Goal: Task Accomplishment & Management: Manage account settings

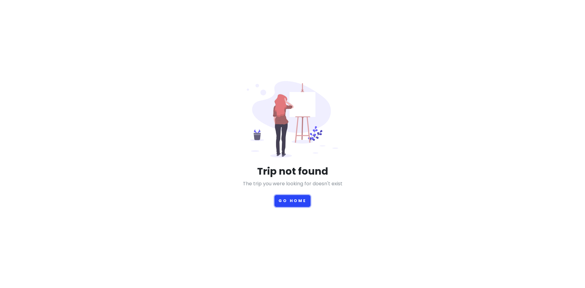
click at [299, 198] on button "Go Home" at bounding box center [293, 201] width 36 height 12
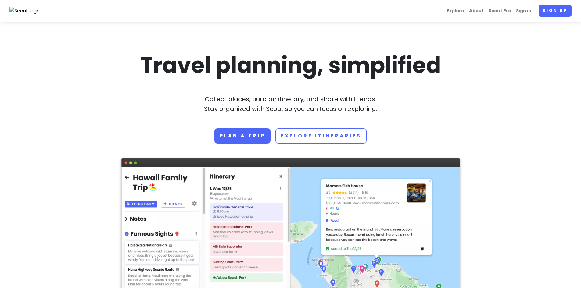
click at [527, 4] on nav "Explore About Scout Pro Sign in Sign up" at bounding box center [290, 11] width 581 height 22
click at [525, 10] on link "Sign in" at bounding box center [523, 11] width 20 height 12
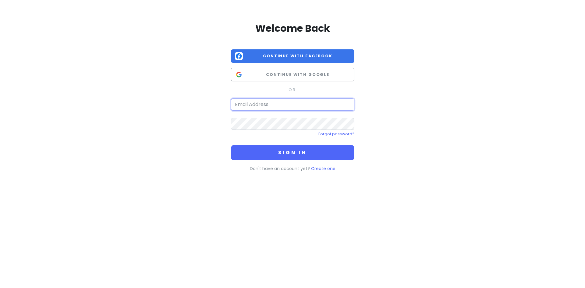
click at [308, 103] on input "email" at bounding box center [292, 104] width 123 height 12
type input "c"
type input "[EMAIL_ADDRESS][DOMAIN_NAME]"
click at [231, 145] on button "Sign in" at bounding box center [292, 152] width 123 height 15
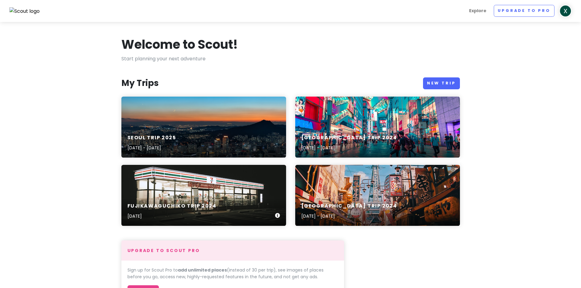
click at [228, 204] on div "Fujikawaguchiko Trip 2024 Apr 9th, 2024" at bounding box center [203, 211] width 165 height 29
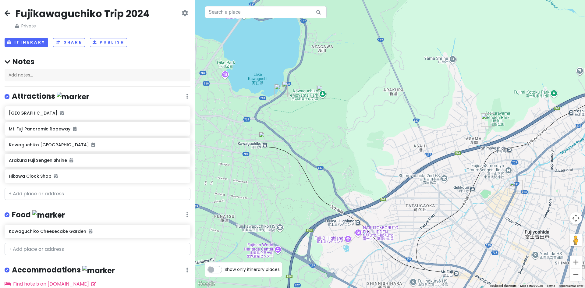
click at [8, 13] on icon at bounding box center [8, 13] width 6 height 5
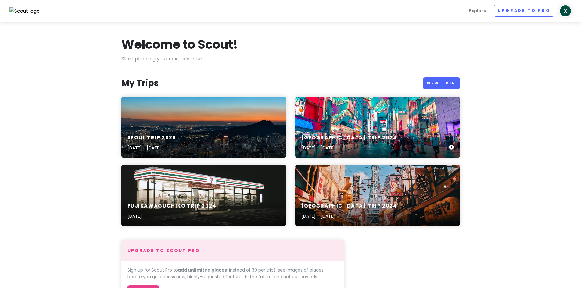
click at [339, 131] on div "Tokyo Trip 2024 Apr 10, 2024 - Apr 12, 2024" at bounding box center [377, 143] width 165 height 29
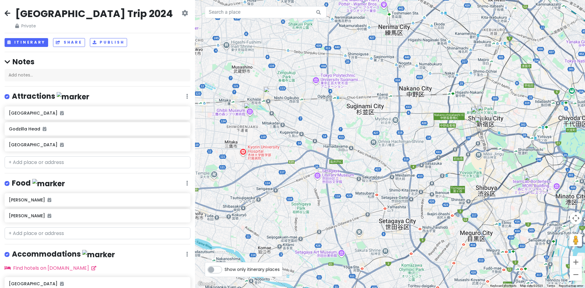
click at [13, 15] on div "Tokyo Trip 2024 Private Change Dates Make a Copy Delete Trip Go Pro ⚡️ Give Fee…" at bounding box center [98, 18] width 186 height 22
click at [9, 11] on icon at bounding box center [8, 13] width 6 height 5
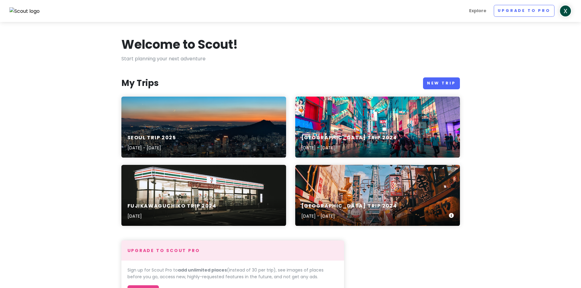
click at [388, 176] on div "Osaka Trip 2024 Apr 4, 2024 - Apr 8, 2024" at bounding box center [377, 195] width 165 height 61
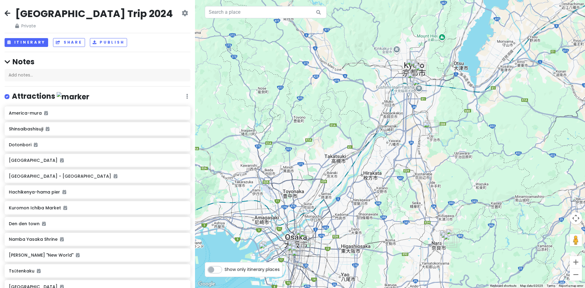
drag, startPoint x: 416, startPoint y: 118, endPoint x: 380, endPoint y: 147, distance: 45.9
click at [380, 147] on div at bounding box center [390, 144] width 390 height 288
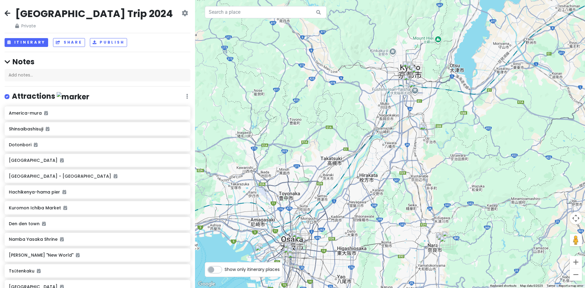
click at [7, 17] on link at bounding box center [8, 14] width 6 height 8
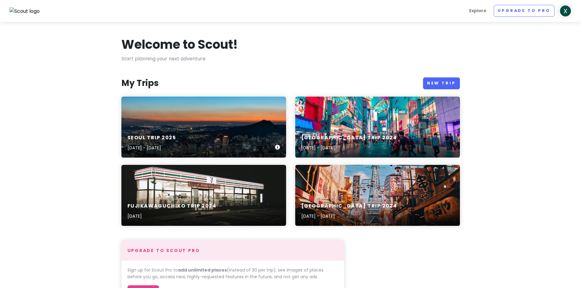
click at [173, 106] on div "SEOUL TRIP 2025 Nov 8, 2025 - Nov 11, 2025" at bounding box center [203, 127] width 165 height 61
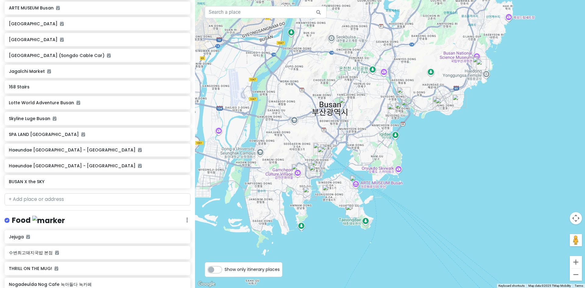
scroll to position [277, 0]
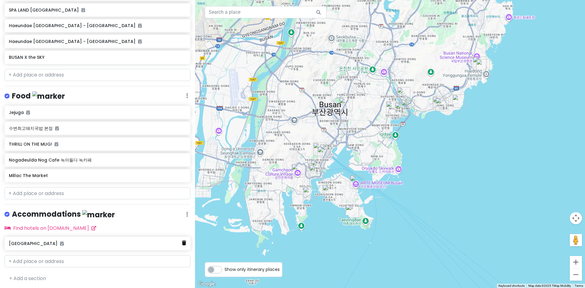
click at [182, 244] on link at bounding box center [184, 243] width 4 height 8
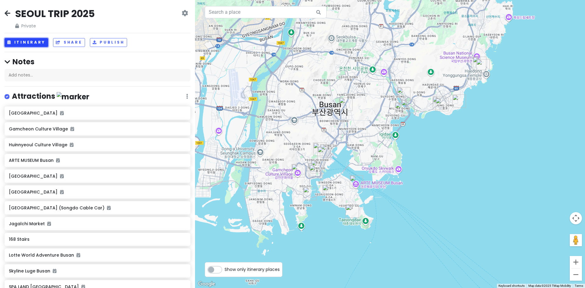
click at [31, 40] on button "Itinerary" at bounding box center [27, 42] width 44 height 9
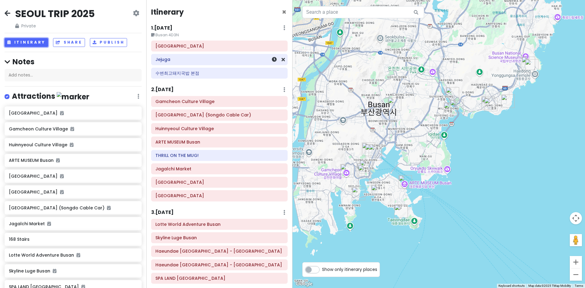
click at [164, 61] on h6 "Jejuga" at bounding box center [219, 59] width 128 height 5
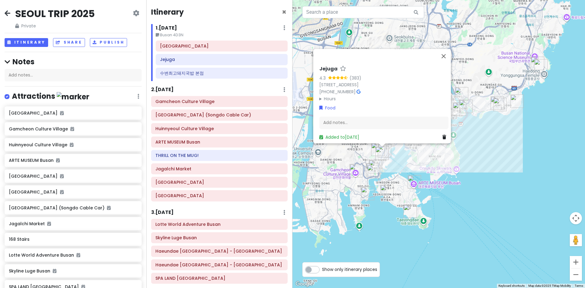
drag, startPoint x: 329, startPoint y: 58, endPoint x: 322, endPoint y: 57, distance: 7.0
click at [322, 66] on h6 "Jejuga" at bounding box center [328, 69] width 18 height 6
click at [337, 82] on link "6-9 Jungang-daero 196beon-gil, Dong-gu, Busan, South Korea" at bounding box center [338, 85] width 39 height 6
click at [244, 27] on div "1 . Sat 11/8 Edit Day Notes Delete Day" at bounding box center [222, 29] width 132 height 10
click at [38, 16] on h2 "SEOUL TRIP 2025" at bounding box center [55, 13] width 80 height 13
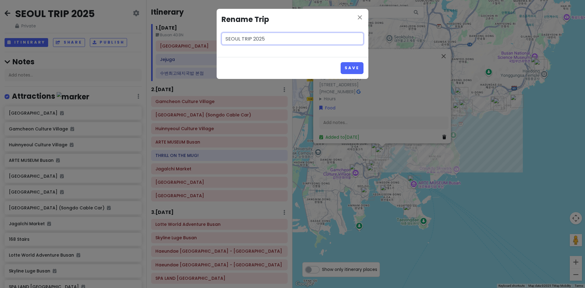
click at [222, 35] on input "SEOUL TRIP 2025" at bounding box center [293, 39] width 142 height 12
type input "SOUTH KOREA TRIP 2025"
click at [359, 67] on button "Save" at bounding box center [352, 68] width 23 height 12
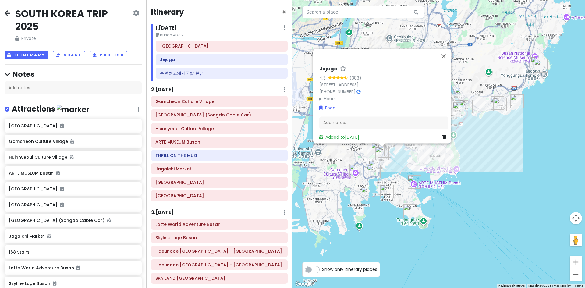
click at [8, 13] on icon at bounding box center [8, 13] width 6 height 5
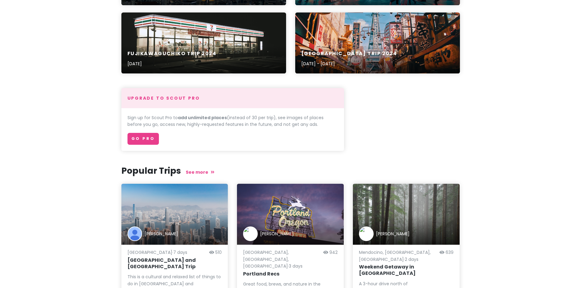
scroll to position [203, 0]
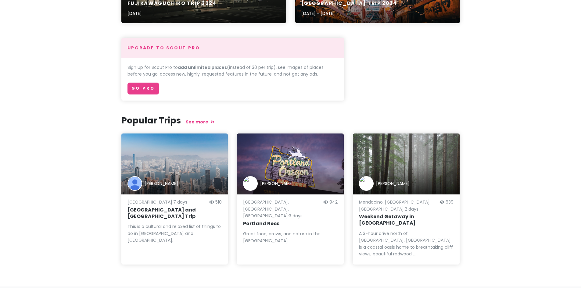
click at [488, 121] on section "Welcome to Scout! Start planning your next adventure My Trips New Trip SOUTH KO…" at bounding box center [290, 52] width 581 height 467
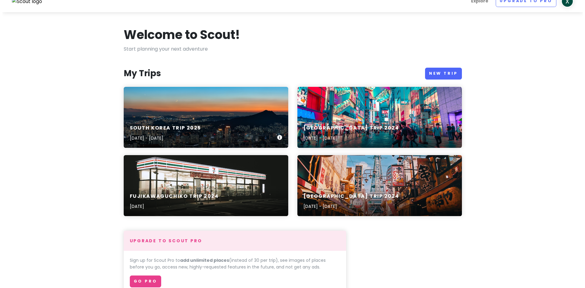
scroll to position [0, 0]
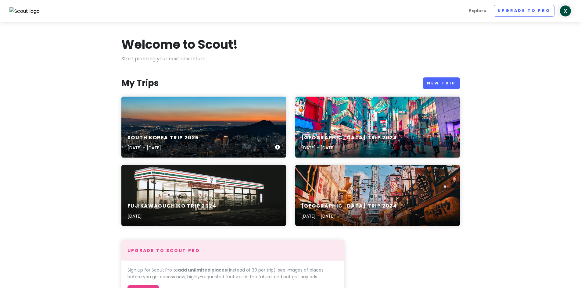
click at [245, 136] on div "SOUTH KOREA TRIP 2025 Nov 8, 2025 - Nov 11, 2025" at bounding box center [203, 143] width 165 height 29
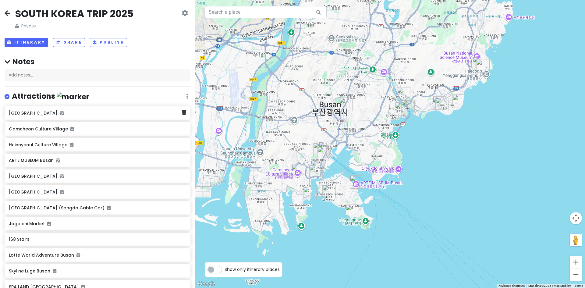
click at [88, 115] on div "[GEOGRAPHIC_DATA]" at bounding box center [95, 113] width 173 height 9
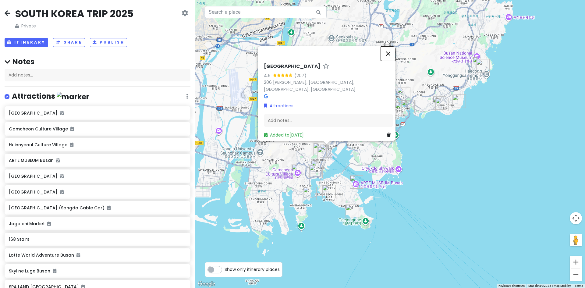
click at [391, 57] on button "Close" at bounding box center [388, 53] width 15 height 15
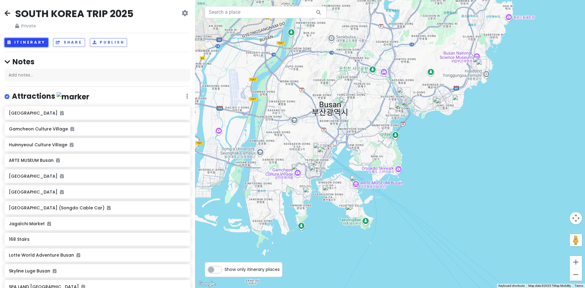
click at [22, 43] on button "Itinerary" at bounding box center [27, 42] width 44 height 9
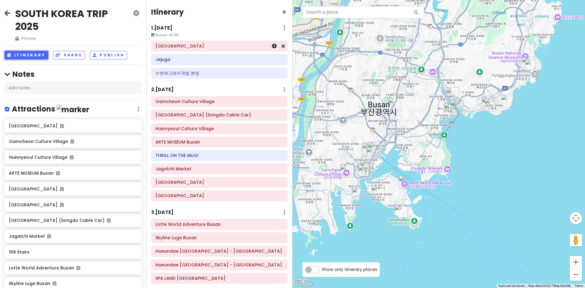
click at [237, 48] on h6 "[GEOGRAPHIC_DATA]" at bounding box center [219, 45] width 128 height 5
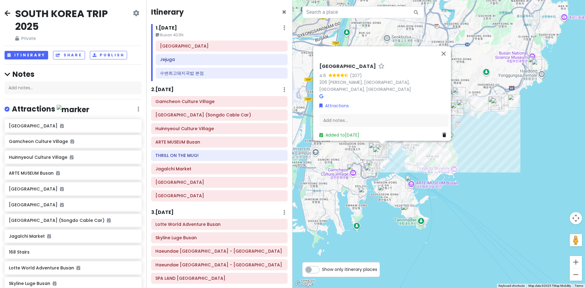
click at [401, 169] on div "Busan station 4.6 (207) 206 Jungang-daero, Dong-gu, Busan, South Korea Attracti…" at bounding box center [439, 144] width 293 height 288
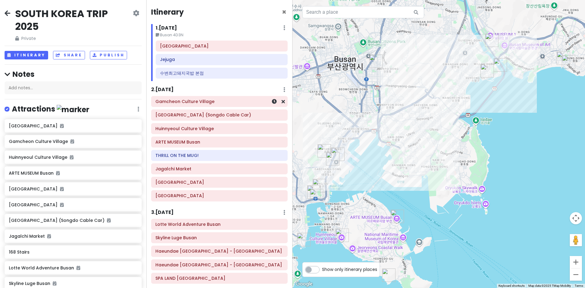
click at [201, 100] on h6 "Gamcheon Culture Village" at bounding box center [219, 101] width 128 height 5
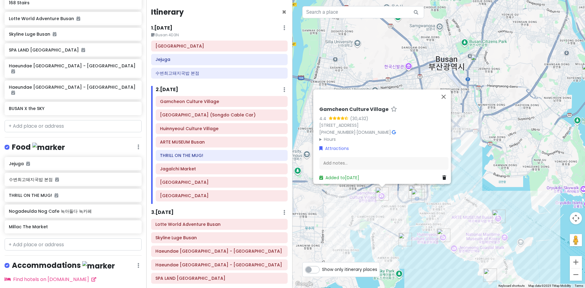
scroll to position [271, 0]
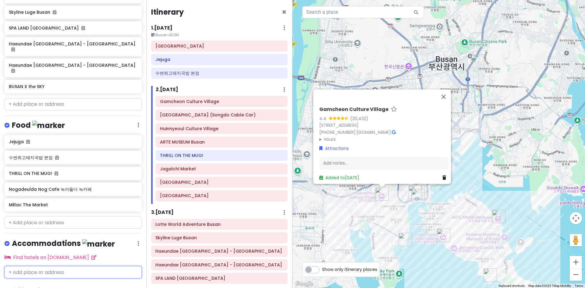
click at [60, 266] on input "text" at bounding box center [73, 272] width 137 height 12
paste input "Gwanganhaebyeon-ro 284beon-gil 100, 부산시, Busan 48283, South Korea"
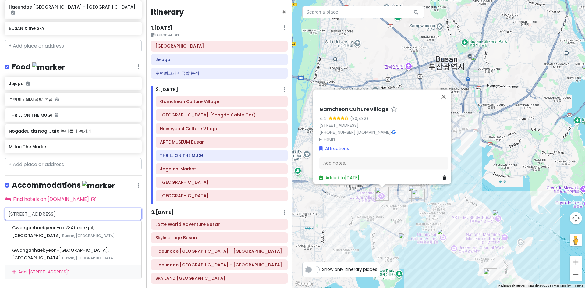
type input "Gwanganhaebyeon-ro 284beon-gil 100, 부산시, Busan 48283, South Korea"
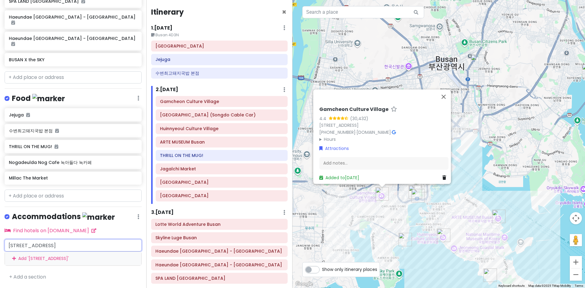
scroll to position [292, 0]
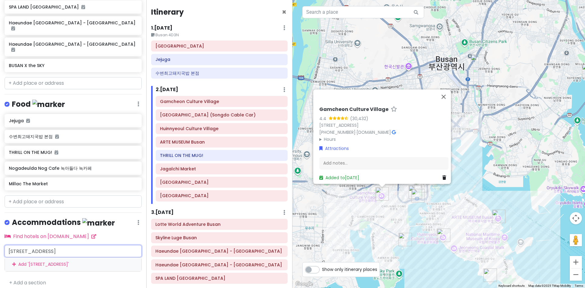
click at [83, 245] on input "Gwanganhaebyeon-ro 284beon-gil 100, 부산시, Busan 48283, South Korea" at bounding box center [73, 251] width 137 height 12
click at [109, 223] on div "SOUTH KOREA TRIP 2025 Private Change Dates Make a Copy Delete Trip Go Pro ⚡️ Gi…" at bounding box center [73, 144] width 146 height 288
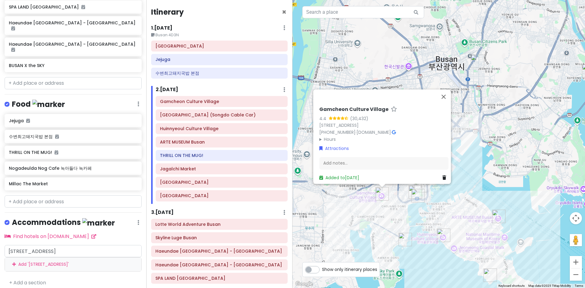
scroll to position [0, 0]
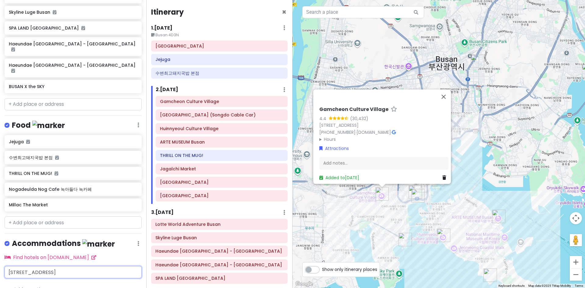
click at [97, 266] on div "Gwanganhaebyeon-ro 284beon-gil 100, 부산시, Busan 48283, South Korea" at bounding box center [73, 272] width 137 height 12
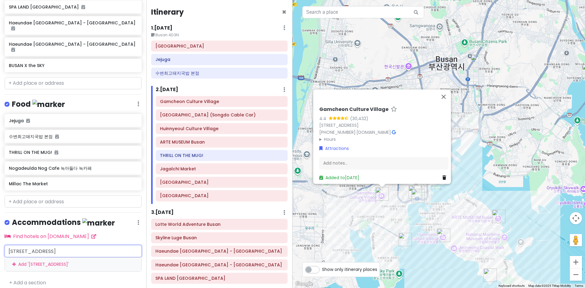
click at [97, 258] on div "Add ' Gwanganhaebyeon-ro 284beon-gil 100, 부산시, Busan 48283, South Korea '" at bounding box center [73, 265] width 137 height 14
click at [98, 249] on h6 "Gwanganhaebyeon-ro 284beon-gil 100, 부산시, Busan 48283, South Korea" at bounding box center [71, 251] width 124 height 5
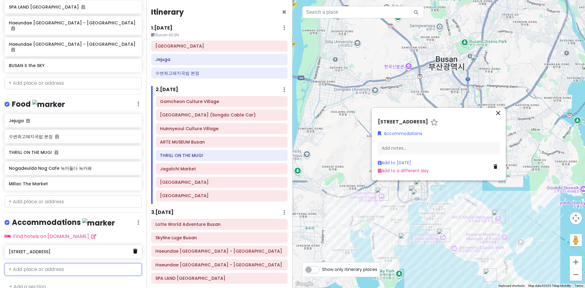
click at [133, 249] on icon at bounding box center [135, 251] width 4 height 5
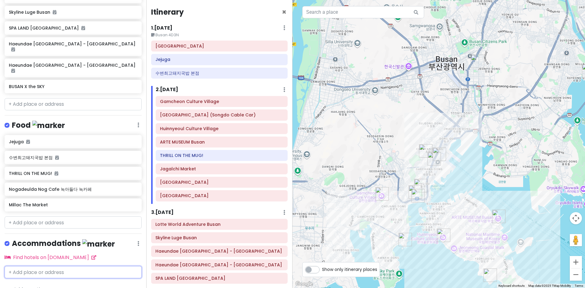
click at [67, 266] on input "text" at bounding box center [73, 272] width 137 height 12
type input "Gwanganhaebyeon-ro 284beon-gil 100, 부산시, Busan 48283, South Korea"
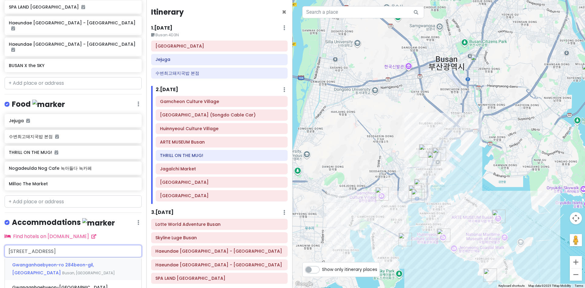
click at [90, 262] on span "Gwanganhaebyeon-ro 284beon-gil, Suyeong-gu" at bounding box center [53, 269] width 82 height 14
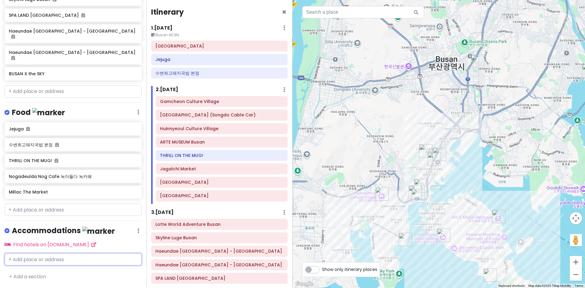
scroll to position [289, 0]
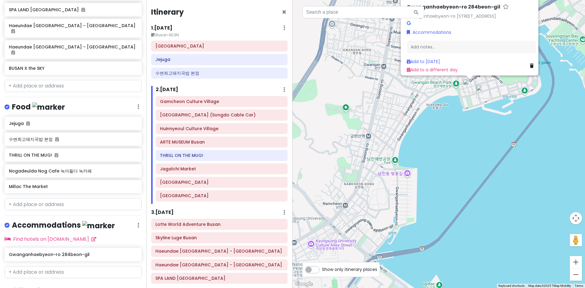
click at [481, 89] on img "Millac The Market" at bounding box center [482, 91] width 13 height 13
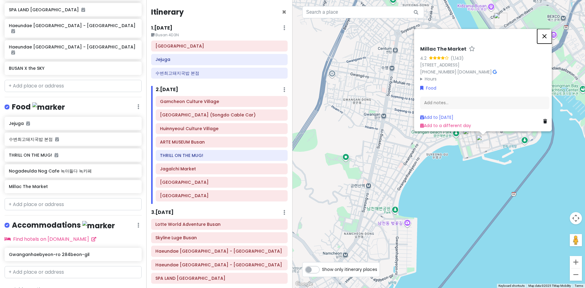
click at [544, 29] on button "Close" at bounding box center [544, 36] width 15 height 15
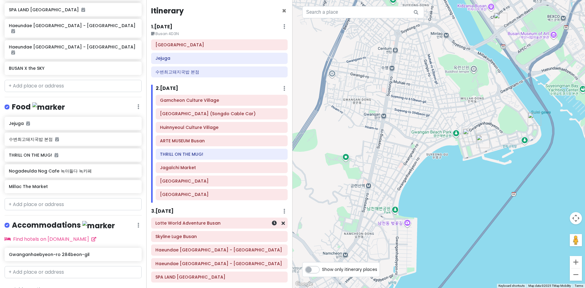
scroll to position [0, 0]
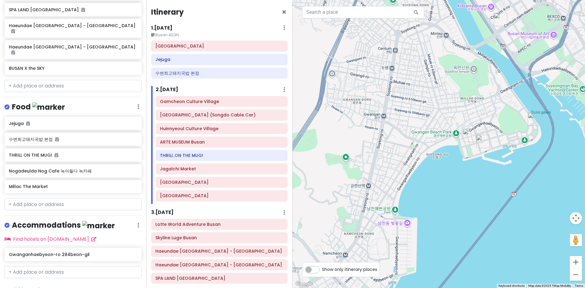
click at [532, 122] on img "수변최고돼지국밥 본점" at bounding box center [534, 118] width 13 height 13
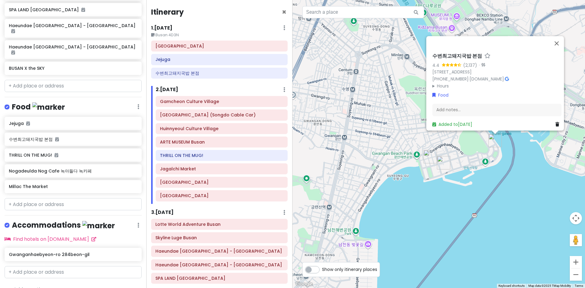
click at [510, 203] on div "수변최고돼지국밥 본점 4.4 (2,137) · 9-32 Gwanganhaebyeon-ro 370beon-gil, Suyeong-gu, Busa…" at bounding box center [439, 144] width 293 height 288
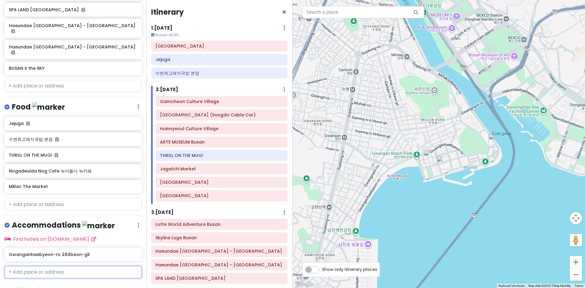
click at [41, 266] on input "text" at bounding box center [73, 272] width 137 height 12
paste input "35-2 Toegye-ro 87-gil 3층, Seoul, Seoul 04576, South Korea"
type input "35-2 Toegye-ro 87-gil 3층, Seoul, Seoul 04576, South Korea"
click at [56, 283] on span "3 층, 35-2 Toegye-ro 87-gil, Jung District" at bounding box center [51, 286] width 79 height 6
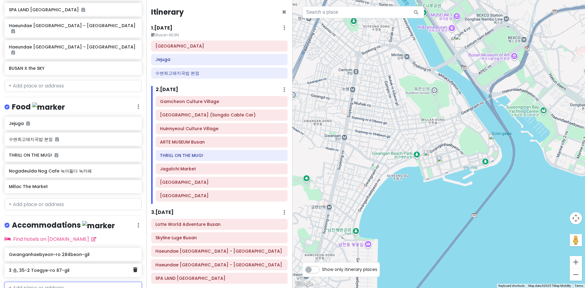
scroll to position [305, 0]
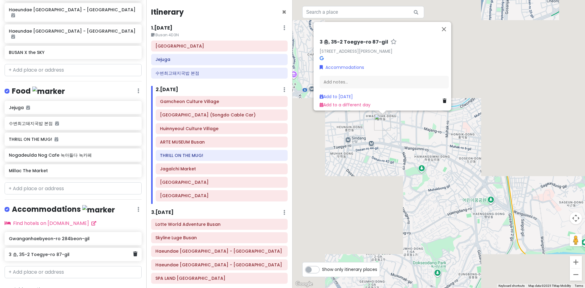
click at [65, 252] on h6 "3 층, 35-2 Toegye-ro 87-gil" at bounding box center [71, 254] width 124 height 5
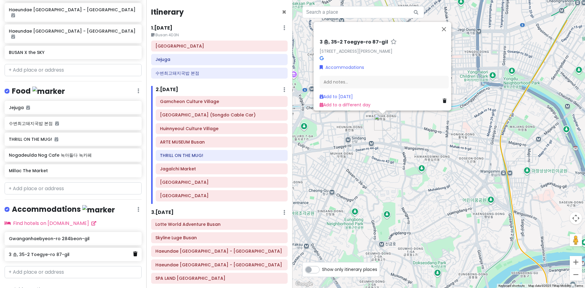
click at [133, 251] on icon at bounding box center [135, 253] width 4 height 5
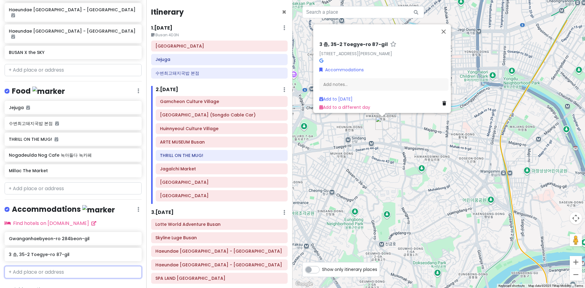
scroll to position [289, 0]
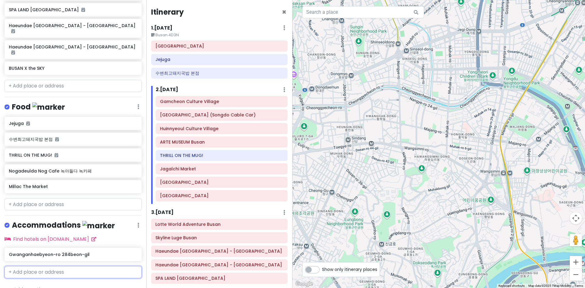
click at [82, 266] on input "text" at bounding box center [73, 272] width 137 height 12
paste input "35-2 Toegye-ro 87-gil 3층, Seoul, Seoul 04576, South Korea"
type input "35-2 Toegye-ro 87-gil 3층, Seoul, Seoul 04576, South Korea"
click at [67, 283] on span "3 층, 35-2 Toegye-ro 87-gil, Jung District" at bounding box center [51, 286] width 79 height 6
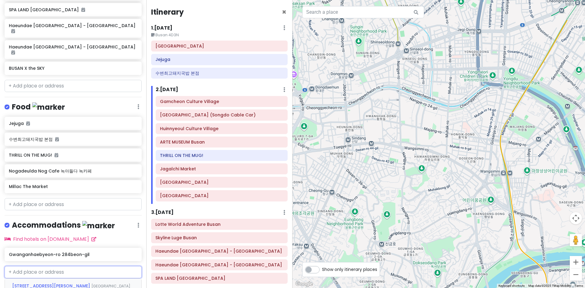
scroll to position [0, 0]
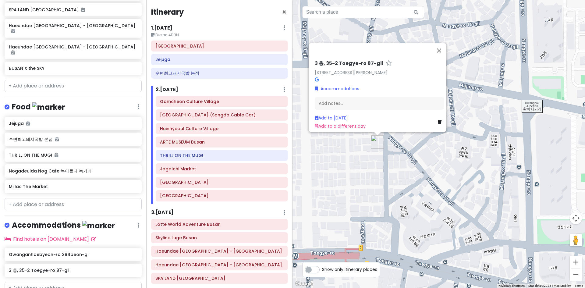
drag, startPoint x: 369, startPoint y: 152, endPoint x: 419, endPoint y: 175, distance: 54.8
click at [419, 175] on div "3 층, 35-2 Toegye-ro 87-gil 3 층, 35-2 Toegye-ro 87-gil, Jung District, Seoul, So…" at bounding box center [439, 144] width 293 height 288
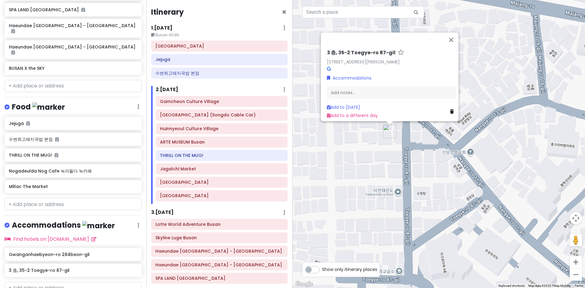
drag, startPoint x: 397, startPoint y: 172, endPoint x: 450, endPoint y: 186, distance: 55.6
click at [450, 186] on div "3 층, 35-2 Toegye-ro 87-gil 3 층, 35-2 Toegye-ro 87-gil, Jung District, Seoul, So…" at bounding box center [439, 144] width 293 height 288
click at [451, 38] on button "Close" at bounding box center [451, 39] width 15 height 15
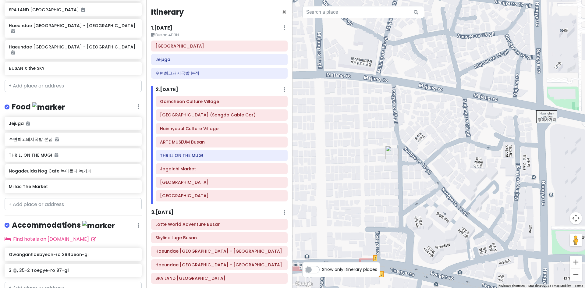
drag, startPoint x: 416, startPoint y: 137, endPoint x: 401, endPoint y: 172, distance: 38.4
click at [401, 172] on div at bounding box center [439, 144] width 293 height 288
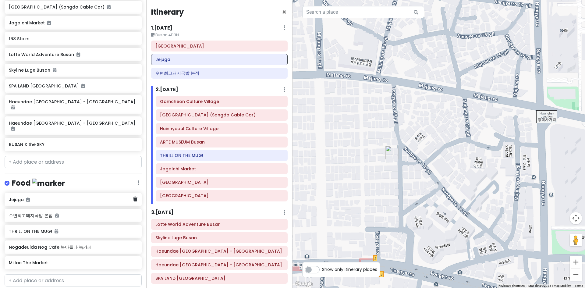
scroll to position [305, 0]
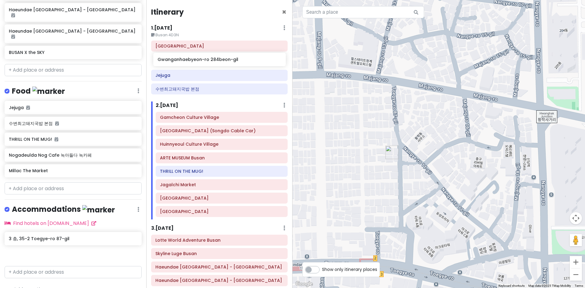
drag, startPoint x: 34, startPoint y: 228, endPoint x: 182, endPoint y: 61, distance: 223.4
click at [182, 61] on div "SOUTH KOREA TRIP 2025 Private Change Dates Make a Copy Delete Trip Go Pro ⚡️ Gi…" at bounding box center [292, 144] width 585 height 288
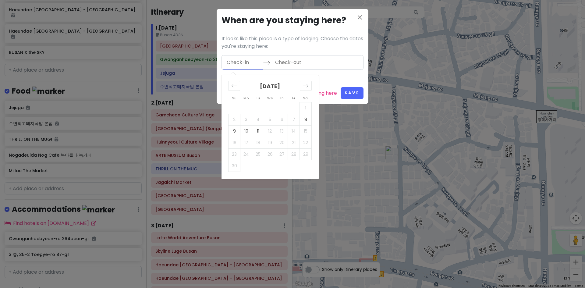
click at [250, 63] on input "Check-in" at bounding box center [243, 62] width 40 height 14
click at [304, 118] on td "8" at bounding box center [306, 120] width 12 height 12
type input "[DATE]"
click at [258, 129] on td "11" at bounding box center [258, 131] width 12 height 12
type input "[DATE]"
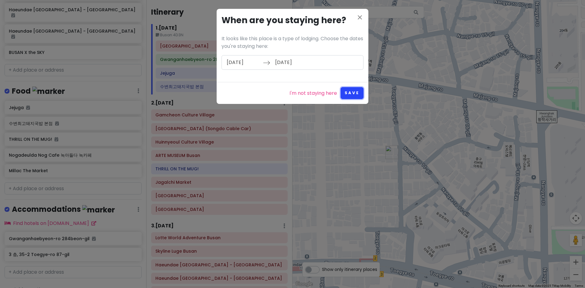
click at [353, 93] on button "Save" at bounding box center [352, 93] width 23 height 12
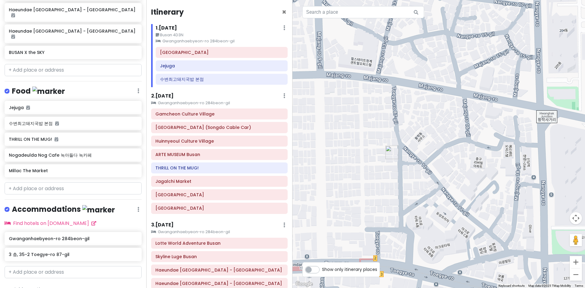
click at [221, 45] on div "1 . Sat 11/8 Edit Day Notes Clear Lodging Delete Day Busan 4D3N Gwanganhaebyeon…" at bounding box center [219, 55] width 137 height 63
click at [219, 41] on small "Gwanganhaebyeon-ro 284beon-gil" at bounding box center [222, 41] width 132 height 6
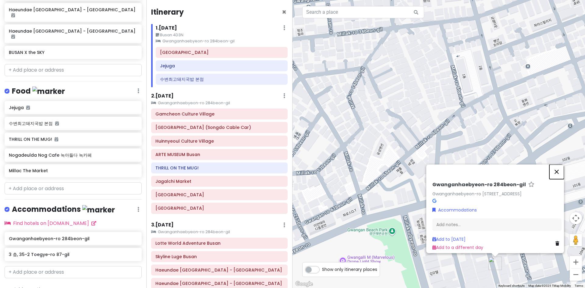
click at [559, 164] on button "Close" at bounding box center [556, 171] width 15 height 15
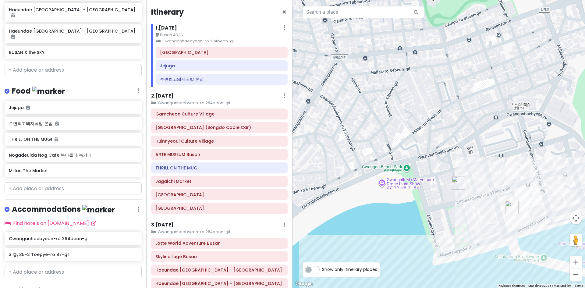
drag, startPoint x: 480, startPoint y: 209, endPoint x: 449, endPoint y: 156, distance: 61.7
click at [449, 156] on div at bounding box center [439, 144] width 293 height 288
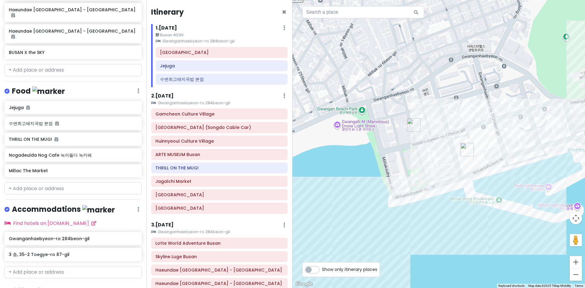
drag, startPoint x: 486, startPoint y: 176, endPoint x: 446, endPoint y: 150, distance: 48.6
click at [446, 150] on div at bounding box center [439, 144] width 293 height 288
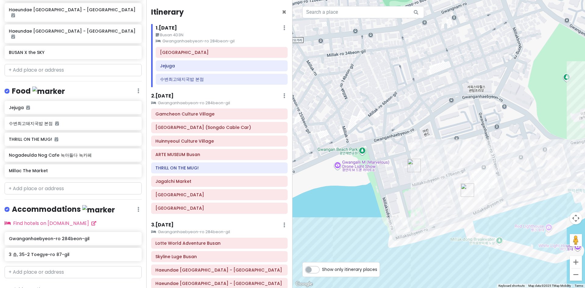
drag, startPoint x: 446, startPoint y: 150, endPoint x: 446, endPoint y: 170, distance: 20.7
click at [446, 170] on div at bounding box center [439, 144] width 293 height 288
click at [224, 38] on small "Gwanganhaebyeon-ro 284beon-gil" at bounding box center [222, 41] width 132 height 6
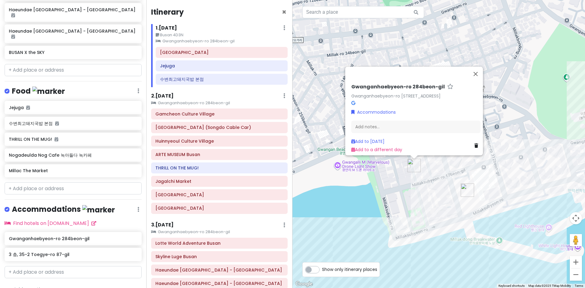
click at [474, 143] on icon at bounding box center [476, 145] width 4 height 4
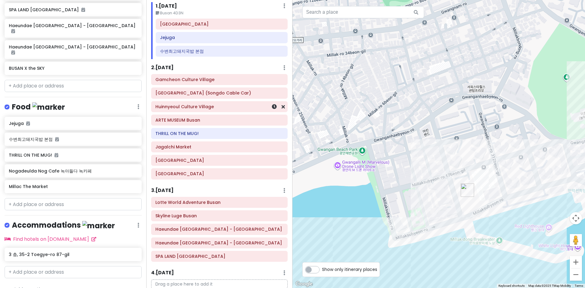
scroll to position [0, 0]
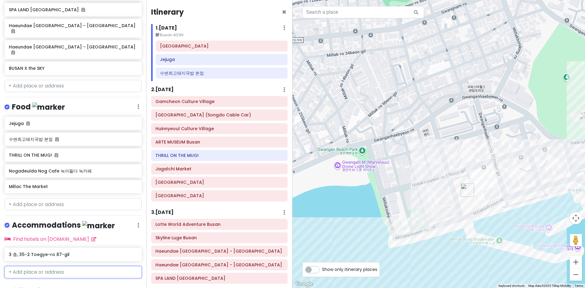
click at [57, 266] on input "text" at bounding box center [73, 272] width 137 height 12
click at [31, 266] on div "SOUTH KOREA TRIP 2025 Private Change Dates Make a Copy Delete Trip Go Pro ⚡️ Gi…" at bounding box center [73, 144] width 146 height 288
click at [31, 266] on input "text" at bounding box center [73, 272] width 137 height 12
paste input "Gwanganhaebyeon-ro 284beon-gil 100, 부산시, Busan 48283, South Korea"
type input "Gwanganhaebyeon-ro 284beon-gil 100, 부산시, Busan 48283, South Korea"
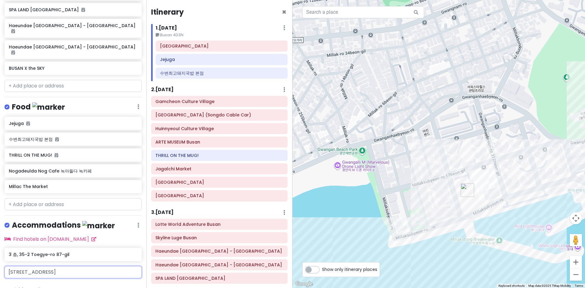
scroll to position [0, 54]
click at [54, 283] on span "Gwanganhaebyeon-ro 284beon-gil, Suyeong-gu" at bounding box center [53, 290] width 82 height 14
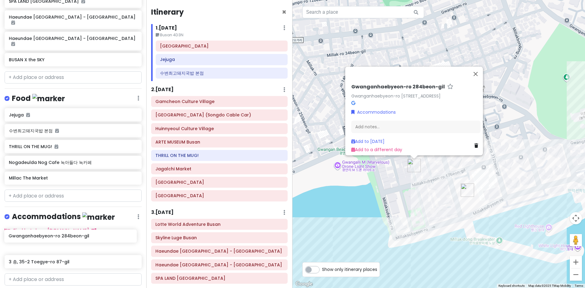
drag, startPoint x: 57, startPoint y: 257, endPoint x: 57, endPoint y: 235, distance: 21.6
click at [57, 239] on div "3 층, 35-2 Toegye-ro 87-gil Gwanganhaebyeon-ro 284beon-gil" at bounding box center [73, 255] width 146 height 32
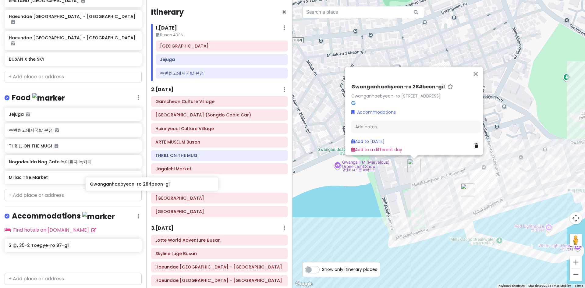
scroll to position [299, 0]
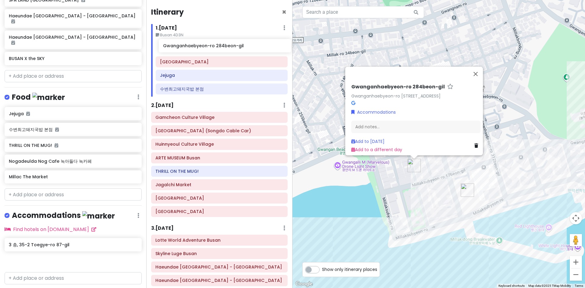
drag, startPoint x: 77, startPoint y: 233, endPoint x: 232, endPoint y: 46, distance: 242.9
click at [232, 46] on div "SOUTH KOREA TRIP 2025 Private Change Dates Make a Copy Delete Trip Go Pro ⚡️ Gi…" at bounding box center [292, 144] width 585 height 288
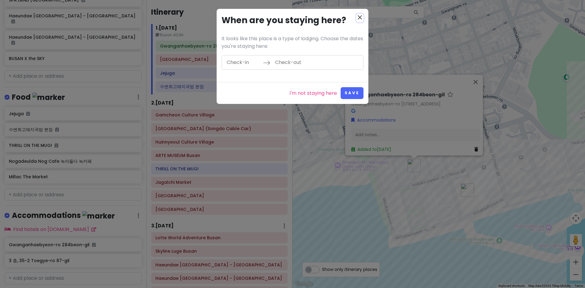
click at [362, 17] on icon "close" at bounding box center [359, 17] width 7 height 7
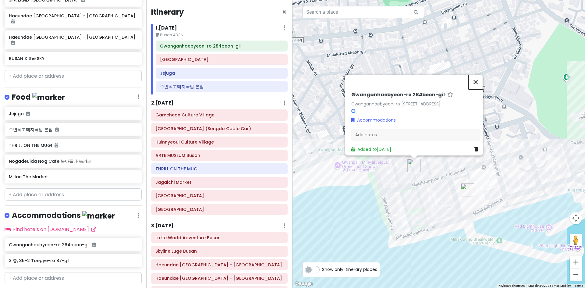
click at [477, 75] on button "Close" at bounding box center [475, 82] width 15 height 15
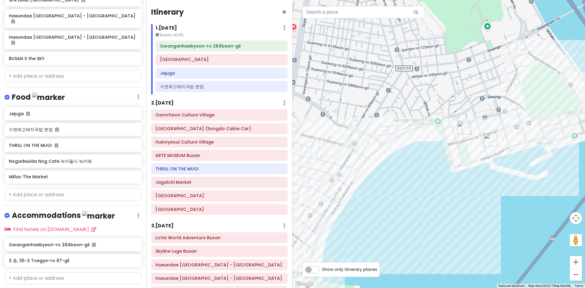
drag, startPoint x: 356, startPoint y: 217, endPoint x: 409, endPoint y: 156, distance: 80.2
click at [409, 156] on div at bounding box center [439, 144] width 293 height 288
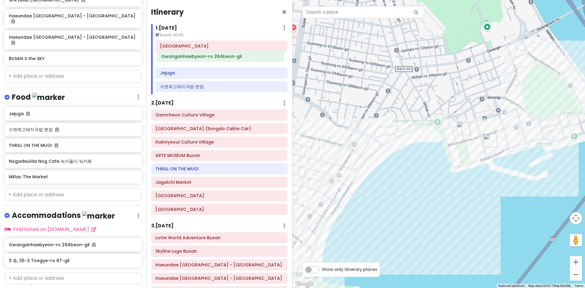
drag, startPoint x: 209, startPoint y: 49, endPoint x: 210, endPoint y: 59, distance: 10.4
click at [210, 59] on div "Gwanganhaebyeon-ro 284beon-gil Busan station Jejuga 수변최고돼지국밥 본점" at bounding box center [221, 68] width 141 height 54
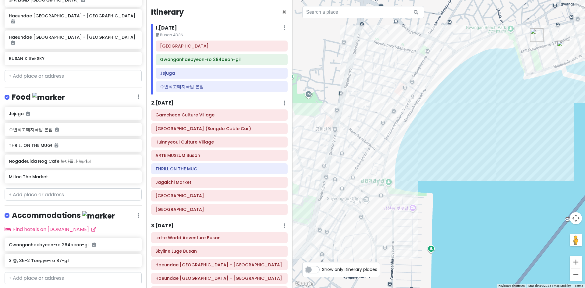
drag, startPoint x: 435, startPoint y: 125, endPoint x: 539, endPoint y: 26, distance: 144.4
click at [539, 26] on div at bounding box center [439, 144] width 293 height 288
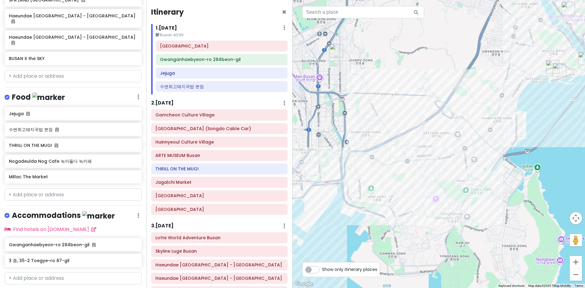
drag, startPoint x: 379, startPoint y: 158, endPoint x: 524, endPoint y: 119, distance: 149.9
click at [524, 119] on div at bounding box center [439, 144] width 293 height 288
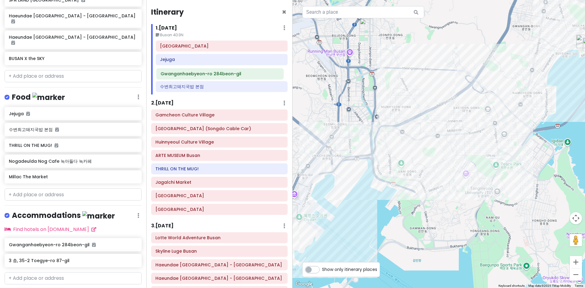
drag, startPoint x: 206, startPoint y: 64, endPoint x: 206, endPoint y: 78, distance: 14.3
click at [206, 78] on div "Busan station Gwanganhaebyeon-ro 284beon-gil Jejuga 수변최고돼지국밥 본점" at bounding box center [221, 68] width 141 height 54
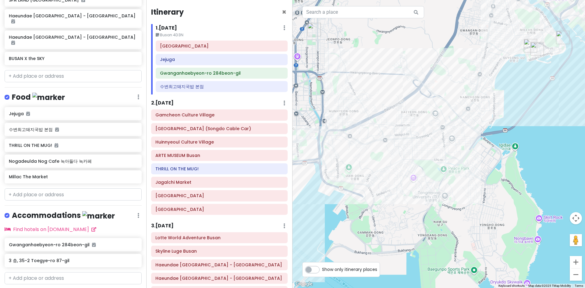
drag, startPoint x: 423, startPoint y: 190, endPoint x: 352, endPoint y: 209, distance: 72.8
click at [352, 209] on div at bounding box center [439, 144] width 293 height 288
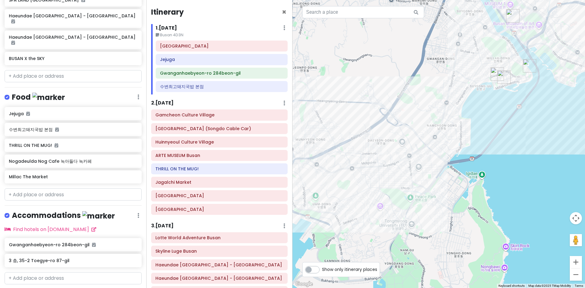
drag, startPoint x: 429, startPoint y: 146, endPoint x: 380, endPoint y: 186, distance: 63.7
click at [380, 186] on div at bounding box center [439, 144] width 293 height 288
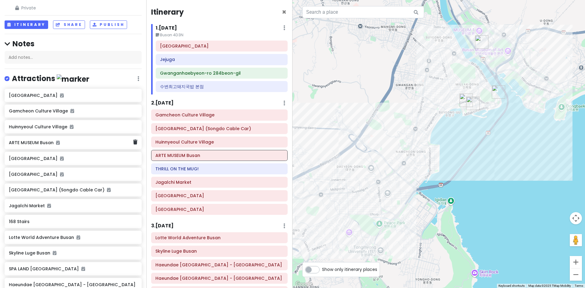
scroll to position [91, 0]
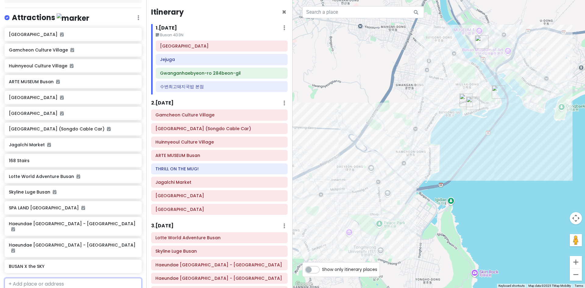
click at [34, 278] on input "text" at bounding box center [73, 284] width 137 height 12
type input "GWANGA"
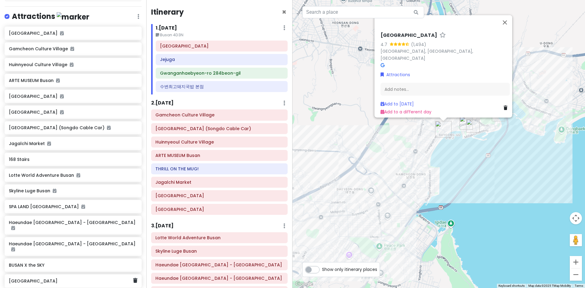
scroll to position [1, 0]
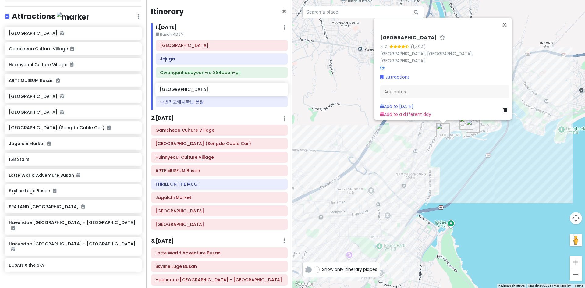
drag, startPoint x: 49, startPoint y: 272, endPoint x: 200, endPoint y: 91, distance: 236.1
click at [200, 91] on div "SOUTH KOREA TRIP 2025 Private Change Dates Make a Copy Delete Trip Go Pro ⚡️ Gi…" at bounding box center [292, 144] width 585 height 288
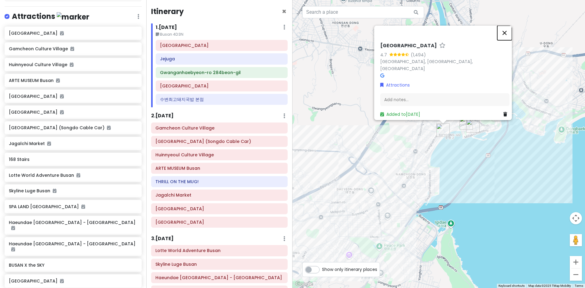
click at [510, 35] on button "Close" at bounding box center [504, 33] width 15 height 15
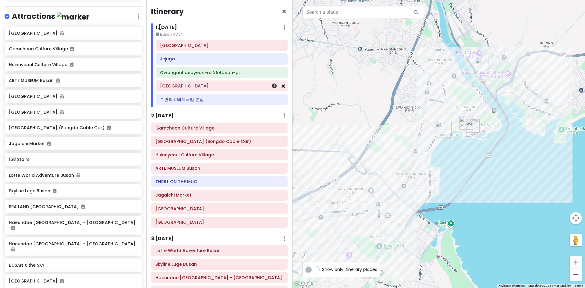
click at [282, 88] on icon at bounding box center [283, 85] width 3 height 5
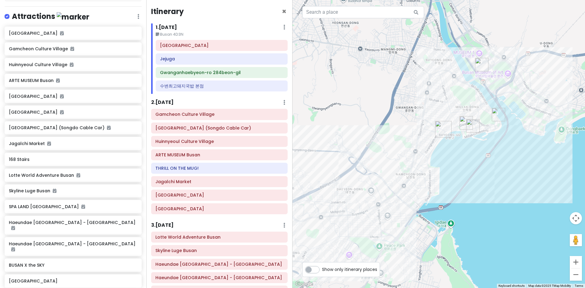
click at [278, 87] on h6 "수변최고돼지국밥 본점" at bounding box center [221, 85] width 123 height 5
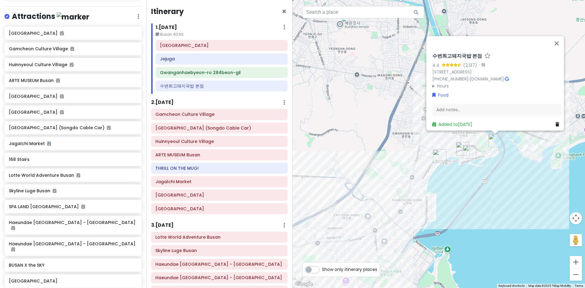
click at [506, 190] on div "수변최고돼지국밥 본점 4.4 (2,137) · 9-32 Gwanganhaebyeon-ro 370beon-gil, Suyeong-gu, Busa…" at bounding box center [439, 144] width 293 height 288
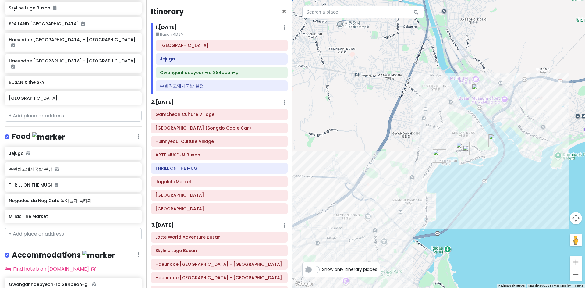
scroll to position [321, 0]
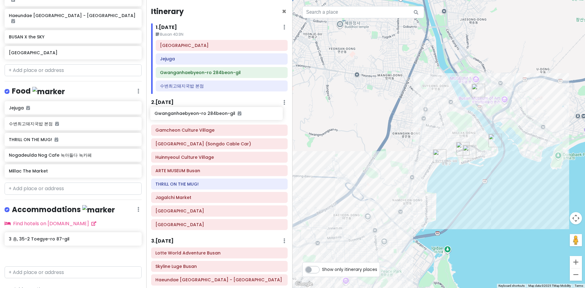
drag, startPoint x: 51, startPoint y: 227, endPoint x: 197, endPoint y: 114, distance: 184.2
click at [197, 114] on div "SOUTH KOREA TRIP 2025 Private Change Dates Make a Copy Delete Trip Go Pro ⚡️ Gi…" at bounding box center [292, 144] width 585 height 288
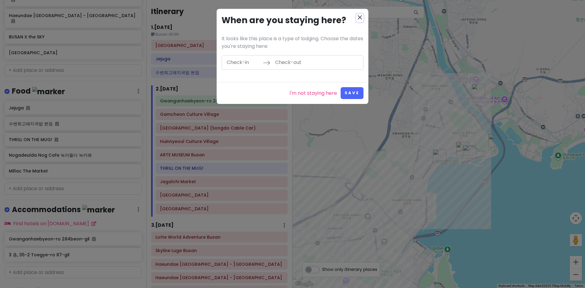
click at [358, 16] on icon "close" at bounding box center [359, 17] width 7 height 7
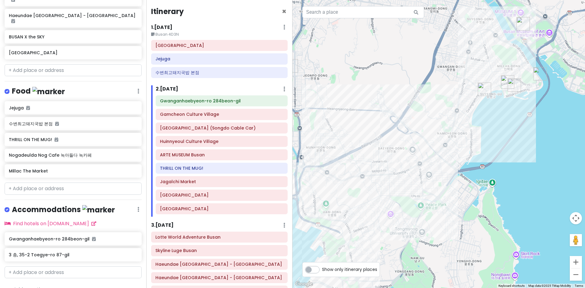
drag, startPoint x: 392, startPoint y: 205, endPoint x: 436, endPoint y: 139, distance: 80.4
click at [436, 139] on div at bounding box center [439, 144] width 293 height 288
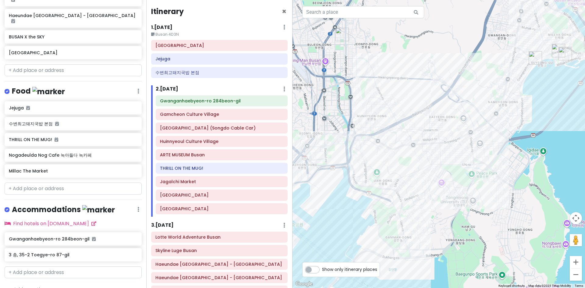
drag, startPoint x: 412, startPoint y: 189, endPoint x: 523, endPoint y: 119, distance: 131.0
click at [523, 119] on div at bounding box center [439, 144] width 293 height 288
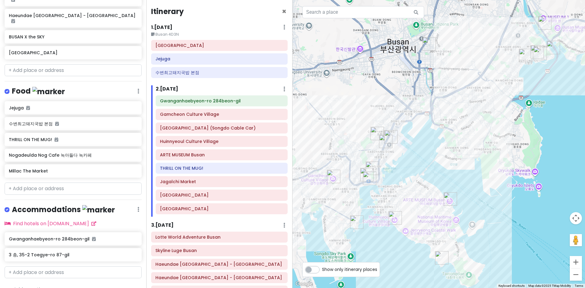
drag, startPoint x: 446, startPoint y: 196, endPoint x: 434, endPoint y: 157, distance: 41.4
click at [434, 157] on div at bounding box center [439, 144] width 293 height 288
click at [282, 98] on icon at bounding box center [283, 100] width 3 height 5
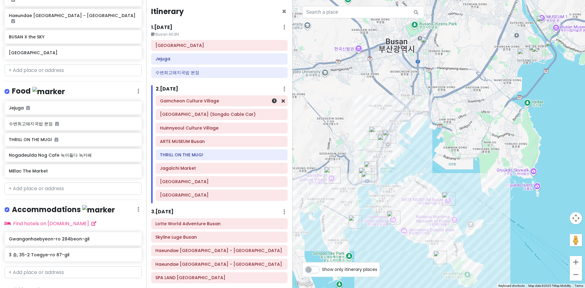
click at [239, 102] on h6 "Gamcheon Culture Village" at bounding box center [221, 100] width 123 height 5
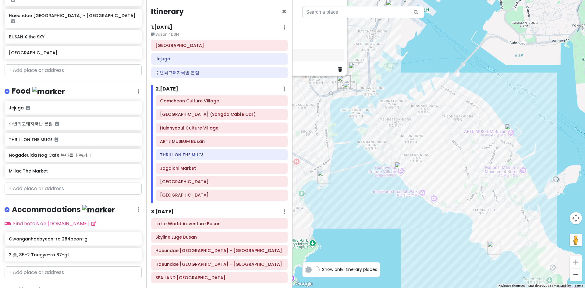
drag, startPoint x: 460, startPoint y: 226, endPoint x: 422, endPoint y: 173, distance: 64.9
click at [422, 173] on div "Gamcheon Culture Village 4.4 (30,432) 203 Gamnae 2-ro, Saha-gu, Busan, South Ko…" at bounding box center [439, 144] width 293 height 288
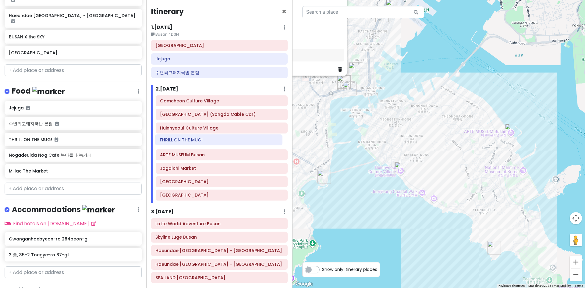
drag, startPoint x: 224, startPoint y: 154, endPoint x: 223, endPoint y: 139, distance: 14.9
click at [223, 139] on div "Gamcheon Culture Village Songdo Bay Station (Songdo Cable Car) Huinnyeoul Cultu…" at bounding box center [221, 149] width 141 height 108
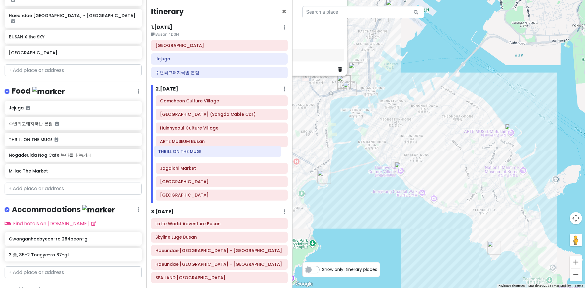
drag, startPoint x: 220, startPoint y: 143, endPoint x: 218, endPoint y: 153, distance: 10.2
click at [218, 153] on div "Gamcheon Culture Village Songdo Bay Station (Songdo Cable Car) Huinnyeoul Cultu…" at bounding box center [221, 149] width 141 height 108
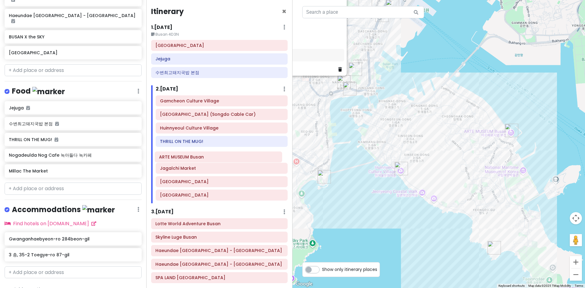
drag, startPoint x: 238, startPoint y: 145, endPoint x: 237, endPoint y: 161, distance: 15.6
click at [237, 161] on div "Gamcheon Culture Village Songdo Bay Station (Songdo Cable Car) Huinnyeoul Cultu…" at bounding box center [221, 149] width 141 height 108
click at [186, 219] on div "Lotte World Adventure Busan" at bounding box center [219, 223] width 136 height 10
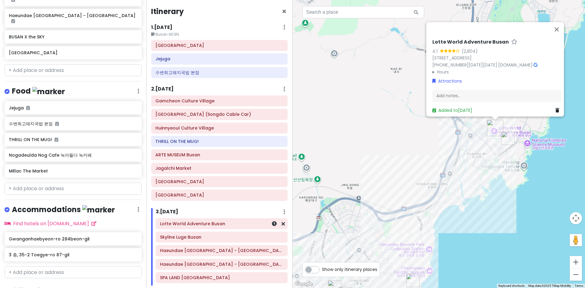
click at [183, 227] on div "Lotte World Adventure Busan" at bounding box center [221, 223] width 123 height 9
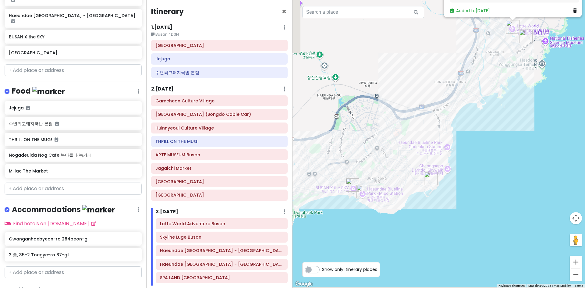
drag, startPoint x: 321, startPoint y: 206, endPoint x: 340, endPoint y: 94, distance: 113.7
click at [340, 94] on div "Lotte World Adventure Busan 4.1 (2,804) 42 Dongbusangwangwang-ro, Gijang, Busan…" at bounding box center [439, 144] width 293 height 288
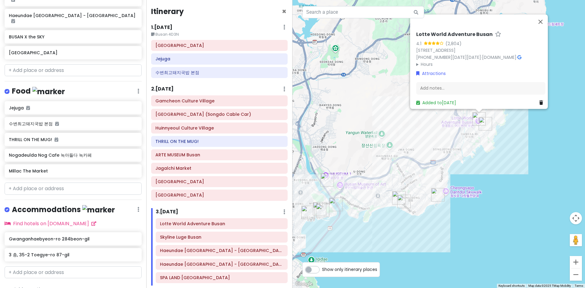
drag, startPoint x: 345, startPoint y: 118, endPoint x: 396, endPoint y: 184, distance: 83.2
click at [396, 184] on div "Lotte World Adventure Busan 4.1 (2,804) 42 Dongbusangwangwang-ro, Gijang, Busan…" at bounding box center [439, 144] width 293 height 288
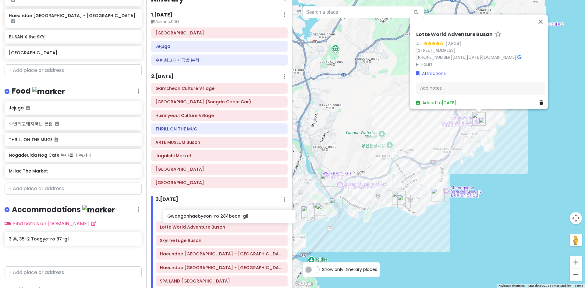
drag, startPoint x: 52, startPoint y: 226, endPoint x: 210, endPoint y: 216, distance: 158.8
click at [210, 216] on div "SOUTH KOREA TRIP 2025 Private Change Dates Make a Copy Delete Trip Go Pro ⚡️ Gi…" at bounding box center [292, 144] width 585 height 288
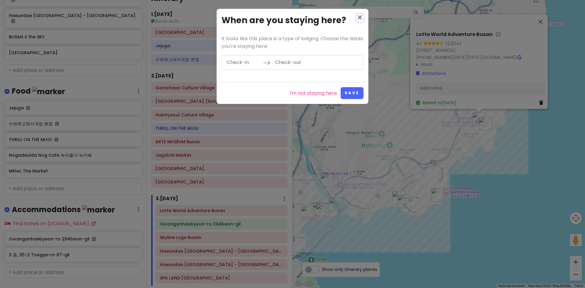
click at [359, 16] on icon "close" at bounding box center [359, 17] width 7 height 7
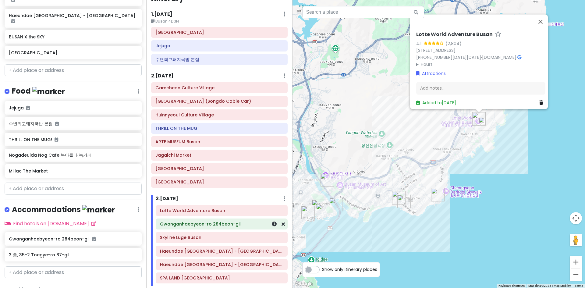
scroll to position [14, 0]
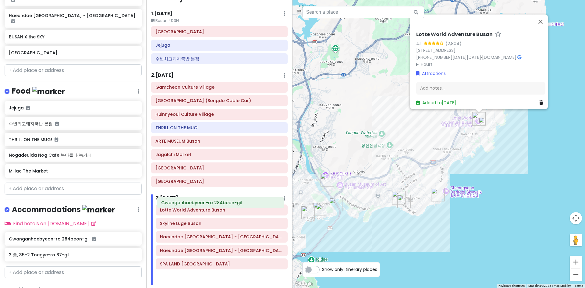
drag, startPoint x: 237, startPoint y: 224, endPoint x: 239, endPoint y: 203, distance: 21.4
click at [239, 203] on div "3 . Mon 11/10 Add Day Notes Delete Day Lotte World Adventure Busan Gwanganhaeby…" at bounding box center [219, 239] width 137 height 91
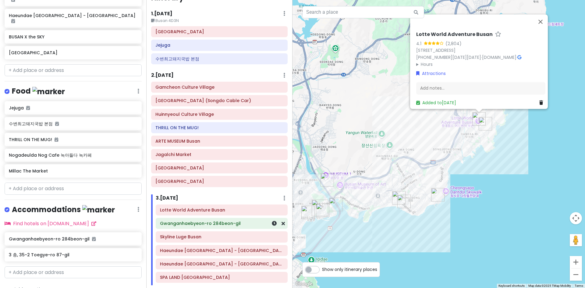
scroll to position [16, 0]
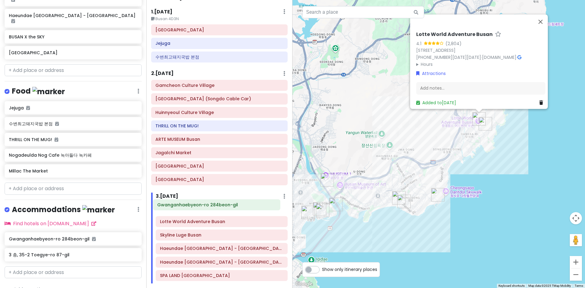
drag, startPoint x: 251, startPoint y: 227, endPoint x: 249, endPoint y: 212, distance: 15.1
click at [249, 212] on div "Lotte World Adventure Busan Gwanganhaebyeon-ro 284beon-gil Skyline Luge Busan H…" at bounding box center [221, 243] width 141 height 81
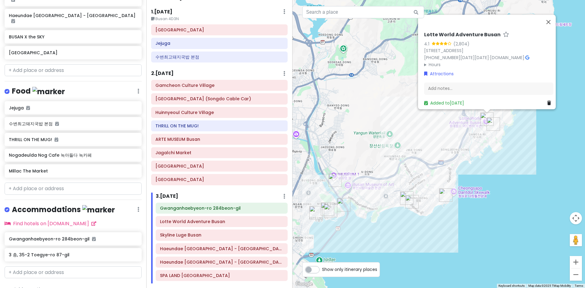
click at [443, 231] on div "Lotte World Adventure Busan 4.1 (2,804) 42 Dongbusangwangwang-ro, Gijang, Busan…" at bounding box center [439, 144] width 293 height 288
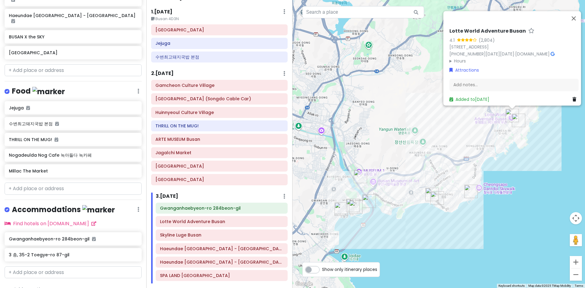
drag, startPoint x: 418, startPoint y: 237, endPoint x: 445, endPoint y: 234, distance: 26.4
click at [445, 234] on div "Lotte World Adventure Busan 4.1 (2,804) 42 Dongbusangwangwang-ro, Gijang, Busan…" at bounding box center [439, 144] width 293 height 288
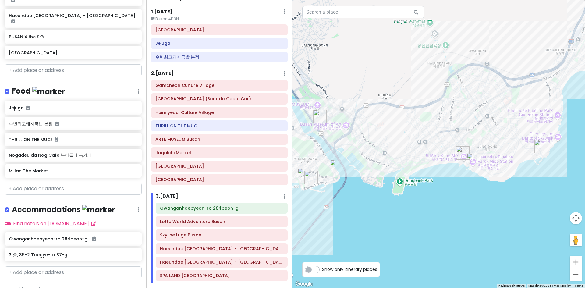
drag, startPoint x: 442, startPoint y: 233, endPoint x: 486, endPoint y: 224, distance: 44.8
click at [486, 224] on div "Lotte World Adventure Busan 4.1 (2,804) 42 Dongbusangwangwang-ro, Gijang, Busan…" at bounding box center [439, 144] width 293 height 288
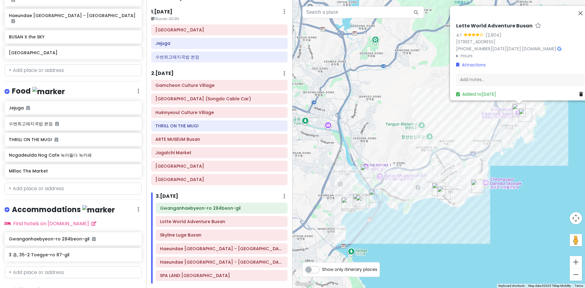
drag, startPoint x: 483, startPoint y: 226, endPoint x: 447, endPoint y: 229, distance: 35.8
click at [447, 229] on div "Lotte World Adventure Busan 4.1 (2,804) 42 Dongbusangwangwang-ro, Gijang, Busan…" at bounding box center [439, 144] width 293 height 288
click at [279, 212] on div at bounding box center [275, 208] width 20 height 10
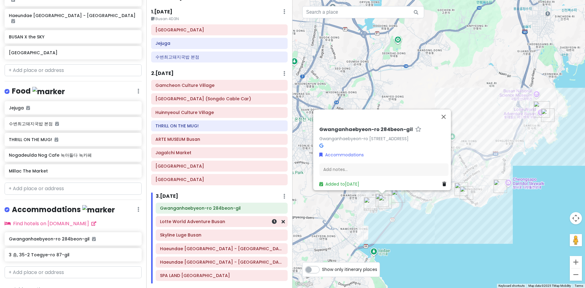
click at [238, 224] on div "Gwanganhaebyeon-ro 284beon-gil Lotte World Adventure Busan Skyline Luge Busan H…" at bounding box center [221, 243] width 141 height 81
click at [239, 222] on h6 "Lotte World Adventure Busan" at bounding box center [221, 220] width 123 height 5
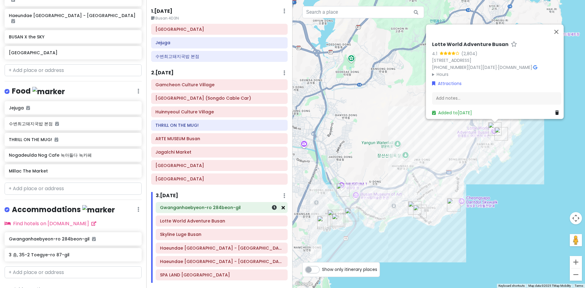
click at [282, 210] on link at bounding box center [283, 207] width 3 height 7
click at [282, 209] on icon at bounding box center [283, 207] width 3 height 5
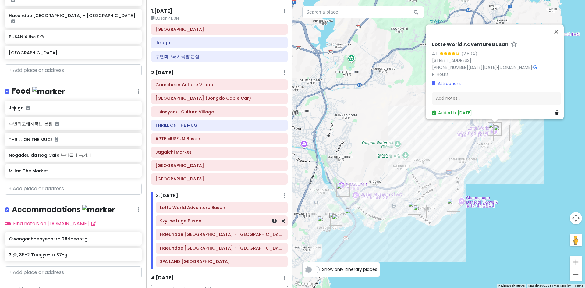
click at [241, 226] on div "Skyline Luge Busan" at bounding box center [221, 221] width 131 height 10
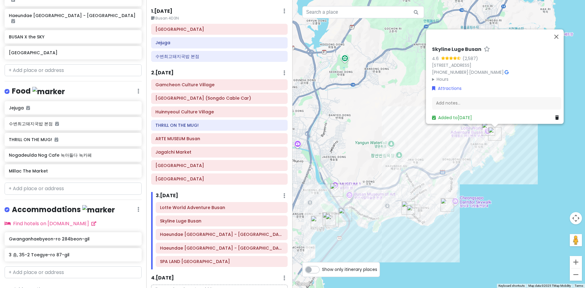
click at [235, 213] on div "Lotte World Adventure Busan Skyline Luge Busan Haeundae Blueline Park - Mipo St…" at bounding box center [221, 235] width 141 height 67
click at [233, 211] on div "Lotte World Adventure Busan" at bounding box center [221, 207] width 123 height 9
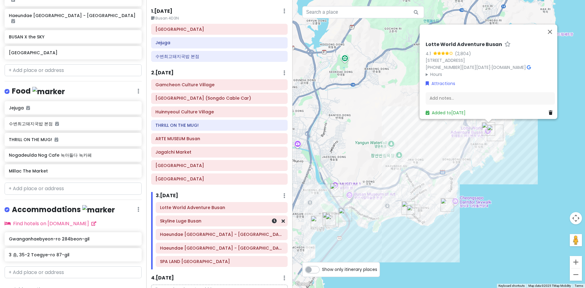
click at [232, 225] on div "Skyline Luge Busan" at bounding box center [221, 221] width 123 height 9
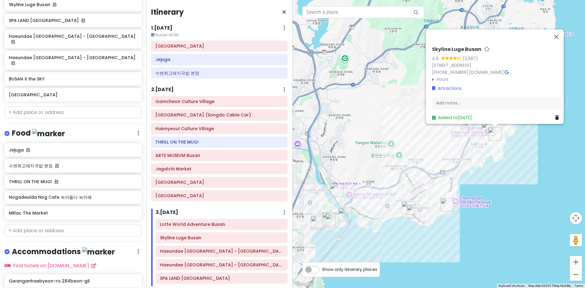
scroll to position [321, 0]
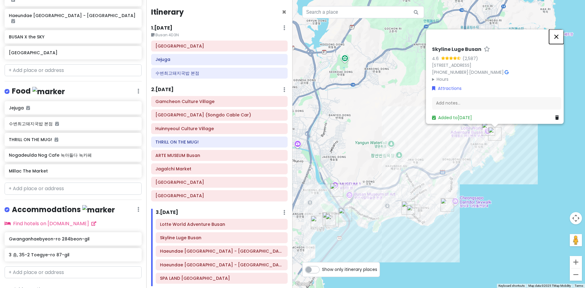
click at [556, 31] on button "Close" at bounding box center [556, 36] width 15 height 15
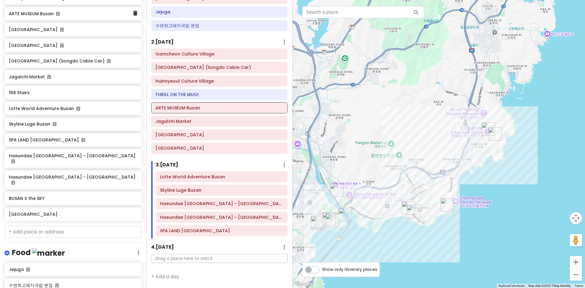
scroll to position [213, 0]
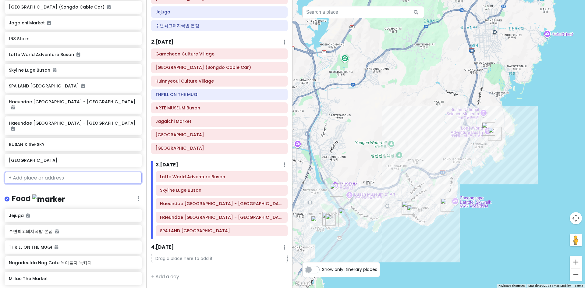
click at [47, 172] on input "text" at bounding box center [73, 178] width 137 height 12
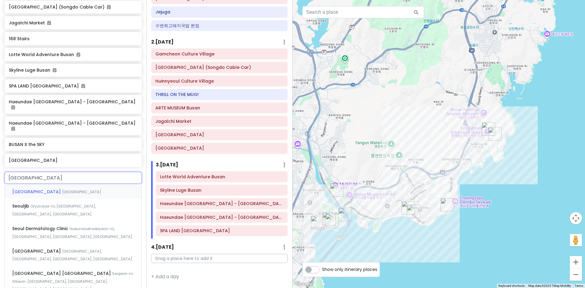
type input "seoul"
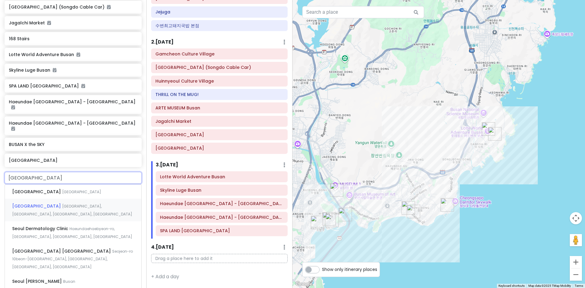
click at [45, 199] on div "Seoul Station Dongja-dong, Yongsan District, Seoul, South Korea" at bounding box center [73, 210] width 137 height 23
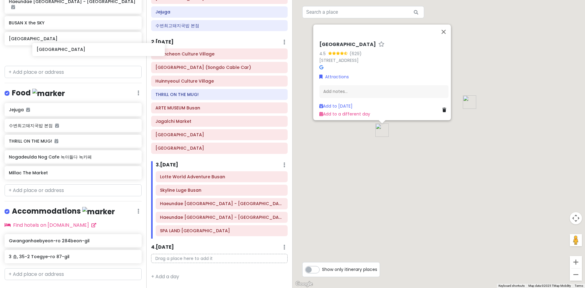
scroll to position [335, 0]
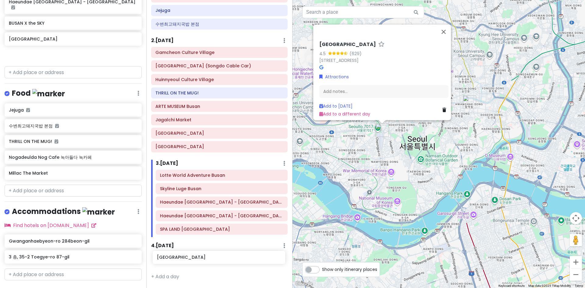
drag, startPoint x: 41, startPoint y: 44, endPoint x: 189, endPoint y: 261, distance: 262.2
click at [189, 261] on div "SOUTH KOREA TRIP 2025 Private Change Dates Make a Copy Delete Trip Go Pro ⚡️ Gi…" at bounding box center [292, 144] width 585 height 288
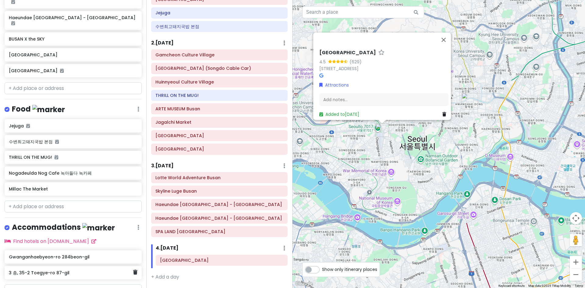
scroll to position [320, 0]
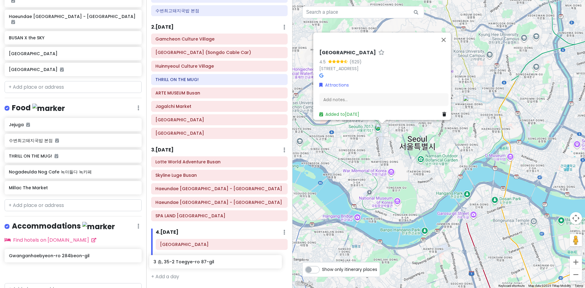
drag, startPoint x: 36, startPoint y: 262, endPoint x: 181, endPoint y: 264, distance: 145.7
click at [181, 264] on div "SOUTH KOREA TRIP 2025 Private Change Dates Make a Copy Delete Trip Go Pro ⚡️ Gi…" at bounding box center [292, 144] width 585 height 288
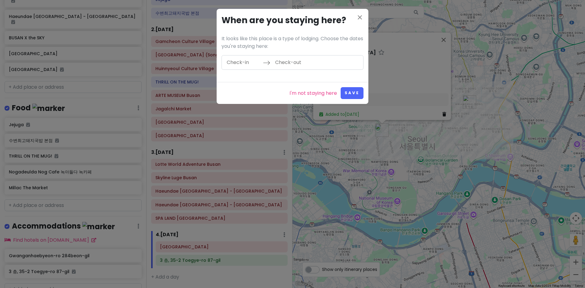
scroll to position [60, 0]
click at [360, 18] on icon "close" at bounding box center [359, 17] width 7 height 7
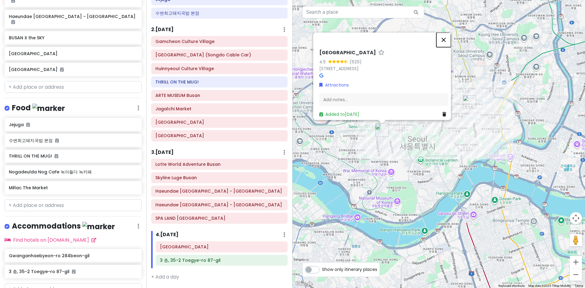
click at [446, 34] on button "Close" at bounding box center [443, 39] width 15 height 15
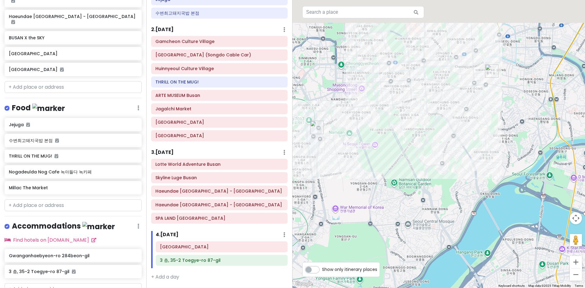
drag, startPoint x: 491, startPoint y: 90, endPoint x: 494, endPoint y: 133, distance: 43.4
click at [494, 133] on div at bounding box center [439, 144] width 293 height 288
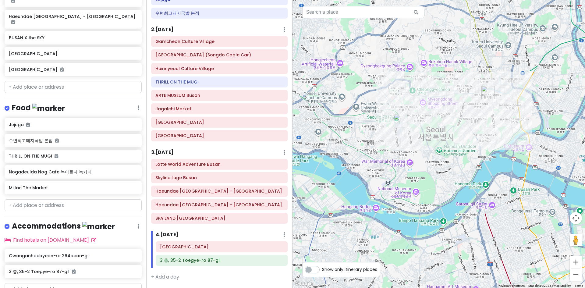
drag, startPoint x: 441, startPoint y: 127, endPoint x: 428, endPoint y: 133, distance: 13.9
click at [428, 133] on div at bounding box center [439, 144] width 293 height 288
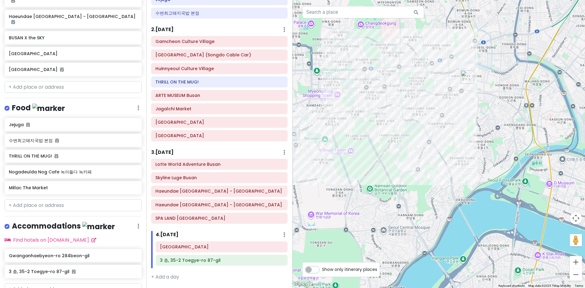
drag, startPoint x: 457, startPoint y: 132, endPoint x: 503, endPoint y: 139, distance: 46.5
click at [503, 139] on div at bounding box center [439, 144] width 293 height 288
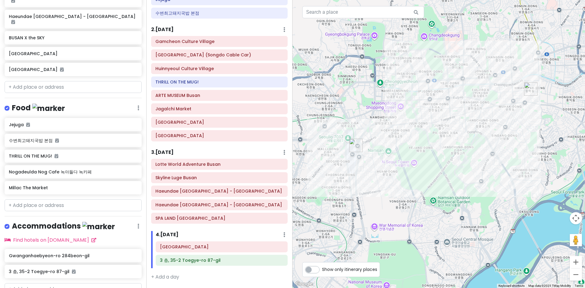
drag, startPoint x: 465, startPoint y: 145, endPoint x: 489, endPoint y: 147, distance: 23.5
click at [489, 147] on div at bounding box center [439, 144] width 293 height 288
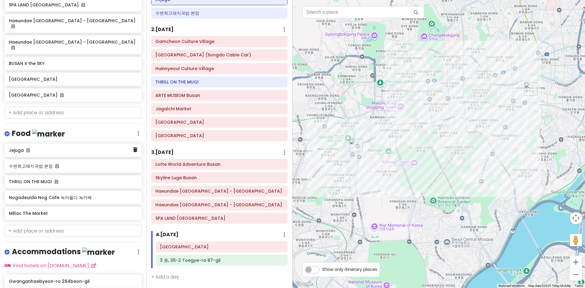
scroll to position [259, 0]
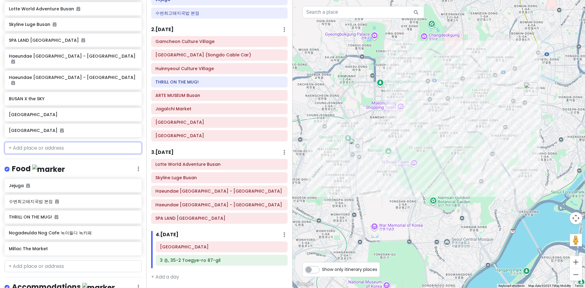
click at [58, 142] on input "text" at bounding box center [73, 148] width 137 height 12
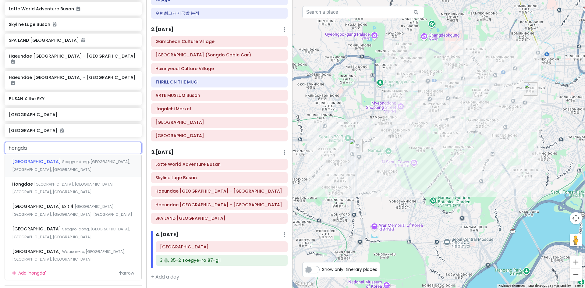
type input "hongdae"
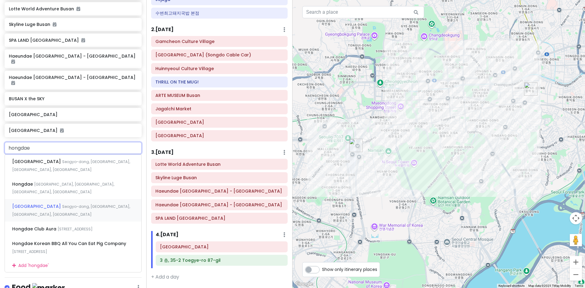
click at [55, 203] on span "[GEOGRAPHIC_DATA]" at bounding box center [37, 206] width 50 height 6
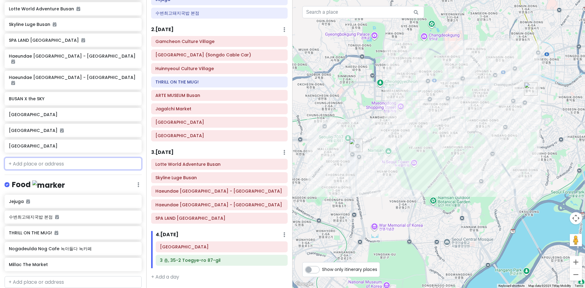
scroll to position [275, 0]
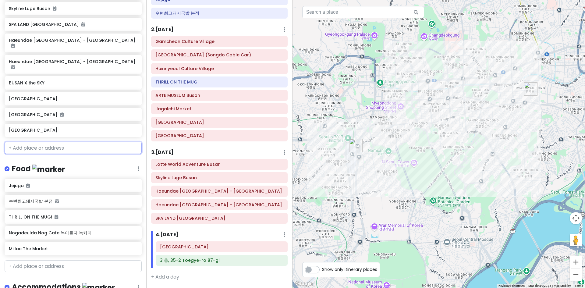
click at [62, 142] on input "text" at bounding box center [73, 148] width 137 height 12
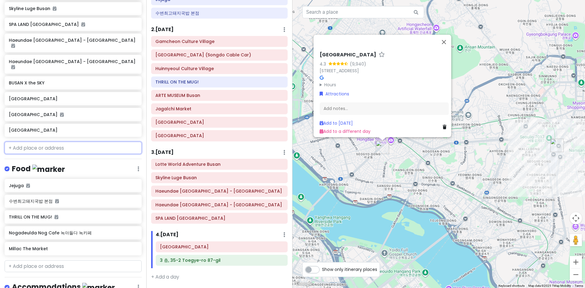
click at [62, 142] on input "text" at bounding box center [73, 148] width 137 height 12
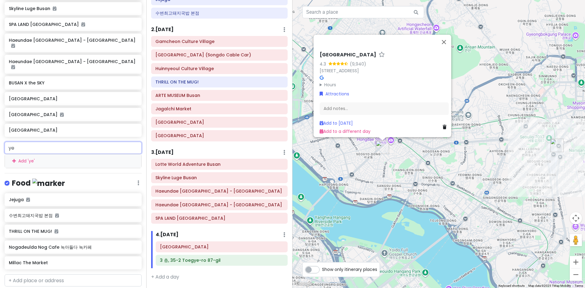
type input "yeo"
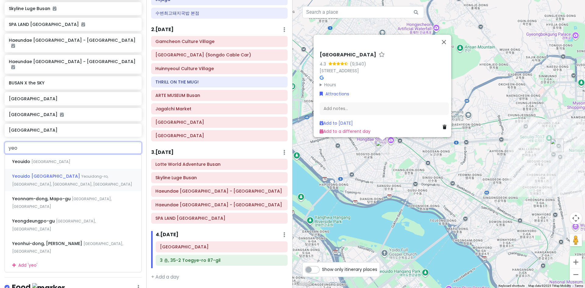
click at [59, 176] on div "Yeouido Hangang Park Yeouidong-ro, Yeongdeungpo District, Seoul, South Korea" at bounding box center [73, 180] width 137 height 23
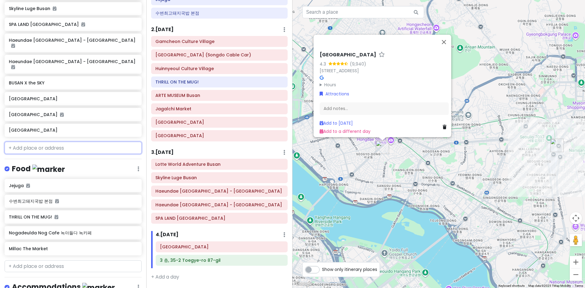
scroll to position [291, 0]
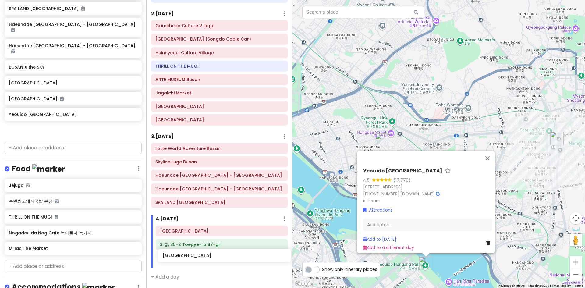
drag, startPoint x: 43, startPoint y: 107, endPoint x: 197, endPoint y: 260, distance: 216.8
click at [197, 260] on div "SOUTH KOREA TRIP 2025 Private Change Dates Make a Copy Delete Trip Go Pro ⚡️ Gi…" at bounding box center [292, 144] width 585 height 288
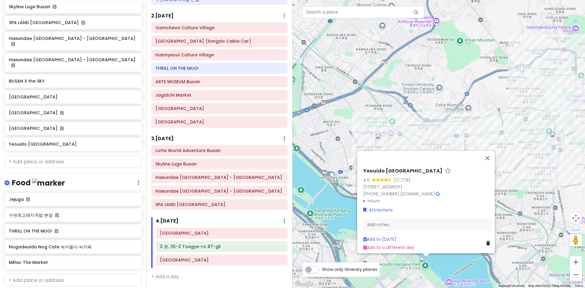
scroll to position [275, 0]
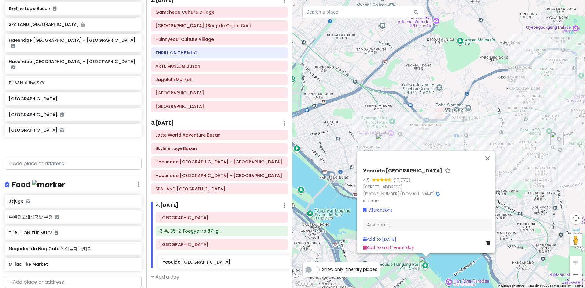
drag, startPoint x: 48, startPoint y: 138, endPoint x: 202, endPoint y: 264, distance: 198.8
click at [202, 264] on div "SOUTH KOREA TRIP 2025 Private Change Dates Make a Copy Delete Trip Go Pro ⚡️ Gi…" at bounding box center [292, 144] width 585 height 288
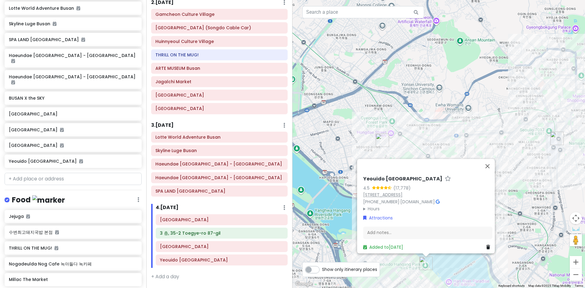
scroll to position [259, 0]
click at [493, 159] on button "Close" at bounding box center [487, 166] width 15 height 15
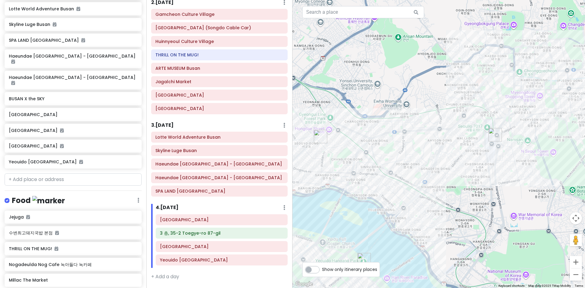
drag, startPoint x: 502, startPoint y: 185, endPoint x: 429, endPoint y: 182, distance: 73.2
click at [429, 182] on div at bounding box center [439, 144] width 293 height 288
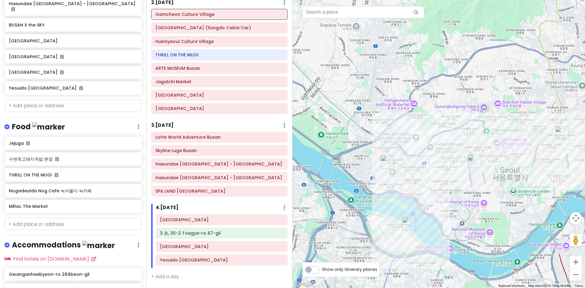
scroll to position [368, 0]
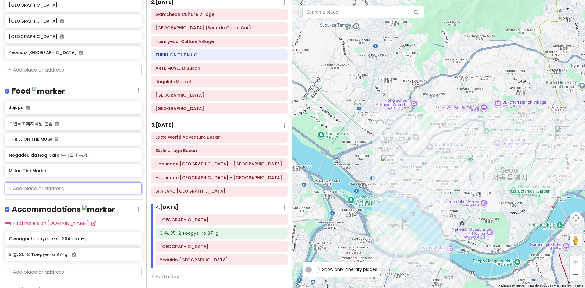
click at [96, 182] on input "text" at bounding box center [73, 188] width 137 height 12
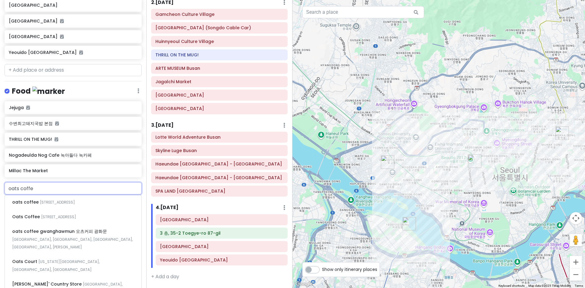
type input "oats coffee"
click at [91, 197] on div "oats coffee Seongmisan-ro 29-gil, Mapo-gu, Seoul, South Korea" at bounding box center [73, 202] width 137 height 15
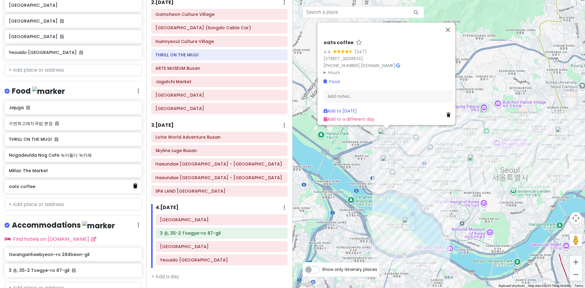
click at [133, 182] on link at bounding box center [135, 186] width 4 height 8
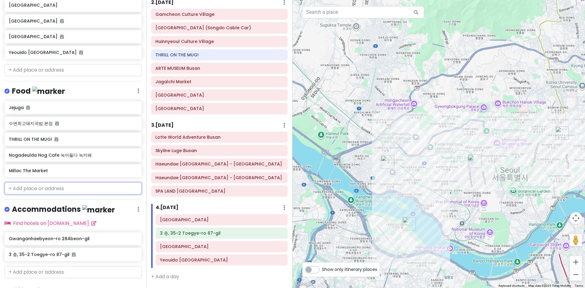
click at [76, 182] on input "text" at bounding box center [73, 188] width 137 height 12
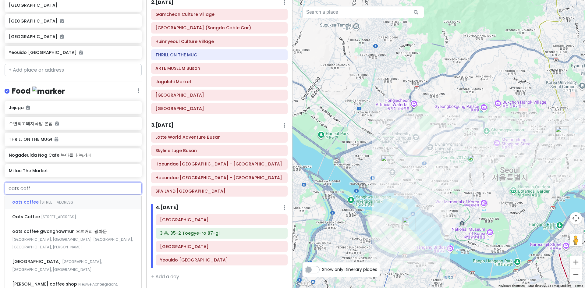
type input "oats coffe"
click at [67, 214] on span "Wonhyo-ro 89-gil, Yongsan District, Seoul, South Korea" at bounding box center [58, 216] width 35 height 5
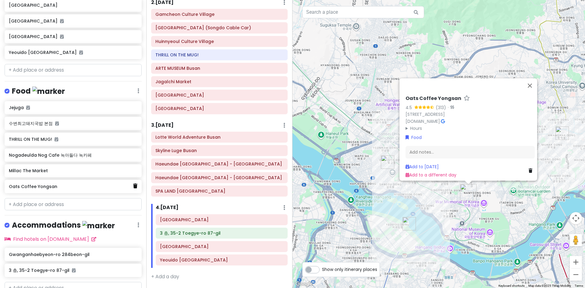
click at [133, 182] on link at bounding box center [135, 186] width 4 height 8
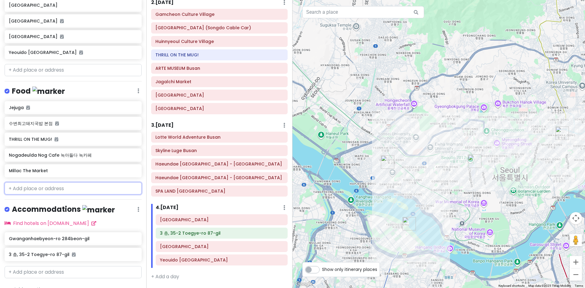
click at [67, 182] on input "text" at bounding box center [73, 188] width 137 height 12
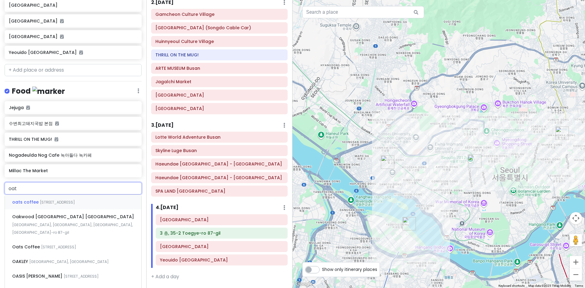
type input "oats"
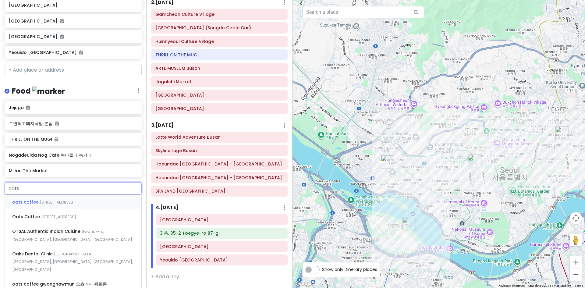
click at [62, 198] on div "oats coffee Seongmisan-ro 29-gil, Mapo-gu, Seoul, South Korea" at bounding box center [73, 202] width 137 height 15
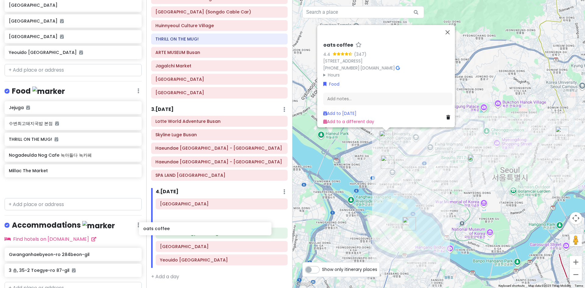
scroll to position [104, 0]
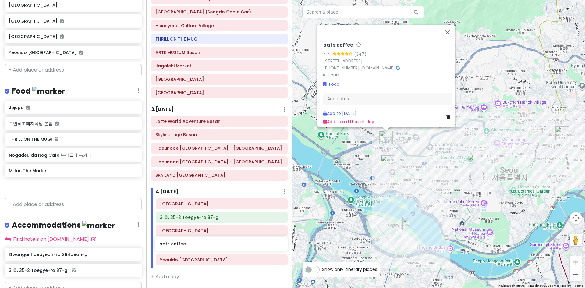
drag, startPoint x: 61, startPoint y: 162, endPoint x: 212, endPoint y: 248, distance: 173.0
click at [212, 248] on div "SOUTH KOREA TRIP 2025 Private Change Dates Make a Copy Delete Trip Go Pro ⚡️ Gi…" at bounding box center [292, 144] width 585 height 288
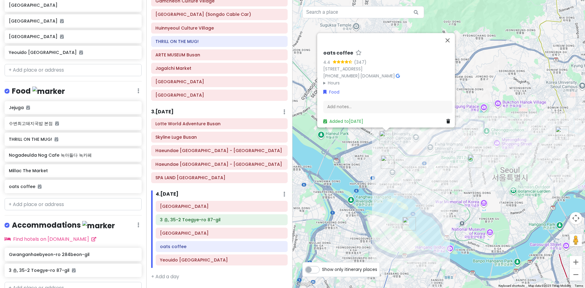
scroll to position [101, 0]
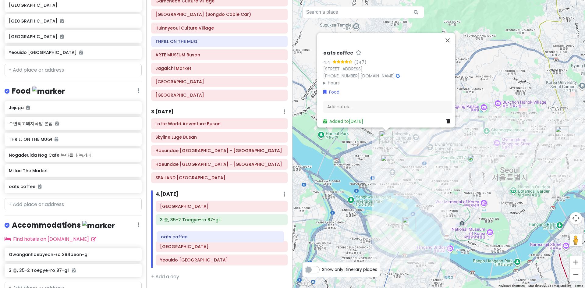
drag, startPoint x: 213, startPoint y: 244, endPoint x: 214, endPoint y: 235, distance: 9.8
click at [214, 235] on div "Seoul Station 3 층, 35-2 Toegye-ro 87-gil Hongdae Shopping Street oats coffee Ye…" at bounding box center [221, 234] width 141 height 67
click at [55, 198] on input "text" at bounding box center [73, 204] width 137 height 12
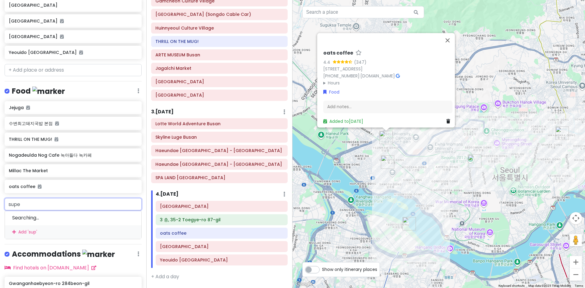
type input "super"
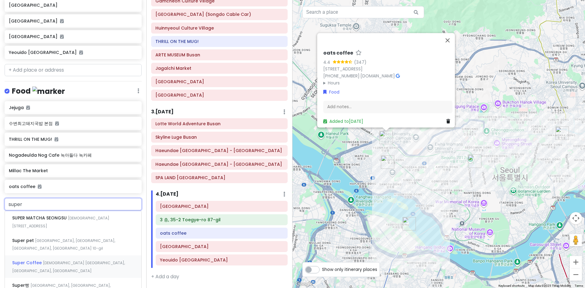
click at [44, 255] on div "Super Coffee 서교동 Mapo-gu, Seoul, South Korea" at bounding box center [73, 266] width 137 height 23
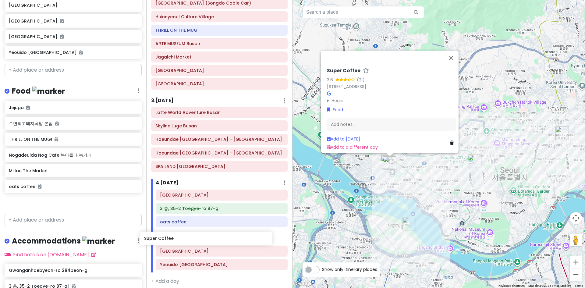
scroll to position [118, 0]
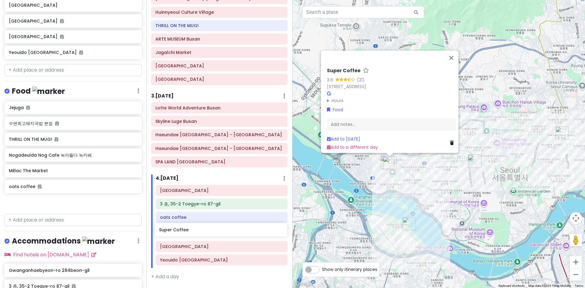
drag, startPoint x: 52, startPoint y: 193, endPoint x: 202, endPoint y: 233, distance: 155.4
click at [202, 233] on div "SOUTH KOREA TRIP 2025 Private Change Dates Make a Copy Delete Trip Go Pro ⚡️ Gi…" at bounding box center [292, 144] width 585 height 288
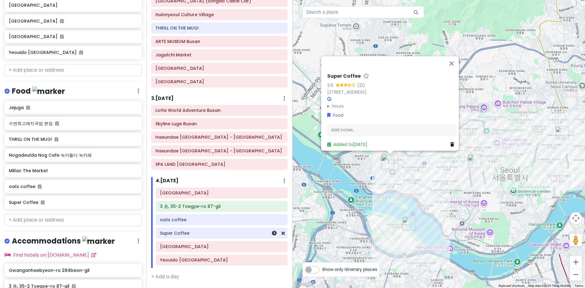
scroll to position [114, 0]
click at [450, 59] on button "Close" at bounding box center [451, 66] width 15 height 15
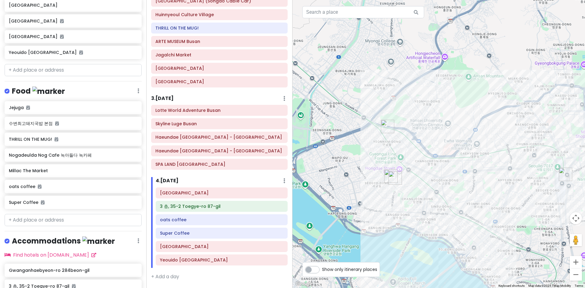
drag, startPoint x: 387, startPoint y: 206, endPoint x: 409, endPoint y: 202, distance: 22.2
click at [409, 202] on div at bounding box center [439, 144] width 293 height 288
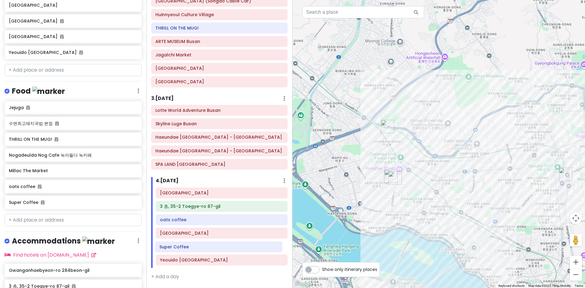
drag, startPoint x: 219, startPoint y: 234, endPoint x: 218, endPoint y: 247, distance: 13.7
click at [218, 247] on div "Seoul Station 3 층, 35-2 Toegye-ro 87-gil oats coffee Super Coffee Hongdae Shopp…" at bounding box center [221, 227] width 141 height 81
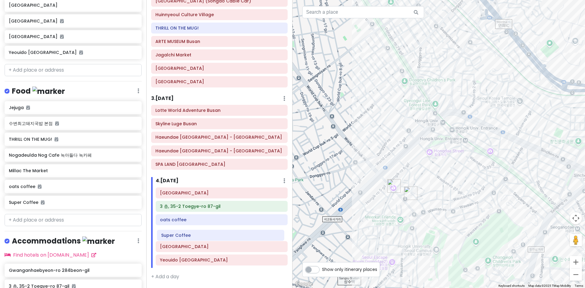
drag, startPoint x: 234, startPoint y: 245, endPoint x: 235, endPoint y: 234, distance: 11.3
click at [235, 234] on div "Seoul Station 3 층, 35-2 Toegye-ro 87-gil oats coffee Hongdae Shopping Street Su…" at bounding box center [221, 227] width 141 height 81
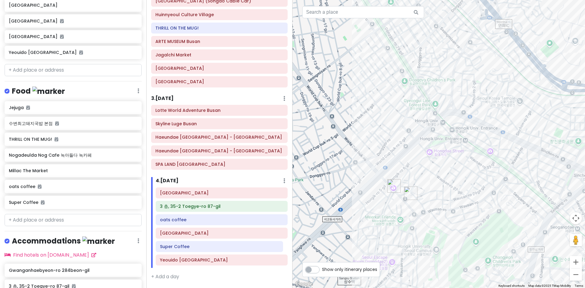
drag, startPoint x: 241, startPoint y: 235, endPoint x: 241, endPoint y: 248, distance: 13.4
click at [241, 248] on div "Seoul Station 3 층, 35-2 Toegye-ro 87-gil oats coffee Super Coffee Hongdae Shopp…" at bounding box center [221, 227] width 141 height 81
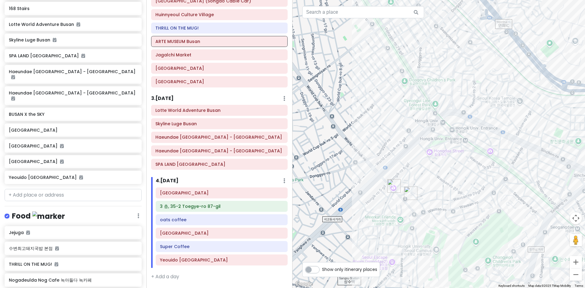
scroll to position [244, 0]
click at [51, 189] on input "text" at bounding box center [73, 195] width 137 height 12
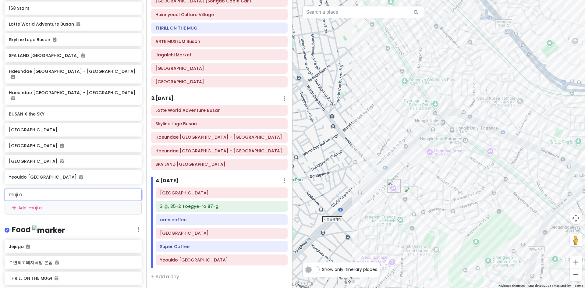
type input "muji ak"
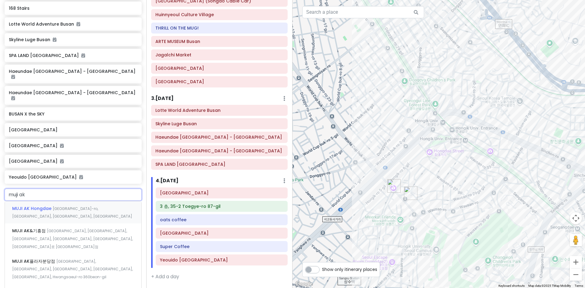
click at [58, 206] on span "Yanghwa-ro, Mapo-gu, Seoul, South Korea" at bounding box center [72, 212] width 120 height 13
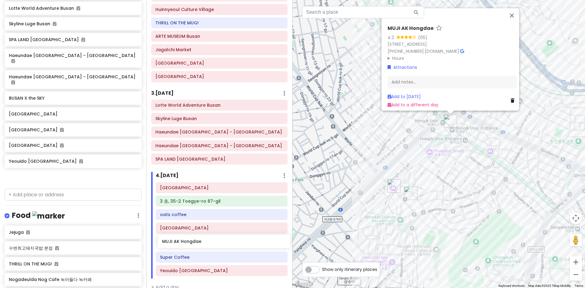
scroll to position [133, 0]
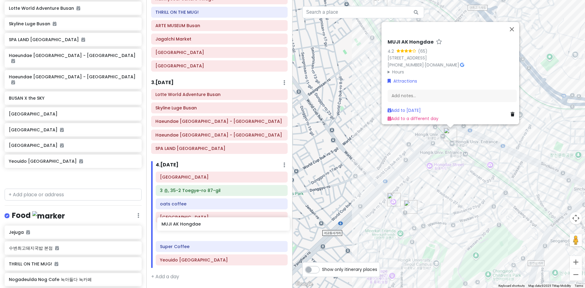
drag, startPoint x: 50, startPoint y: 167, endPoint x: 203, endPoint y: 225, distance: 163.5
click at [203, 225] on div "SOUTH KOREA TRIP 2025 Private Change Dates Make a Copy Delete Trip Go Pro ⚡️ Gi…" at bounding box center [292, 144] width 585 height 288
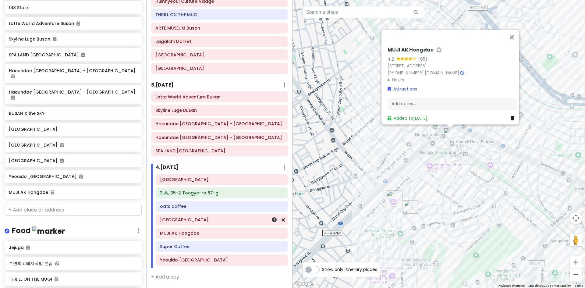
scroll to position [244, 0]
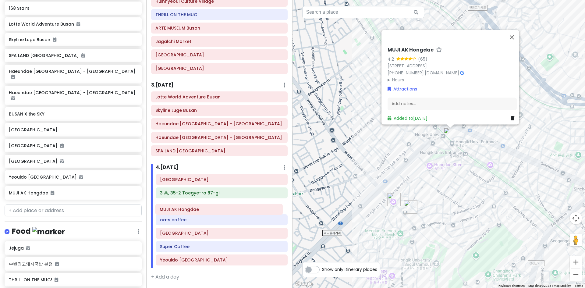
drag, startPoint x: 199, startPoint y: 237, endPoint x: 199, endPoint y: 214, distance: 23.8
click at [199, 214] on div "Seoul Station 3 층, 35-2 Toegye-ro 87-gil oats coffee Hongdae Shopping Street MU…" at bounding box center [221, 221] width 141 height 94
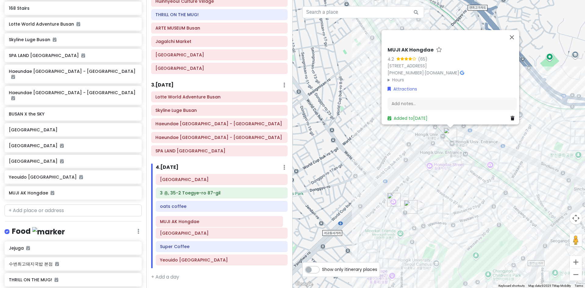
drag, startPoint x: 196, startPoint y: 210, endPoint x: 197, endPoint y: 227, distance: 16.8
click at [197, 227] on div "Seoul Station 3 층, 35-2 Toegye-ro 87-gil MUJI AK Hongdae oats coffee Hongdae Sh…" at bounding box center [221, 221] width 141 height 94
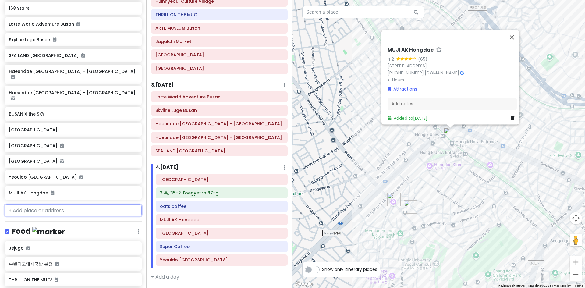
click at [45, 204] on input "text" at bounding box center [73, 210] width 137 height 12
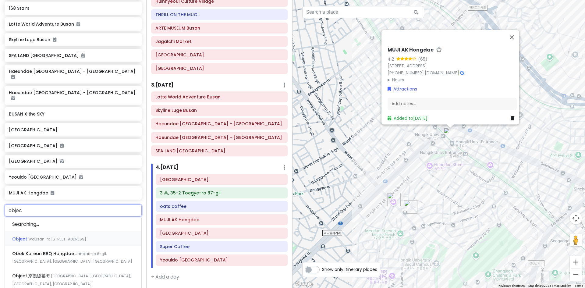
type input "object"
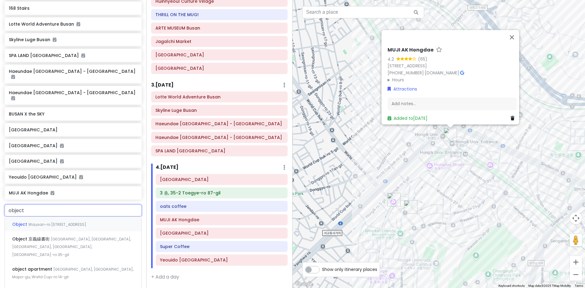
click at [50, 222] on span "Wausan-ro 35-gil, Mapo-gu, Seoul, South Korea" at bounding box center [57, 224] width 58 height 5
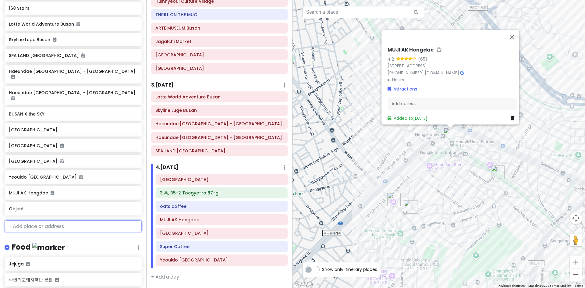
scroll to position [260, 0]
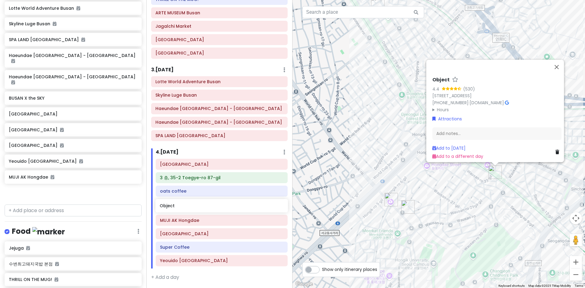
drag, startPoint x: 55, startPoint y: 182, endPoint x: 206, endPoint y: 206, distance: 152.8
click at [206, 206] on div "SOUTH KOREA TRIP 2025 Private Change Dates Make a Copy Delete Trip Go Pro ⚡️ Gi…" at bounding box center [292, 144] width 585 height 288
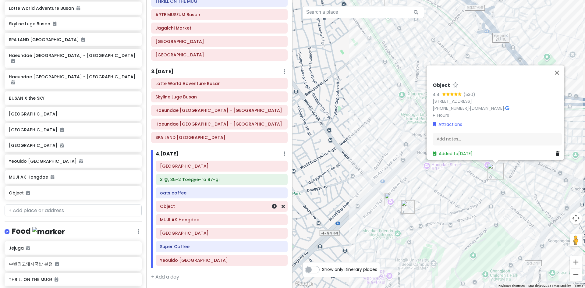
scroll to position [244, 0]
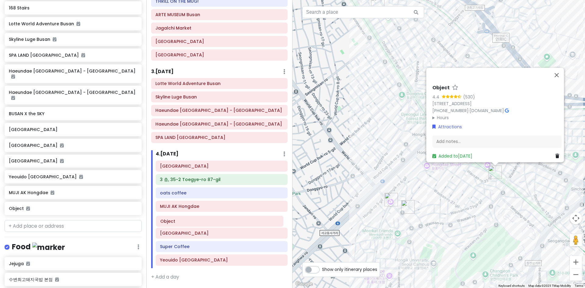
drag, startPoint x: 194, startPoint y: 208, endPoint x: 195, endPoint y: 223, distance: 14.9
click at [195, 223] on div "Seoul Station 3 층, 35-2 Toegye-ro 87-gil oats coffee Object MUJI AK Hongdae Hon…" at bounding box center [221, 215] width 141 height 108
click at [558, 69] on button "Close" at bounding box center [556, 75] width 15 height 15
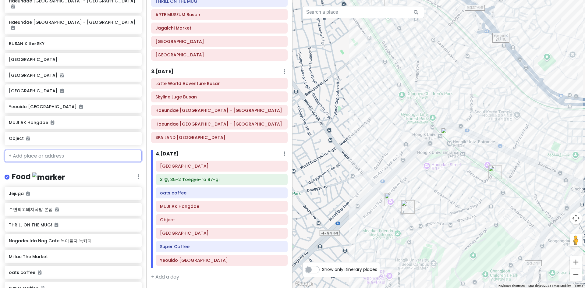
scroll to position [366, 0]
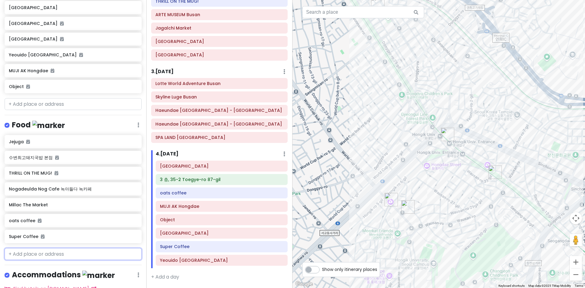
click at [62, 248] on input "text" at bounding box center [73, 254] width 137 height 12
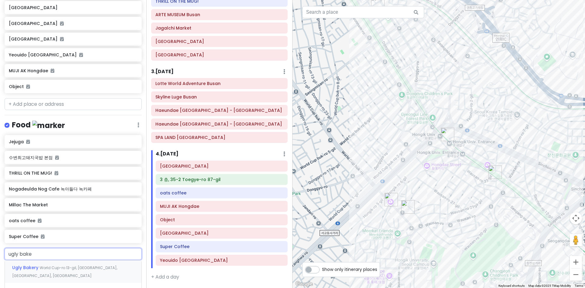
type input "ugly baker"
click at [77, 265] on span "World Cup-ro 13-gil, Mapo-gu, Seoul, South Korea" at bounding box center [64, 271] width 105 height 13
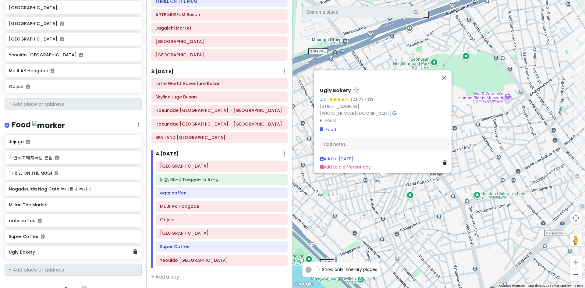
scroll to position [367, 0]
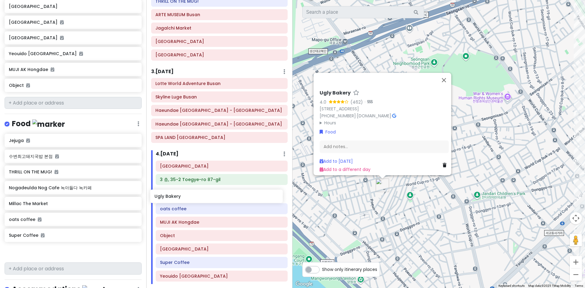
drag, startPoint x: 48, startPoint y: 242, endPoint x: 193, endPoint y: 198, distance: 152.1
click at [193, 198] on div "SOUTH KOREA TRIP 2025 Private Change Dates Make a Copy Delete Trip Go Pro ⚡️ Gi…" at bounding box center [292, 144] width 585 height 288
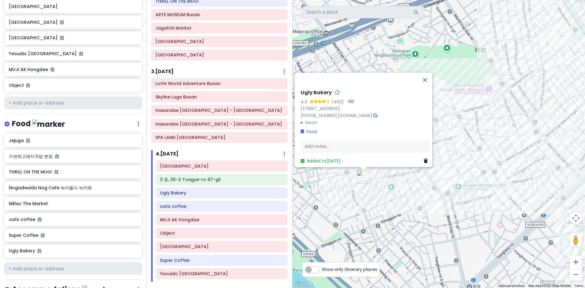
drag, startPoint x: 377, startPoint y: 215, endPoint x: 328, endPoint y: 199, distance: 51.6
click at [328, 199] on div "Ugly Bakery 4.0 (462) · South Korea, Seoul, Mapo-gu, World Cup-ro 13-gil, 73 1층…" at bounding box center [439, 144] width 293 height 288
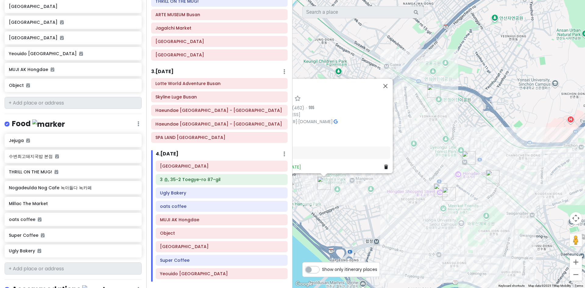
drag, startPoint x: 459, startPoint y: 228, endPoint x: 411, endPoint y: 227, distance: 48.5
click at [411, 227] on div "Ugly Bakery 4.0 (462) · South Korea, Seoul, Mapo-gu, World Cup-ro 13-gil, 73 1층…" at bounding box center [439, 144] width 293 height 288
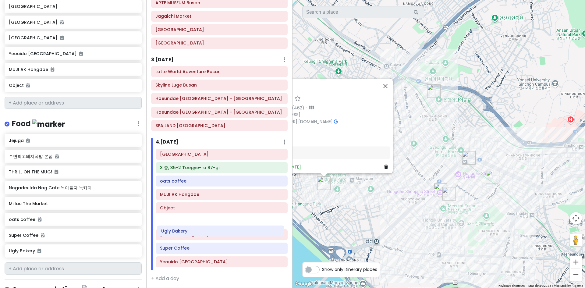
drag, startPoint x: 220, startPoint y: 196, endPoint x: 221, endPoint y: 234, distance: 38.1
click at [221, 234] on div "Seoul Station 3 층, 35-2 Toegye-ro 87-gil Ugly Bakery oats coffee MUJI AK Hongda…" at bounding box center [221, 209] width 141 height 121
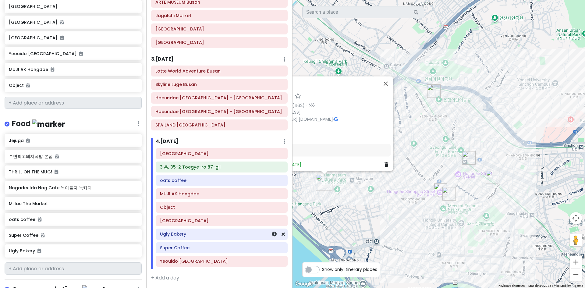
scroll to position [155, 0]
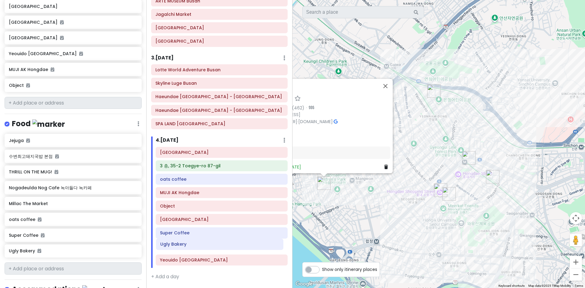
drag, startPoint x: 214, startPoint y: 235, endPoint x: 215, endPoint y: 245, distance: 10.1
click at [215, 245] on div "Seoul Station 3 층, 35-2 Toegye-ro 87-gil oats coffee MUJI AK Hongdae Object Hon…" at bounding box center [221, 207] width 141 height 121
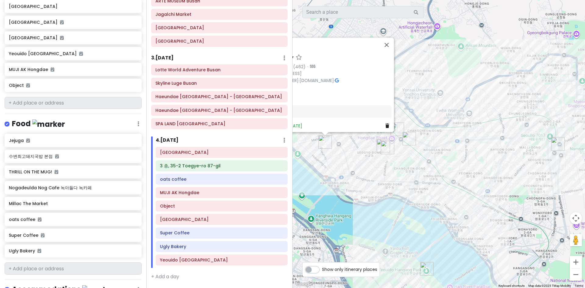
drag, startPoint x: 366, startPoint y: 244, endPoint x: 372, endPoint y: 179, distance: 65.2
click at [372, 179] on div "Ugly Bakery 4.0 (462) · South Korea, Seoul, Mapo-gu, World Cup-ro 13-gil, 73 1층…" at bounding box center [439, 144] width 293 height 288
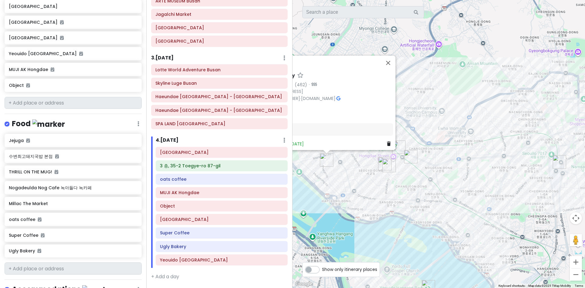
drag, startPoint x: 372, startPoint y: 179, endPoint x: 373, endPoint y: 205, distance: 26.3
click at [373, 205] on div "Ugly Bakery 4.0 (462) · South Korea, Seoul, Mapo-gu, World Cup-ro 13-gil, 73 1층…" at bounding box center [439, 144] width 293 height 288
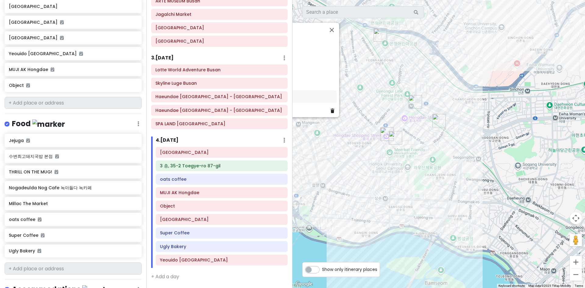
drag, startPoint x: 382, startPoint y: 195, endPoint x: 412, endPoint y: 205, distance: 30.7
click at [412, 205] on div "Ugly Bakery 4.0 (462) · South Korea, Seoul, Mapo-gu, World Cup-ro 13-gil, 73 1층…" at bounding box center [439, 144] width 293 height 288
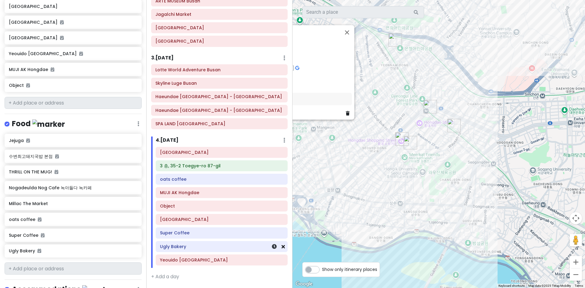
click at [282, 248] on icon at bounding box center [283, 246] width 3 height 5
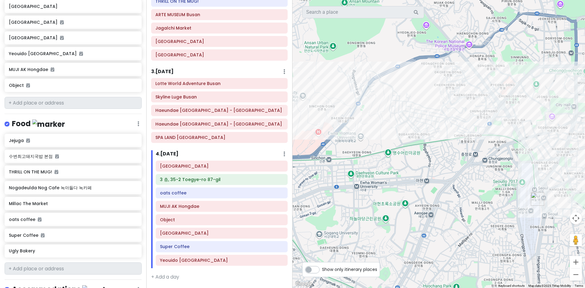
drag, startPoint x: 520, startPoint y: 184, endPoint x: 290, endPoint y: 244, distance: 237.6
click at [283, 244] on div "SOUTH KOREA TRIP 2025 Private Change Dates Make a Copy Delete Trip Go Pro ⚡️ Gi…" at bounding box center [292, 144] width 585 height 288
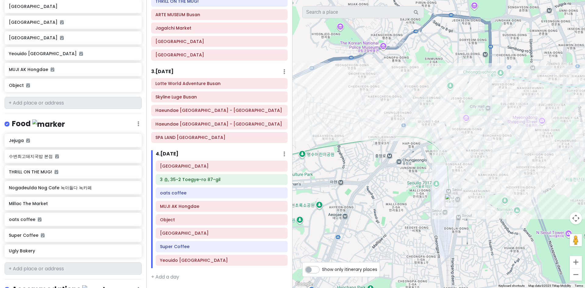
drag, startPoint x: 400, startPoint y: 222, endPoint x: 444, endPoint y: 208, distance: 45.4
click at [443, 208] on div "Ugly Bakery 4.0 (462) · South Korea, Seoul, Mapo-gu, World Cup-ro 13-gil, 73 1층…" at bounding box center [439, 144] width 293 height 288
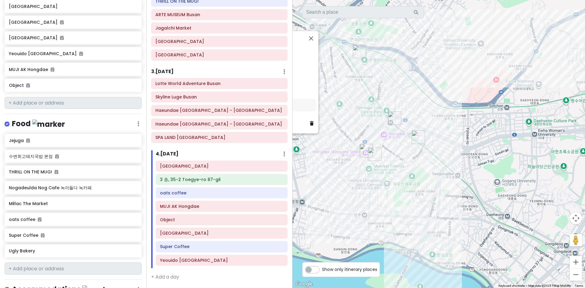
drag, startPoint x: 340, startPoint y: 206, endPoint x: 456, endPoint y: 189, distance: 117.9
click at [456, 189] on div "Ugly Bakery 4.0 (462) · South Korea, Seoul, Mapo-gu, World Cup-ro 13-gil, 73 1층…" at bounding box center [439, 144] width 293 height 288
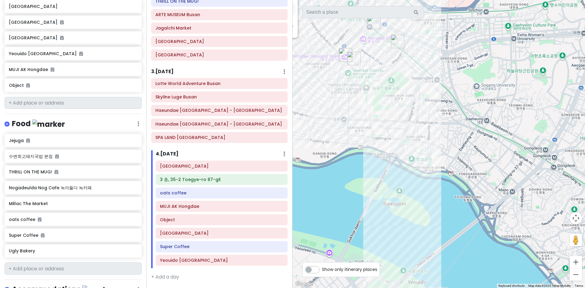
drag, startPoint x: 403, startPoint y: 183, endPoint x: 382, endPoint y: 77, distance: 108.5
click at [382, 77] on div "Ugly Bakery 4.0 (462) · South Korea, Seoul, Mapo-gu, World Cup-ro 13-gil, 73 1층…" at bounding box center [439, 144] width 293 height 288
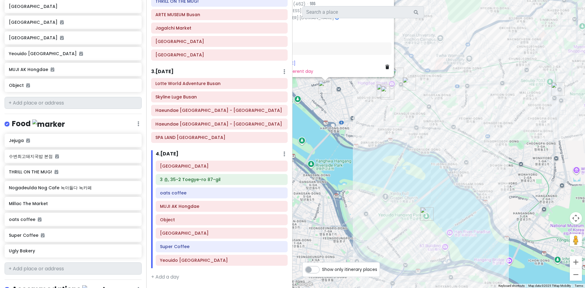
drag, startPoint x: 464, startPoint y: 186, endPoint x: 443, endPoint y: 172, distance: 25.2
click at [443, 172] on div "Ugly Bakery 4.0 (462) · South Korea, Seoul, Mapo-gu, World Cup-ro 13-gil, 73 1층…" at bounding box center [439, 144] width 293 height 288
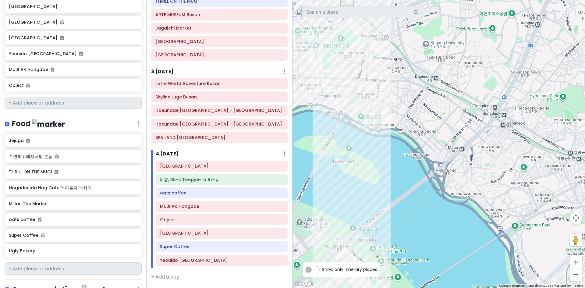
drag, startPoint x: 501, startPoint y: 178, endPoint x: 498, endPoint y: 218, distance: 40.3
click at [498, 218] on div "Ugly Bakery 4.0 (462) · South Korea, Seoul, Mapo-gu, World Cup-ro 13-gil, 73 1층…" at bounding box center [439, 144] width 293 height 288
click at [282, 258] on icon at bounding box center [283, 260] width 3 height 5
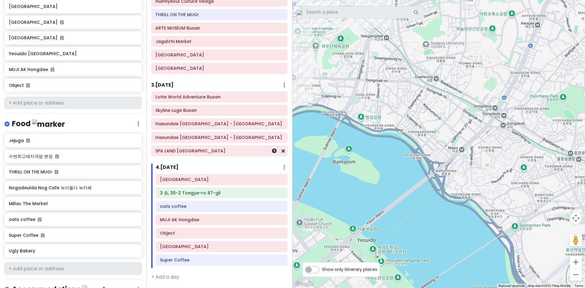
scroll to position [127, 0]
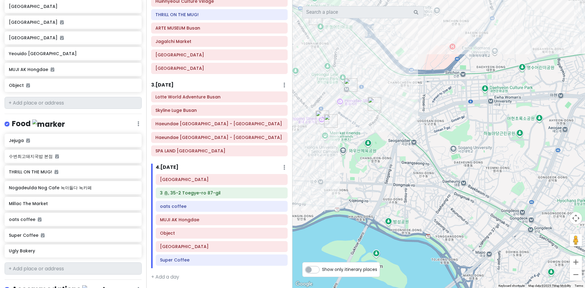
drag, startPoint x: 410, startPoint y: 227, endPoint x: 414, endPoint y: 249, distance: 22.5
click at [414, 249] on div "Ugly Bakery 4.0 (462) · South Korea, Seoul, Mapo-gu, World Cup-ro 13-gil, 73 1층…" at bounding box center [439, 144] width 293 height 288
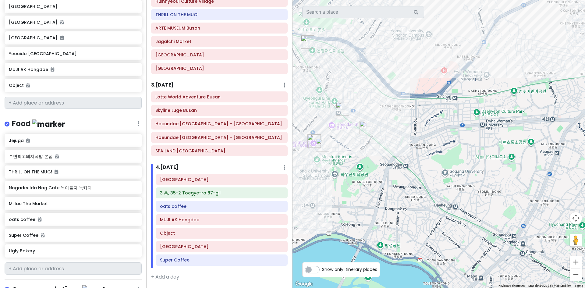
drag, startPoint x: 407, startPoint y: 192, endPoint x: 398, endPoint y: 216, distance: 25.6
click at [398, 216] on div "Ugly Bakery 4.0 (462) · South Korea, Seoul, Mapo-gu, World Cup-ro 13-gil, 73 1층…" at bounding box center [439, 144] width 293 height 288
click at [53, 97] on input "text" at bounding box center [73, 103] width 137 height 12
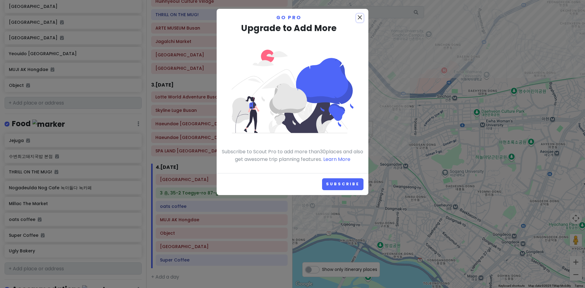
click at [360, 14] on icon "close" at bounding box center [359, 17] width 7 height 7
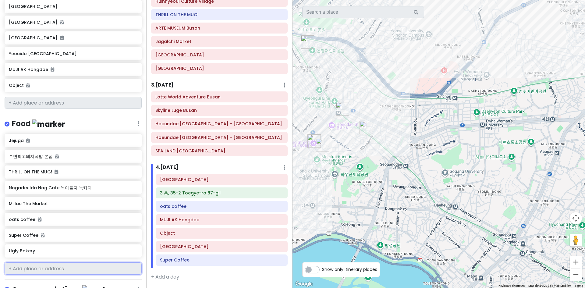
click at [41, 262] on input "text" at bounding box center [73, 268] width 137 height 12
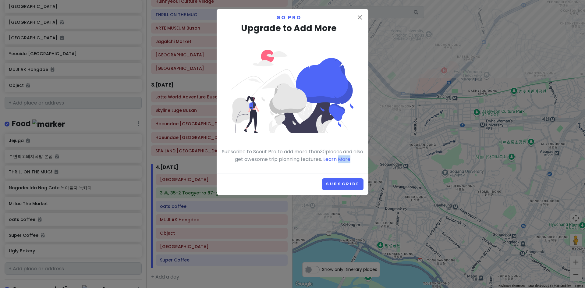
click at [41, 259] on div "close Go Pro Upgrade to Add More Subscribe to Scout Pro to add more than 30 pla…" at bounding box center [292, 144] width 585 height 288
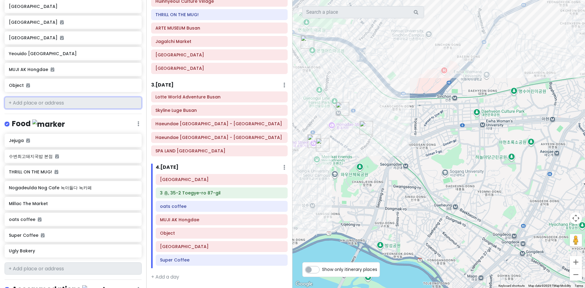
click at [99, 97] on input "text" at bounding box center [73, 103] width 137 height 12
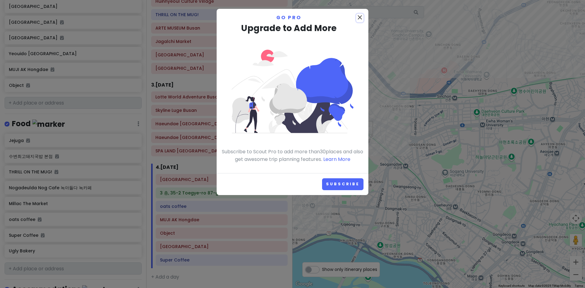
click at [363, 14] on icon "close" at bounding box center [359, 17] width 7 height 7
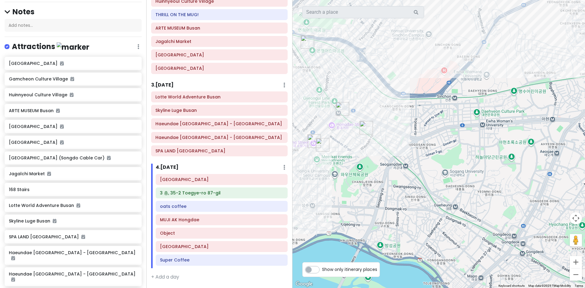
scroll to position [0, 0]
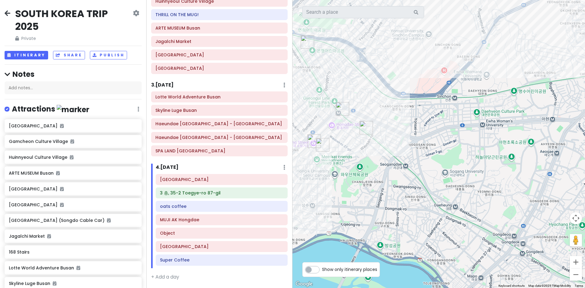
click at [42, 17] on h2 "SOUTH KOREA TRIP 2025" at bounding box center [73, 19] width 116 height 25
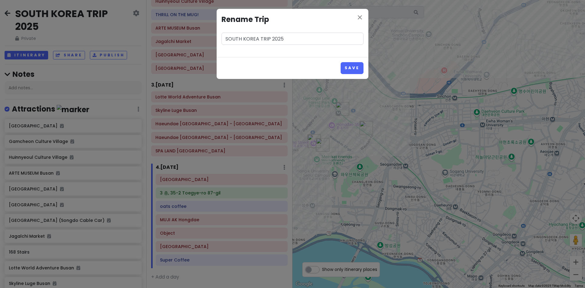
drag, startPoint x: 258, startPoint y: 39, endPoint x: 182, endPoint y: 40, distance: 75.9
click at [182, 40] on div "close Rename Trip SOUTH KOREA TRIP 2025 Save" at bounding box center [292, 144] width 585 height 288
type input "BUSAN TRIP 2025"
drag, startPoint x: 339, startPoint y: 67, endPoint x: 344, endPoint y: 67, distance: 5.2
click at [341, 67] on div "Save" at bounding box center [293, 68] width 152 height 22
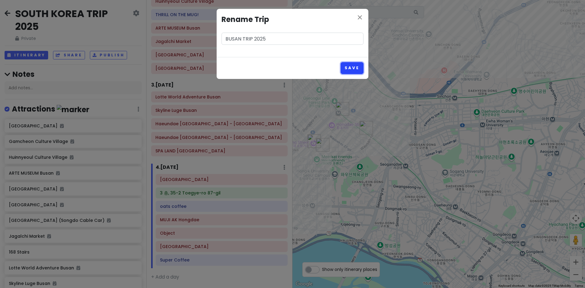
click at [344, 67] on button "Save" at bounding box center [352, 68] width 23 height 12
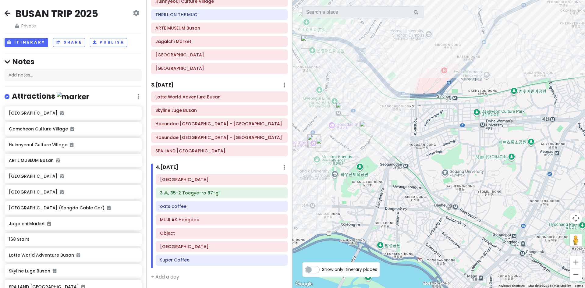
click at [30, 28] on span "Private" at bounding box center [56, 26] width 83 height 7
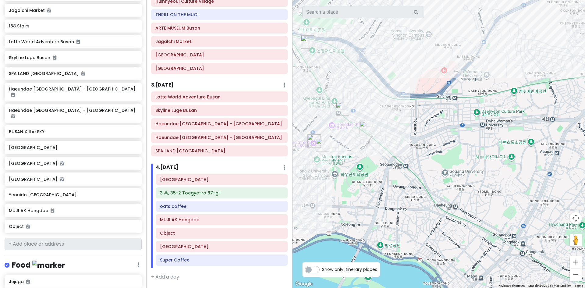
scroll to position [435, 0]
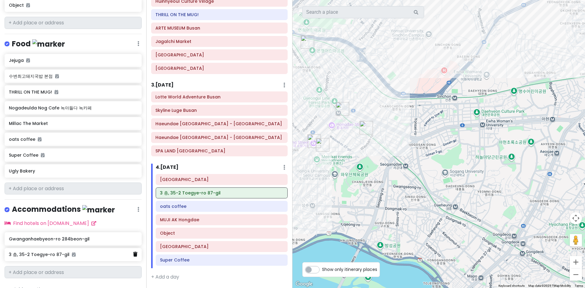
click at [133, 252] on icon at bounding box center [135, 254] width 4 height 5
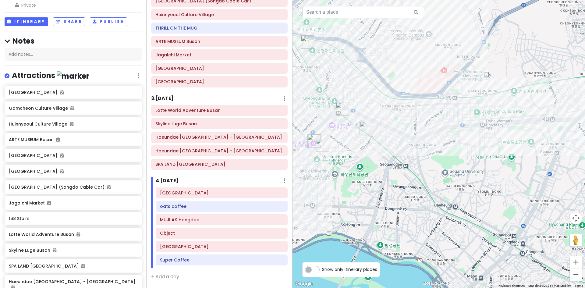
scroll to position [0, 0]
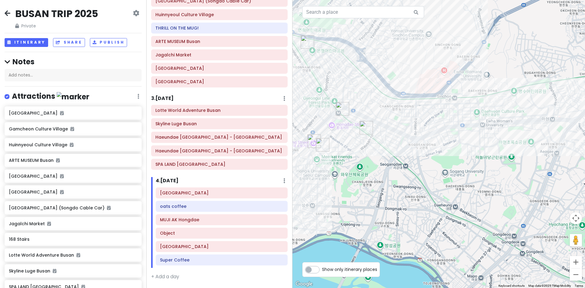
click at [133, 12] on icon at bounding box center [136, 13] width 6 height 5
click at [107, 13] on div "BUSAN TRIP 2025 Private Change Dates Make a Copy Delete Trip Go Pro ⚡️ Give Fee…" at bounding box center [73, 18] width 137 height 22
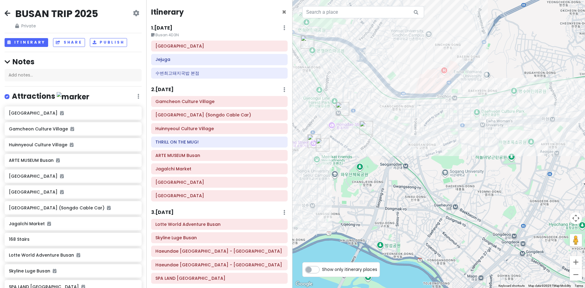
click at [26, 22] on div "BUSAN TRIP 2025 Private" at bounding box center [57, 18] width 84 height 22
click at [59, 23] on span "Private" at bounding box center [56, 26] width 83 height 7
click at [30, 60] on h4 "Notes" at bounding box center [73, 61] width 137 height 9
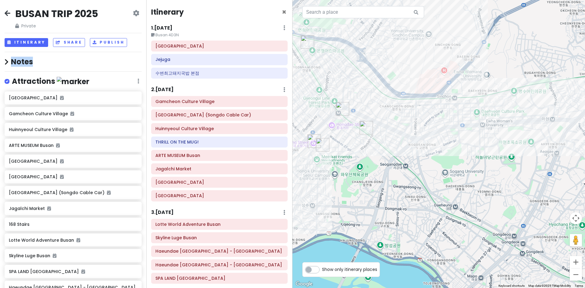
click at [30, 60] on h4 "Notes" at bounding box center [73, 61] width 137 height 9
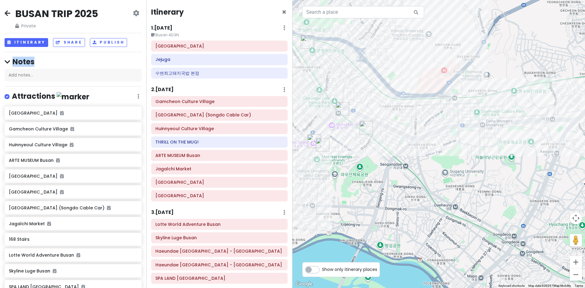
click at [82, 58] on h4 "Notes" at bounding box center [73, 61] width 137 height 9
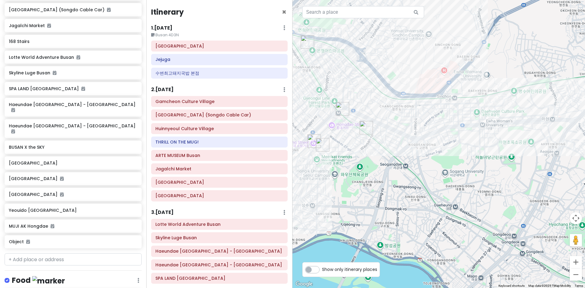
scroll to position [404, 0]
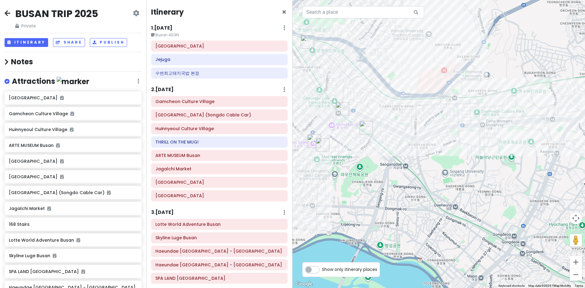
click at [5, 9] on div "BUSAN TRIP 2025 Private Change Dates Make a Copy Delete Trip Go Pro ⚡️ Give Fee…" at bounding box center [73, 18] width 137 height 22
click at [6, 15] on icon at bounding box center [8, 13] width 6 height 5
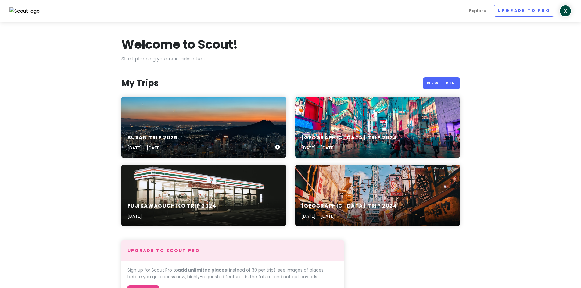
click at [235, 131] on div "BUSAN TRIP [DATE], 2025 - [DATE]" at bounding box center [203, 143] width 165 height 29
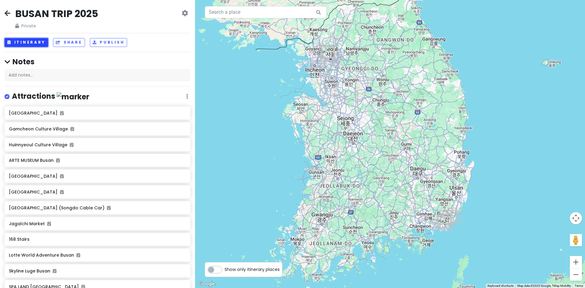
click at [30, 44] on button "Itinerary" at bounding box center [27, 42] width 44 height 9
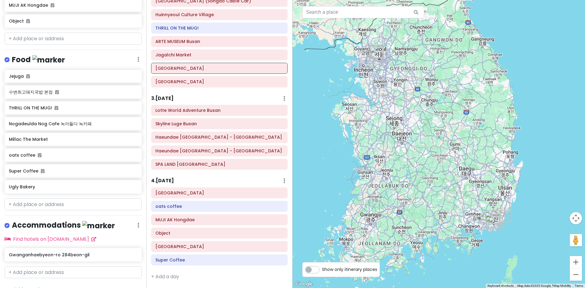
scroll to position [327, 0]
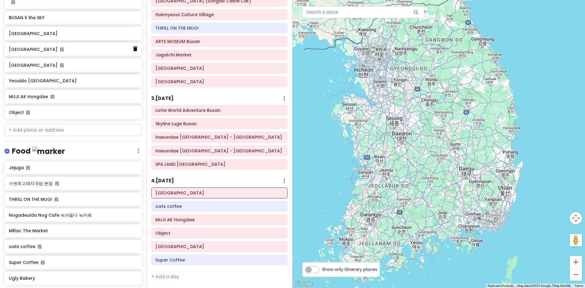
click at [133, 46] on icon at bounding box center [135, 48] width 4 height 5
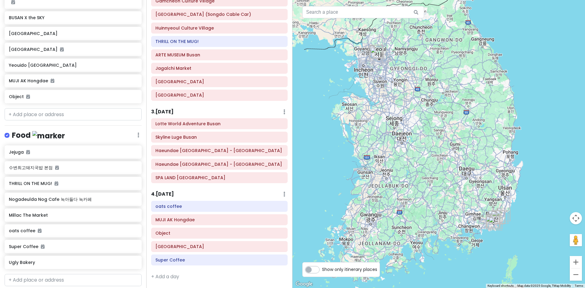
scroll to position [311, 0]
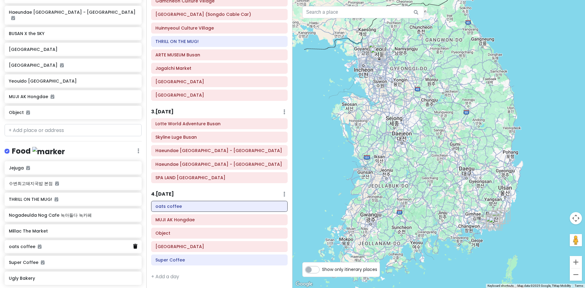
click at [133, 244] on icon at bounding box center [135, 246] width 4 height 5
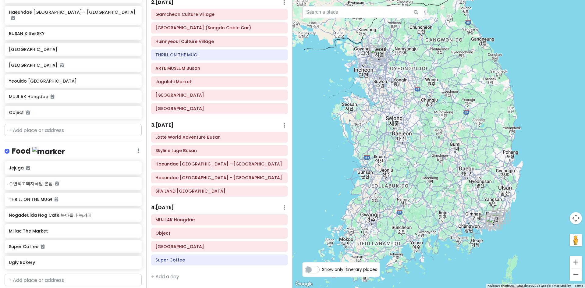
scroll to position [87, 0]
click at [133, 94] on icon at bounding box center [135, 96] width 4 height 5
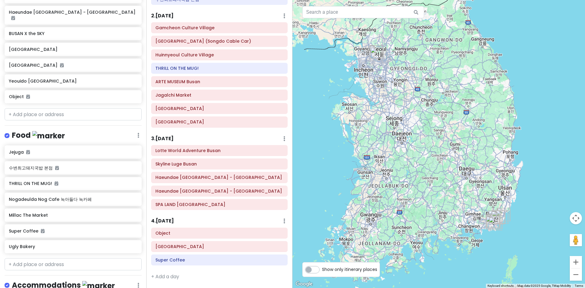
scroll to position [296, 0]
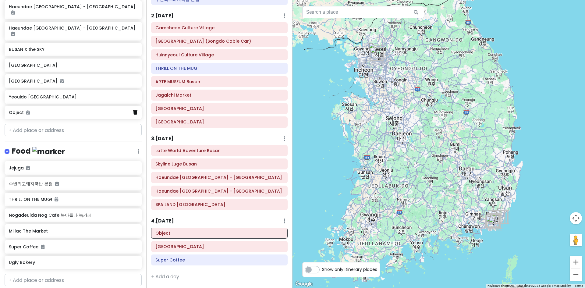
click at [133, 108] on link at bounding box center [135, 112] width 4 height 8
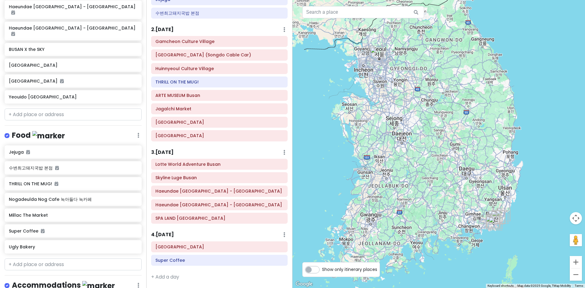
scroll to position [280, 0]
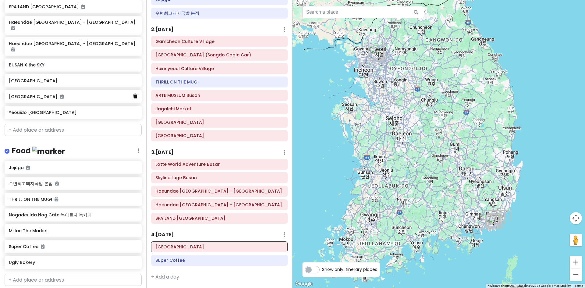
click at [133, 94] on icon at bounding box center [135, 96] width 4 height 5
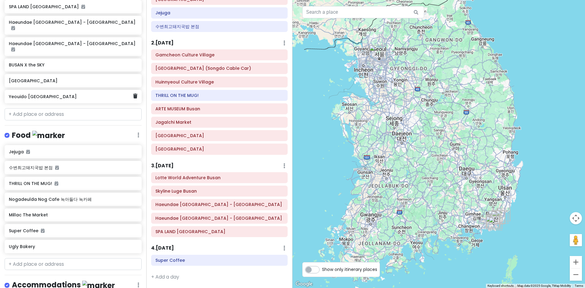
scroll to position [264, 0]
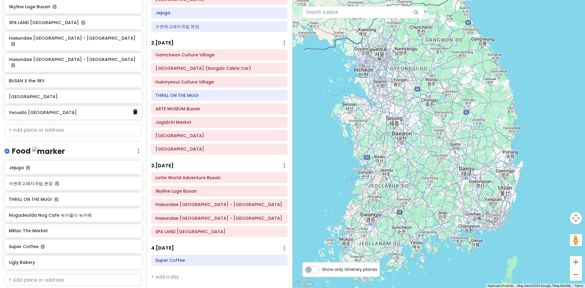
click at [133, 109] on icon at bounding box center [135, 111] width 4 height 5
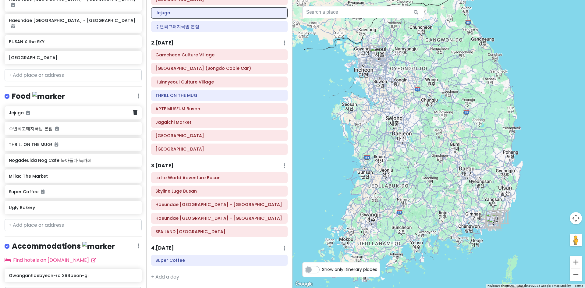
scroll to position [309, 0]
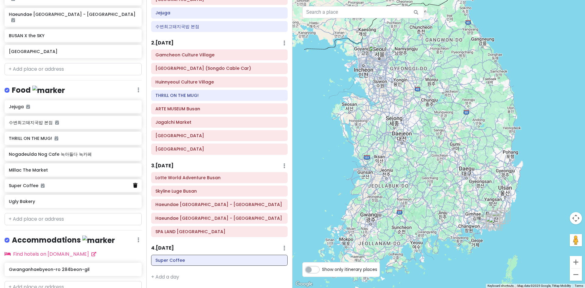
click at [133, 183] on icon at bounding box center [135, 185] width 4 height 5
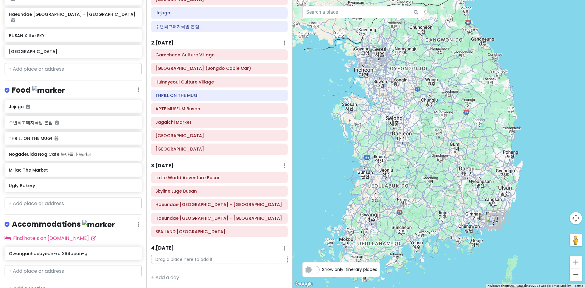
scroll to position [48, 0]
click at [133, 184] on icon at bounding box center [135, 186] width 4 height 5
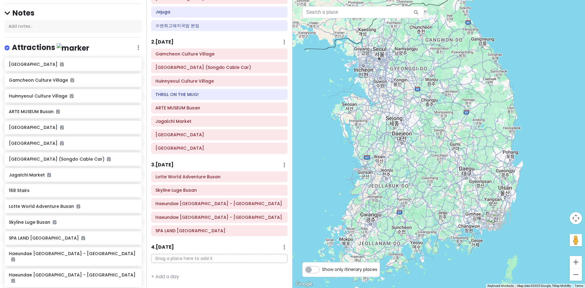
scroll to position [0, 0]
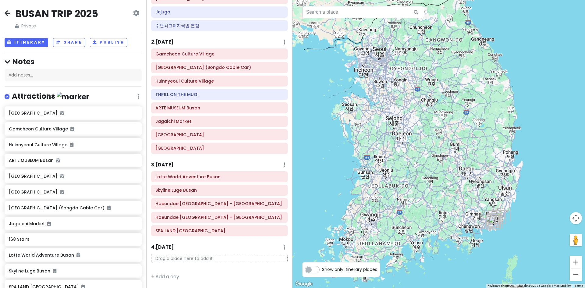
click at [197, 60] on div "Gamcheon Culture Village Songdo Bay Station (Songdo Cable Car) Huinnyeoul Cultu…" at bounding box center [220, 102] width 146 height 108
click at [196, 58] on div "Gamcheon Culture Village" at bounding box center [219, 54] width 128 height 9
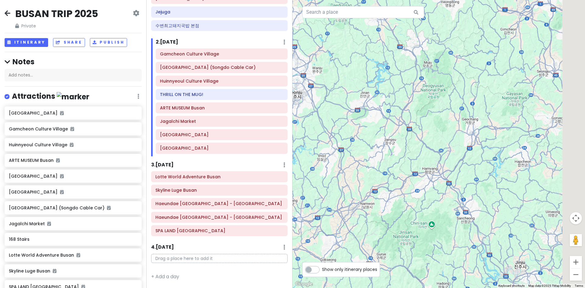
drag, startPoint x: 486, startPoint y: 190, endPoint x: 259, endPoint y: 119, distance: 237.8
click at [259, 119] on div "BUSAN TRIP 2025 Private Change Dates Make a Copy Delete Trip Go Pro ⚡️ Give Fee…" at bounding box center [292, 144] width 585 height 288
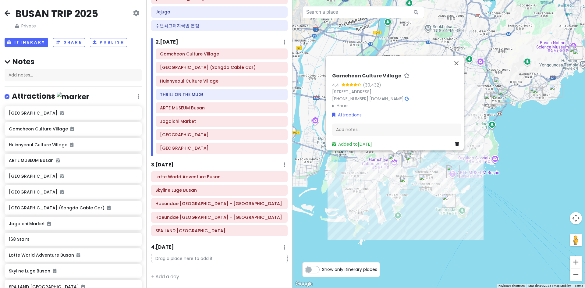
drag, startPoint x: 407, startPoint y: 173, endPoint x: 349, endPoint y: 193, distance: 61.6
click at [348, 191] on div "Gamcheon Culture Village 4.4 (30,432) 203 Gamnae 2-ro, Saha-gu, Busan, South Ko…" at bounding box center [439, 144] width 293 height 288
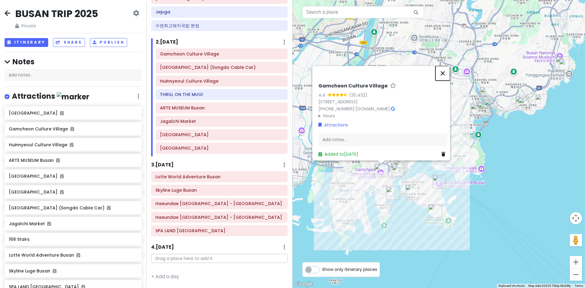
click at [448, 68] on button "Close" at bounding box center [442, 73] width 15 height 15
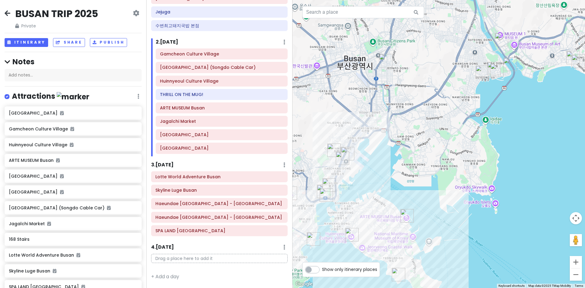
drag, startPoint x: 485, startPoint y: 167, endPoint x: 503, endPoint y: 201, distance: 38.1
click at [503, 201] on div at bounding box center [439, 144] width 293 height 288
click at [5, 8] on div "BUSAN TRIP 2025 Private Change Dates Make a Copy Delete Trip Go Pro ⚡️ Give Fee…" at bounding box center [73, 18] width 137 height 22
click at [8, 11] on icon at bounding box center [8, 13] width 6 height 5
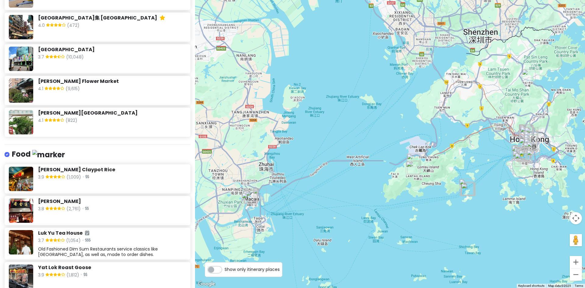
scroll to position [1188, 0]
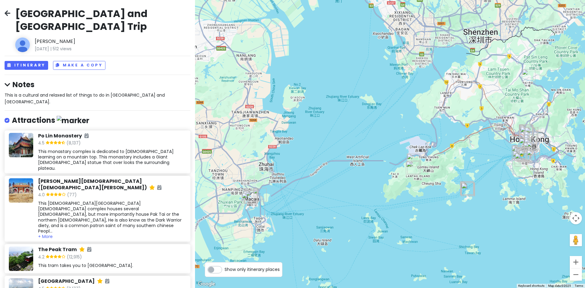
click at [98, 92] on span "This is a cultural and relaxed list of things to do in [GEOGRAPHIC_DATA] and [G…" at bounding box center [86, 98] width 162 height 13
click at [98, 92] on span "This is a cultural and relaxed list of things to do in Hong Kong and Macau." at bounding box center [86, 98] width 162 height 13
click at [98, 92] on span "This is a cultural and relaxed list of things to do in [GEOGRAPHIC_DATA] and [G…" at bounding box center [86, 98] width 162 height 13
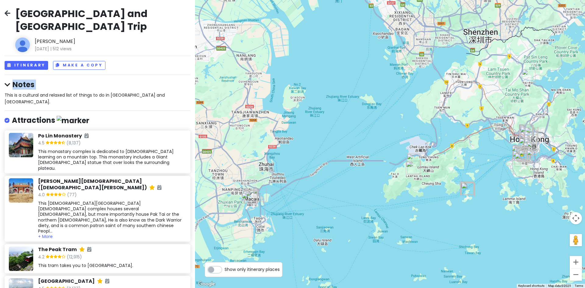
click at [98, 92] on span "This is a cultural and relaxed list of things to do in [GEOGRAPHIC_DATA] and [G…" at bounding box center [86, 98] width 162 height 13
click at [119, 92] on div "This is a cultural and relaxed list of things to do in [GEOGRAPHIC_DATA] and [G…" at bounding box center [98, 99] width 186 height 14
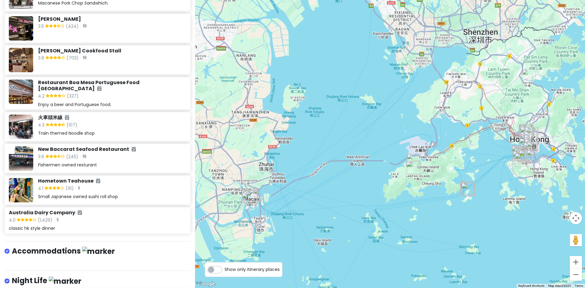
scroll to position [1724, 0]
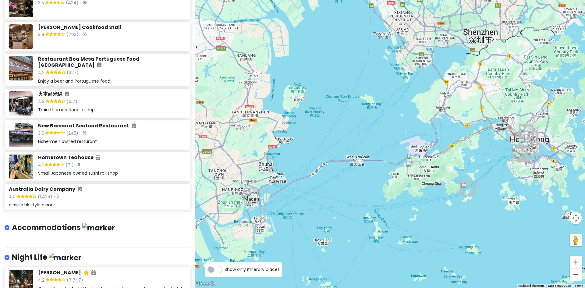
click at [169, 139] on div "Hong Kong and Macau Trip Reginald Lo August 16th, 2021 | 512 views Itinerary Ma…" at bounding box center [97, 144] width 195 height 288
click at [169, 144] on div "Hong Kong and Macau Trip Reginald Lo August 16th, 2021 | 512 views Itinerary Ma…" at bounding box center [97, 144] width 195 height 288
click at [172, 143] on div "Hong Kong and Macau Trip Reginald Lo August 16th, 2021 | 512 views Itinerary Ma…" at bounding box center [97, 144] width 195 height 288
click at [179, 144] on div "Hong Kong and Macau Trip Reginald Lo August 16th, 2021 | 512 views Itinerary Ma…" at bounding box center [97, 144] width 195 height 288
click at [183, 218] on hr at bounding box center [98, 218] width 186 height 0
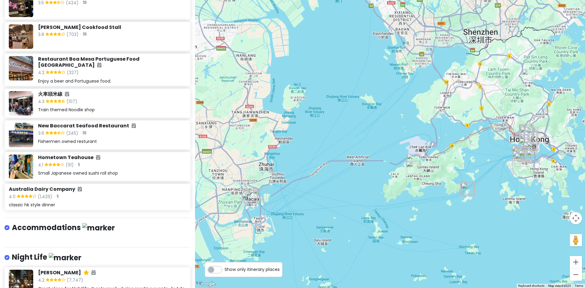
click at [168, 142] on div "Hong Kong and Macau Trip Reginald Lo August 16th, 2021 | 512 views Itinerary Ma…" at bounding box center [97, 144] width 195 height 288
click at [176, 138] on div "Hong Kong and Macau Trip Reginald Lo August 16th, 2021 | 512 views Itinerary Ma…" at bounding box center [97, 144] width 195 height 288
click at [172, 142] on div "Hong Kong and Macau Trip Reginald Lo August 16th, 2021 | 512 views Itinerary Ma…" at bounding box center [97, 144] width 195 height 288
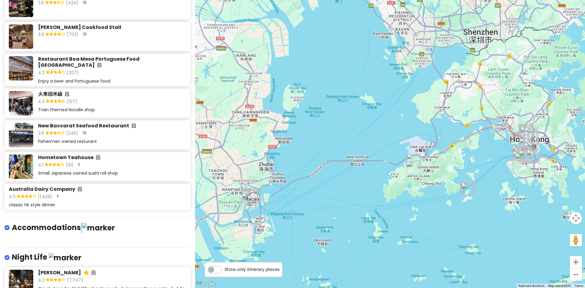
click at [172, 142] on div "Hong Kong and Macau Trip Reginald Lo August 16th, 2021 | 512 views Itinerary Ma…" at bounding box center [97, 144] width 195 height 288
click at [168, 141] on div "Hong Kong and Macau Trip Reginald Lo August 16th, 2021 | 512 views Itinerary Ma…" at bounding box center [97, 144] width 195 height 288
click at [166, 143] on div "Hong Kong and Macau Trip Reginald Lo August 16th, 2021 | 512 views Itinerary Ma…" at bounding box center [97, 144] width 195 height 288
click at [176, 218] on hr at bounding box center [98, 218] width 186 height 0
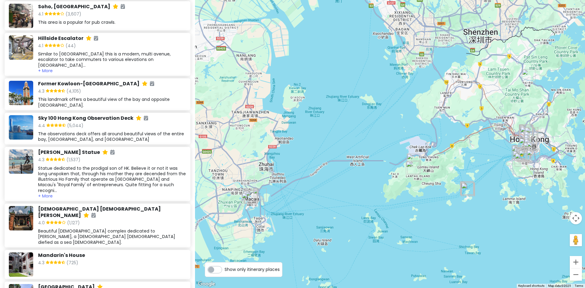
scroll to position [0, 0]
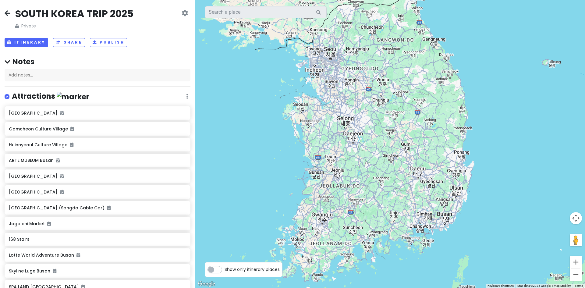
click at [9, 14] on icon at bounding box center [8, 13] width 6 height 5
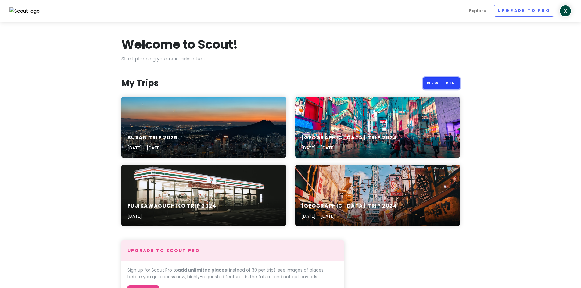
click at [446, 82] on link "New Trip" at bounding box center [441, 83] width 37 height 12
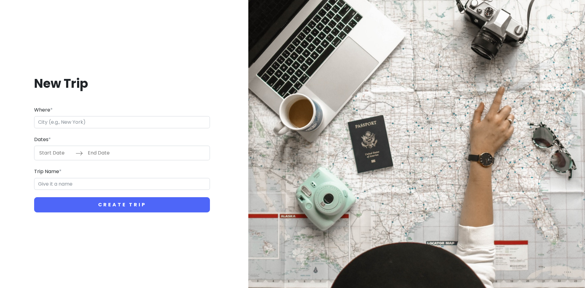
click at [143, 126] on input "Where *" at bounding box center [122, 122] width 176 height 12
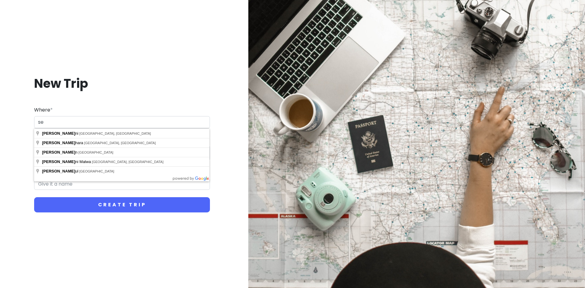
type input "s"
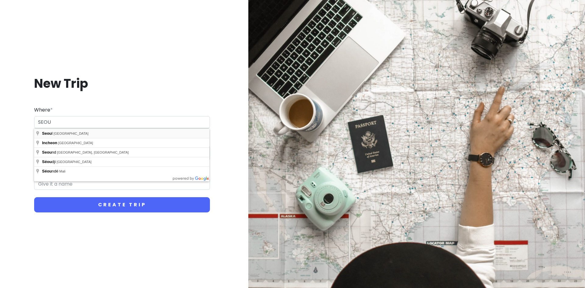
type input "[GEOGRAPHIC_DATA], [GEOGRAPHIC_DATA]"
type input "Seoul Trip"
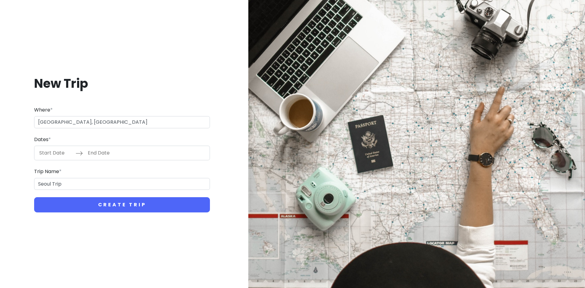
click at [148, 97] on div "New Trip Where * Seoul, South Korea Dates * Navigate forward to interact with t…" at bounding box center [122, 144] width 234 height 166
click at [71, 151] on input "Start Date" at bounding box center [56, 153] width 40 height 14
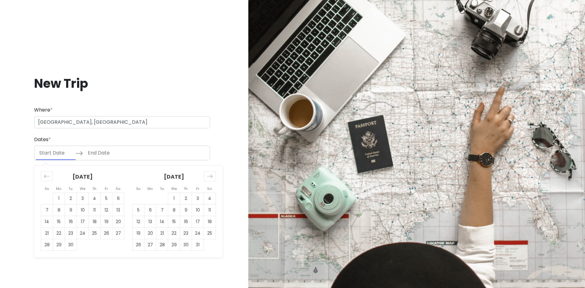
click at [193, 77] on h1 "New Trip" at bounding box center [122, 84] width 176 height 16
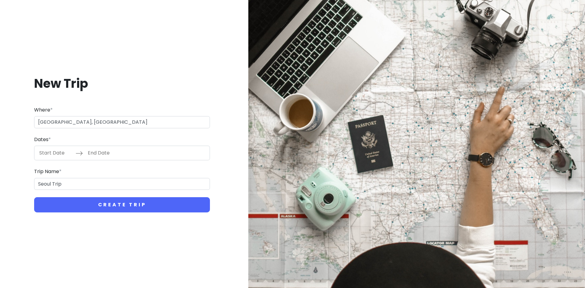
click at [66, 147] on input "Start Date" at bounding box center [56, 153] width 40 height 14
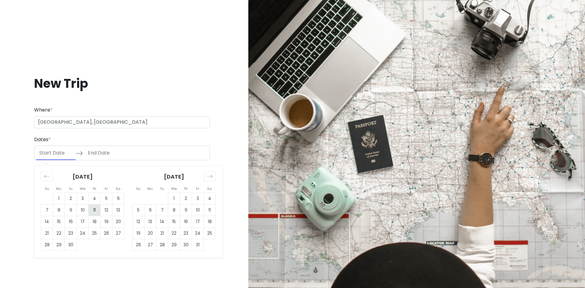
click at [96, 209] on td "11" at bounding box center [95, 210] width 12 height 12
type input "09/11/2025"
click at [57, 221] on td "15" at bounding box center [59, 222] width 12 height 12
type input "09/15/2025"
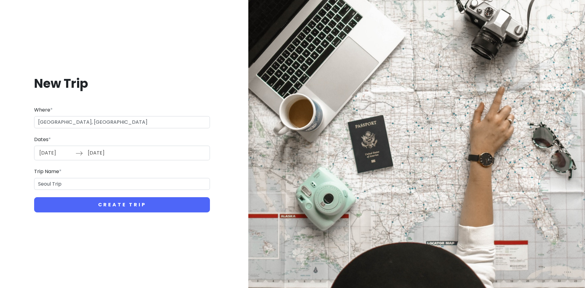
click at [53, 147] on input "09/11/2025" at bounding box center [56, 153] width 40 height 14
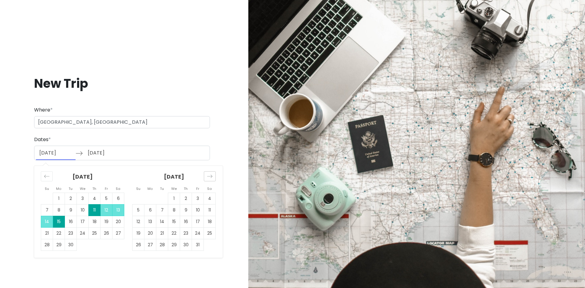
click at [206, 178] on div "Move forward to switch to the next month." at bounding box center [210, 176] width 12 height 10
click at [161, 222] on td "11" at bounding box center [162, 222] width 12 height 12
type input "[DATE]"
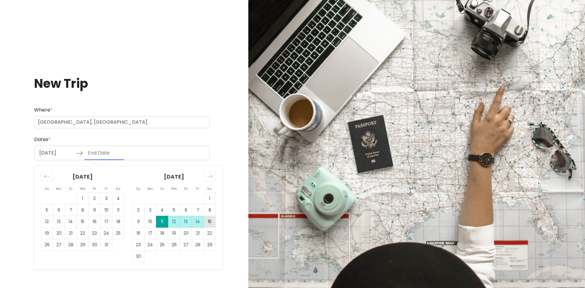
click at [211, 220] on td "15" at bounding box center [210, 222] width 12 height 12
type input "11/15/2025"
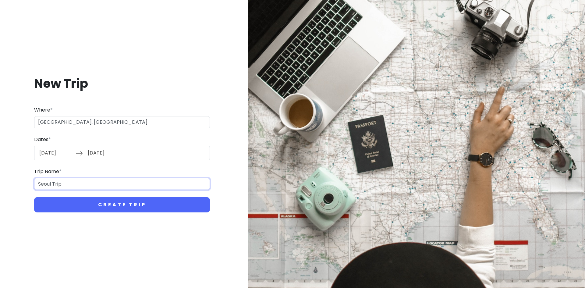
click at [93, 189] on input "Seoul Trip" at bounding box center [122, 184] width 176 height 12
type input "s"
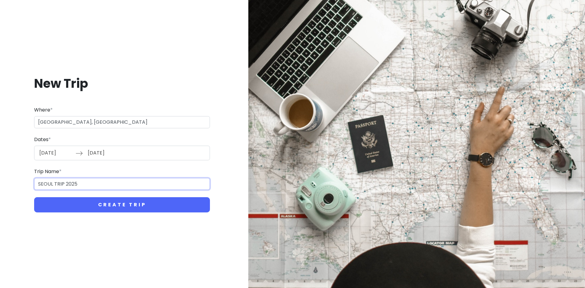
type input "SEOUL TRIP 2025"
click at [94, 196] on form "Where * Seoul, South Korea Dates * 11/11/2025 Navigate forward to interact with…" at bounding box center [122, 159] width 176 height 107
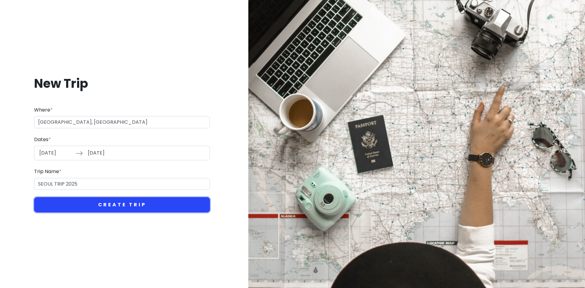
click at [101, 204] on button "Create Trip" at bounding box center [122, 204] width 176 height 15
click at [146, 206] on button "Create Trip" at bounding box center [122, 204] width 176 height 15
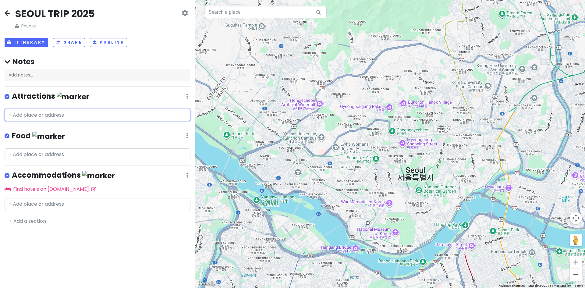
click at [86, 114] on input "text" at bounding box center [98, 115] width 186 height 12
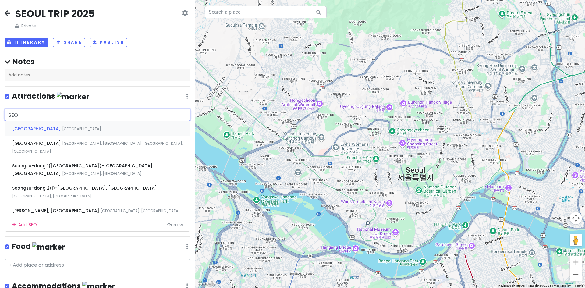
type input "SEOU"
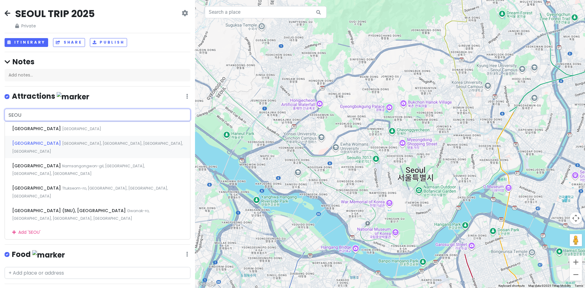
click at [58, 144] on span "Dongja-dong, Yongsan District, Seoul, South Korea" at bounding box center [97, 147] width 171 height 13
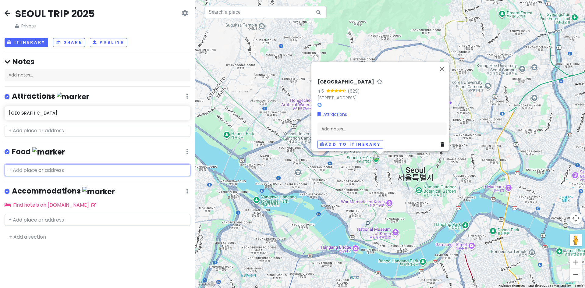
click at [47, 171] on input "text" at bounding box center [98, 170] width 186 height 12
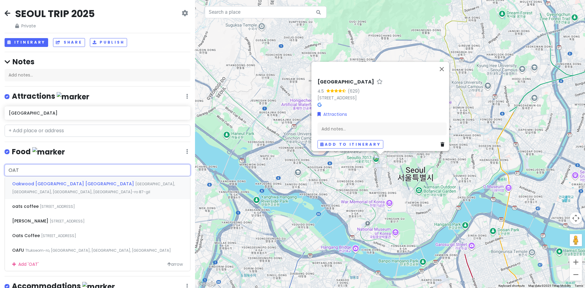
type input "OATS"
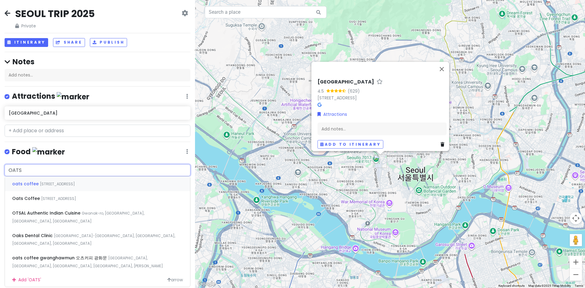
click at [66, 182] on span "Seongmisan-ro 29-gil, Mapo-gu, Seoul, South Korea" at bounding box center [57, 183] width 35 height 5
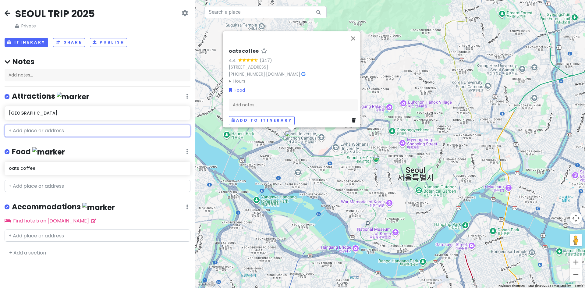
click at [74, 132] on input "text" at bounding box center [98, 131] width 186 height 12
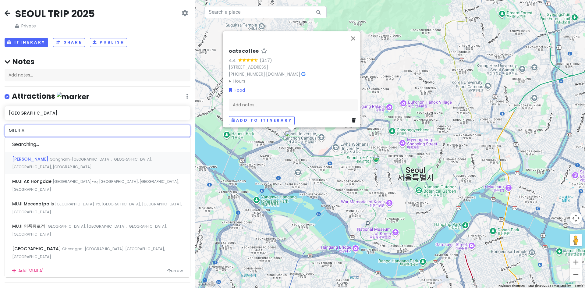
type input "MUJI AK"
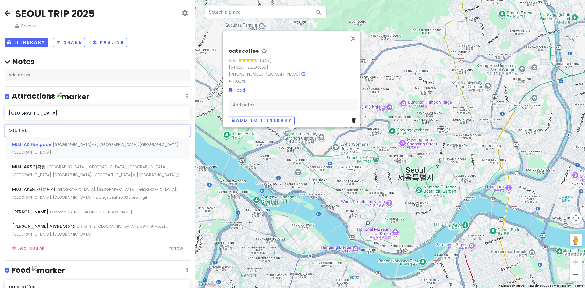
click at [86, 142] on span "Yanghwa-ro, Mapo-gu, Seoul, South Korea" at bounding box center [95, 148] width 167 height 13
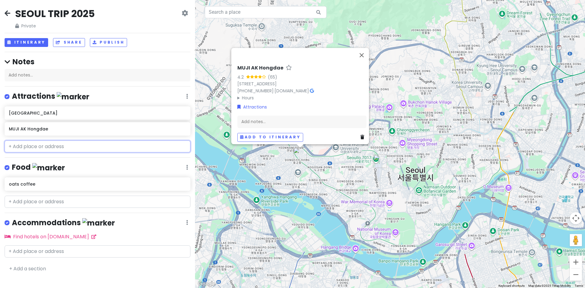
click at [51, 141] on input "text" at bounding box center [98, 146] width 186 height 12
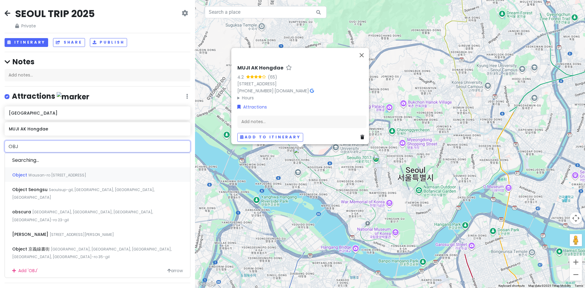
type input "OBJE"
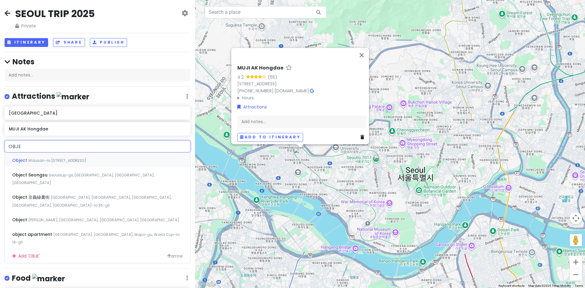
click at [52, 158] on span "Wausan-ro 35-gil, Mapo-gu, Seoul, South Korea" at bounding box center [57, 160] width 58 height 5
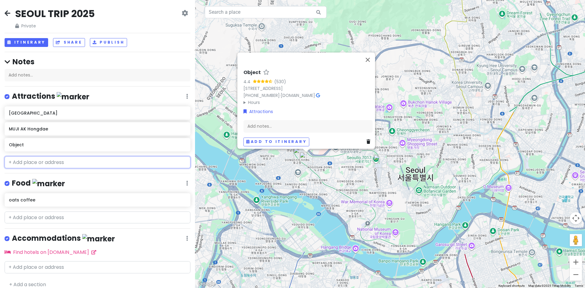
click at [52, 166] on input "text" at bounding box center [98, 162] width 186 height 12
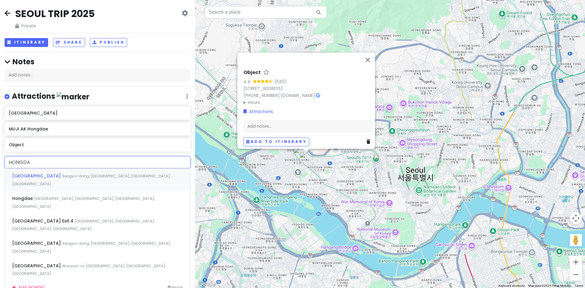
type input "HONGDAE"
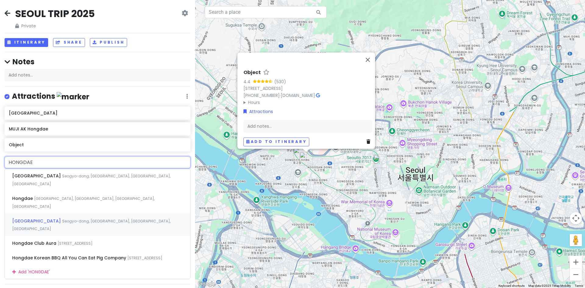
click at [49, 218] on span "[GEOGRAPHIC_DATA]" at bounding box center [37, 221] width 50 height 6
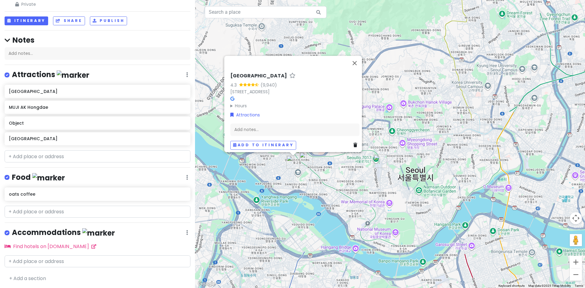
scroll to position [22, 0]
click at [135, 224] on div "SEOUL TRIP 2025 Private Change Dates Make a Copy Delete Trip Go Pro ⚡️ Give Fee…" at bounding box center [97, 144] width 195 height 288
click at [24, 20] on button "Itinerary" at bounding box center [27, 20] width 44 height 9
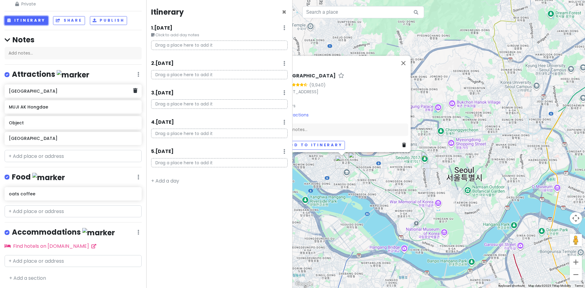
scroll to position [21, 0]
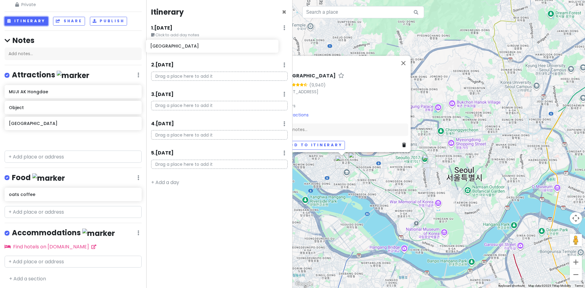
drag, startPoint x: 44, startPoint y: 95, endPoint x: 184, endPoint y: 50, distance: 147.1
click at [184, 50] on div "SEOUL TRIP 2025 Private Change Dates Make a Copy Delete Trip Go Pro ⚡️ Give Fee…" at bounding box center [292, 144] width 585 height 288
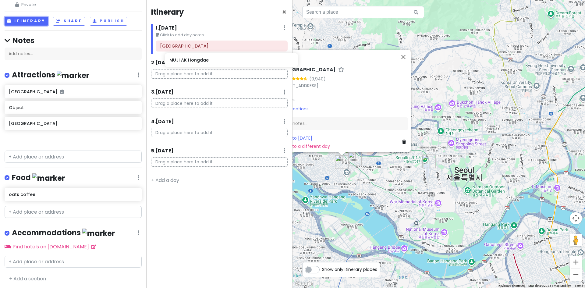
drag, startPoint x: 35, startPoint y: 111, endPoint x: 195, endPoint y: 63, distance: 166.6
click at [195, 63] on div "SEOUL TRIP 2025 Private Change Dates Make a Copy Delete Trip Go Pro ⚡️ Give Fee…" at bounding box center [292, 144] width 585 height 288
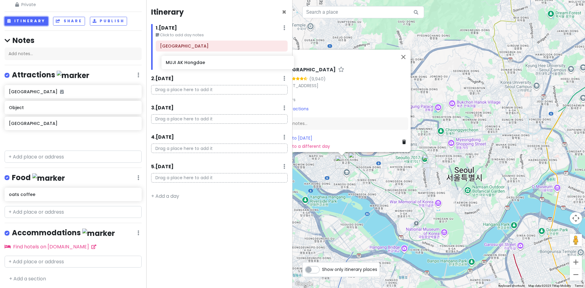
drag, startPoint x: 45, startPoint y: 111, endPoint x: 201, endPoint y: 65, distance: 163.0
click at [201, 65] on div "SEOUL TRIP 2025 Private Change Dates Make a Copy Delete Trip Go Pro ⚡️ Give Fee…" at bounding box center [292, 144] width 585 height 288
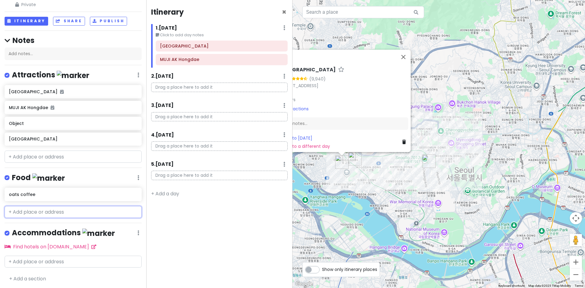
click at [32, 212] on input "text" at bounding box center [73, 212] width 137 height 12
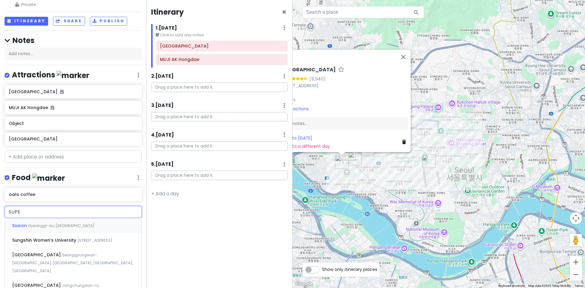
type input "SUPER"
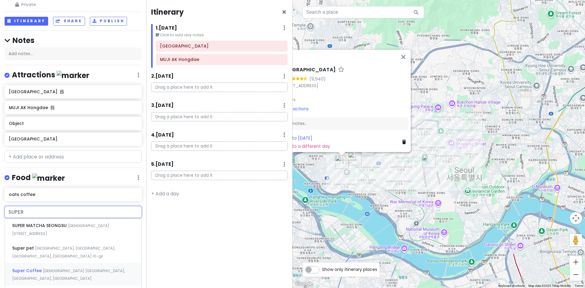
click at [47, 268] on span "서교동 Mapo-gu, Seoul, South Korea" at bounding box center [68, 274] width 113 height 13
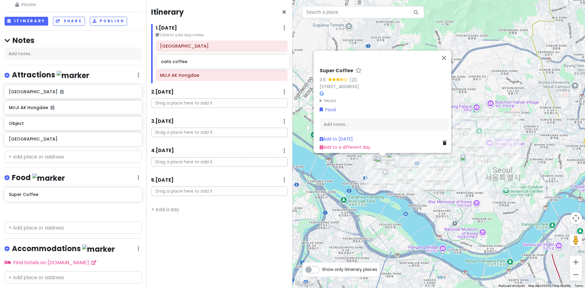
drag, startPoint x: 30, startPoint y: 196, endPoint x: 183, endPoint y: 64, distance: 201.8
click at [183, 64] on div "SEOUL TRIP 2025 Private Change Dates Make a Copy Delete Trip Go Pro ⚡️ Give Fee…" at bounding box center [292, 144] width 585 height 288
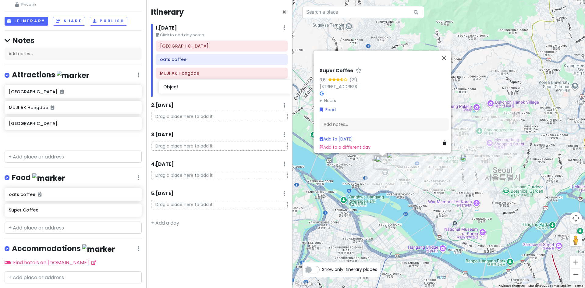
drag, startPoint x: 20, startPoint y: 127, endPoint x: 175, endPoint y: 91, distance: 158.6
click at [175, 91] on div "SEOUL TRIP 2025 Private Change Dates Make a Copy Delete Trip Go Pro ⚡️ Give Fee…" at bounding box center [292, 144] width 585 height 288
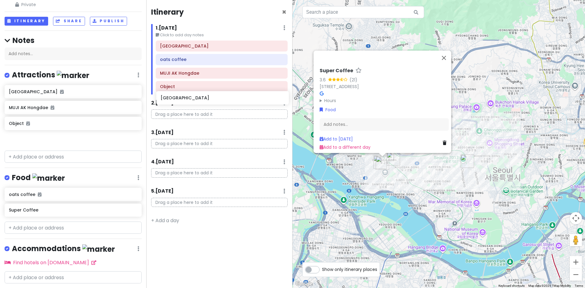
drag, startPoint x: 27, startPoint y: 142, endPoint x: 179, endPoint y: 101, distance: 157.2
click at [179, 101] on div "SEOUL TRIP 2025 Private Change Dates Make a Copy Delete Trip Go Pro ⚡️ Give Fee…" at bounding box center [292, 144] width 585 height 288
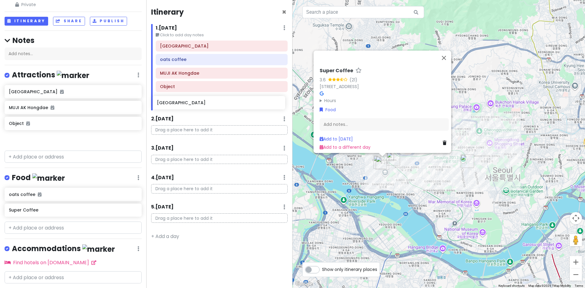
drag, startPoint x: 68, startPoint y: 133, endPoint x: 198, endPoint y: 106, distance: 132.6
click at [198, 106] on div "SEOUL TRIP 2025 Private Change Dates Make a Copy Delete Trip Go Pro ⚡️ Give Fee…" at bounding box center [292, 144] width 585 height 288
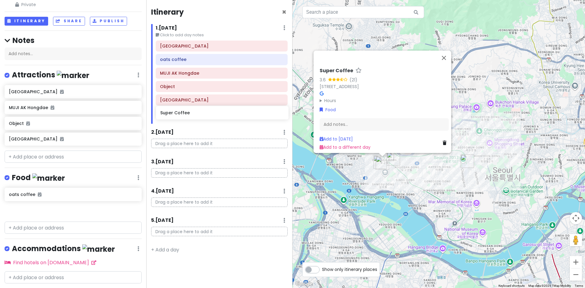
drag, startPoint x: 27, startPoint y: 211, endPoint x: 179, endPoint y: 115, distance: 179.7
click at [179, 115] on div "SEOUL TRIP 2025 Private Change Dates Make a Copy Delete Trip Go Pro ⚡️ Give Fee…" at bounding box center [292, 144] width 585 height 288
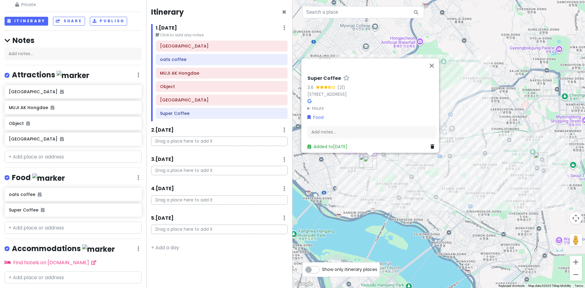
drag, startPoint x: 390, startPoint y: 169, endPoint x: 436, endPoint y: 185, distance: 48.3
click at [436, 185] on div "Super Coffee 3.6 (21) South Korea, Seoul, Mapo-gu, 서교동 486 2F Hours Monday 10:0…" at bounding box center [439, 144] width 293 height 288
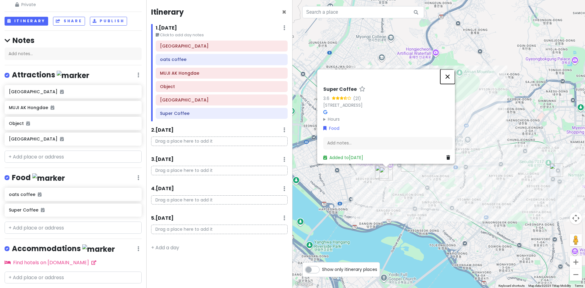
click at [452, 73] on button "Close" at bounding box center [447, 76] width 15 height 15
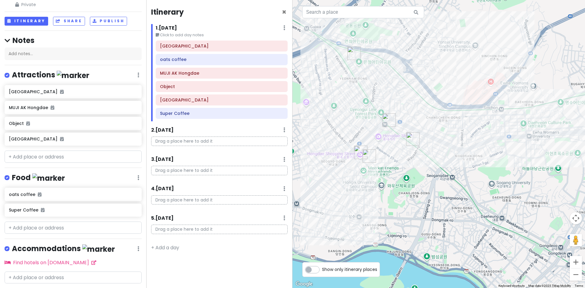
drag, startPoint x: 404, startPoint y: 179, endPoint x: 410, endPoint y: 186, distance: 8.0
click at [410, 186] on div at bounding box center [439, 144] width 293 height 288
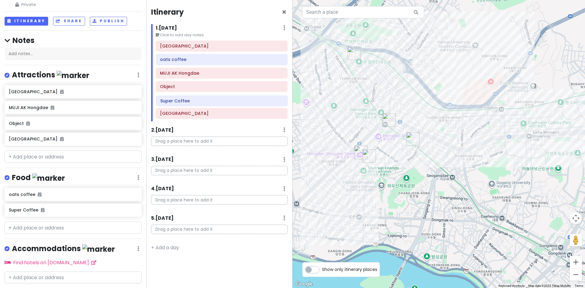
drag, startPoint x: 218, startPoint y: 111, endPoint x: 218, endPoint y: 99, distance: 12.5
click at [218, 99] on div "Seoul Station oats coffee MUJI AK Hongdae Object Hongdae Shopping Street Super …" at bounding box center [221, 81] width 141 height 81
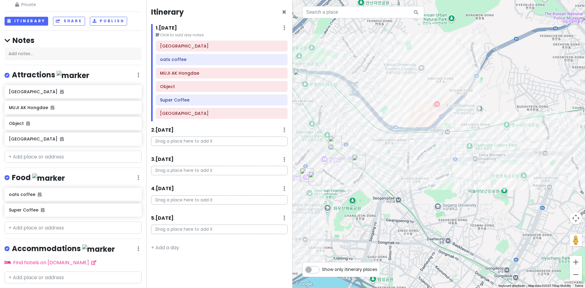
drag, startPoint x: 434, startPoint y: 175, endPoint x: 375, endPoint y: 200, distance: 63.3
click at [375, 200] on div at bounding box center [439, 144] width 293 height 288
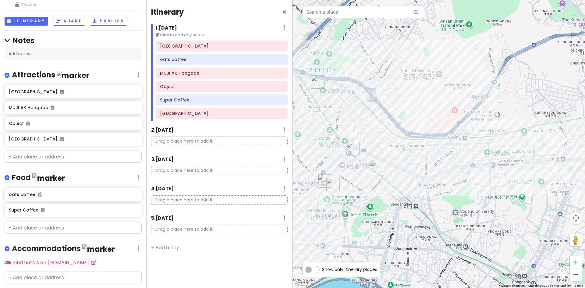
drag, startPoint x: 419, startPoint y: 192, endPoint x: 435, endPoint y: 199, distance: 17.6
click at [435, 199] on div at bounding box center [439, 144] width 293 height 288
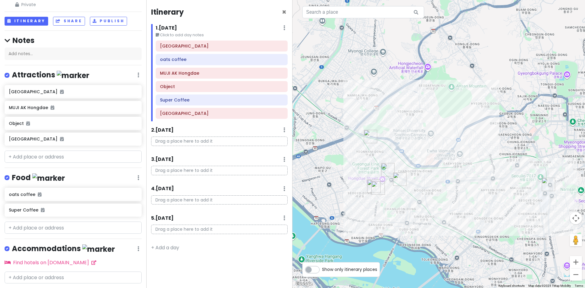
drag, startPoint x: 488, startPoint y: 222, endPoint x: 481, endPoint y: 221, distance: 6.3
click at [481, 221] on div at bounding box center [439, 144] width 293 height 288
drag, startPoint x: 285, startPoint y: 51, endPoint x: 283, endPoint y: 46, distance: 5.1
click at [283, 46] on icon at bounding box center [283, 46] width 3 height 5
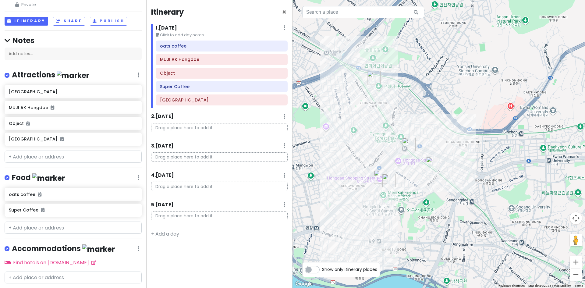
drag, startPoint x: 443, startPoint y: 187, endPoint x: 465, endPoint y: 180, distance: 22.5
click at [465, 180] on div at bounding box center [439, 144] width 293 height 288
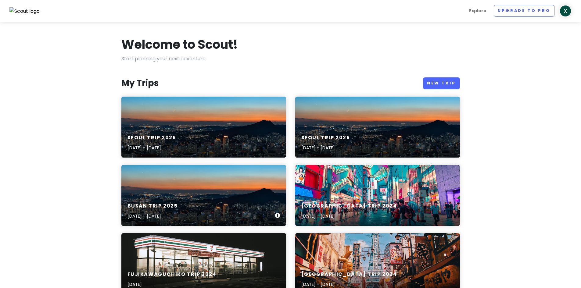
click at [246, 200] on div "BUSAN TRIP [DATE], 2025 - [DATE]" at bounding box center [203, 211] width 165 height 29
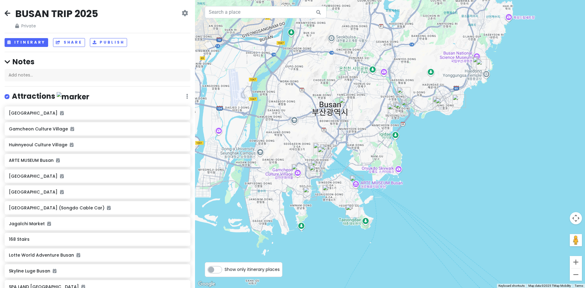
click at [182, 17] on div "Change Dates Make a Copy Delete Trip Go Pro ⚡️ Give Feedback 💡 Support Scout ☕️" at bounding box center [185, 20] width 6 height 20
click at [182, 11] on icon at bounding box center [185, 13] width 6 height 5
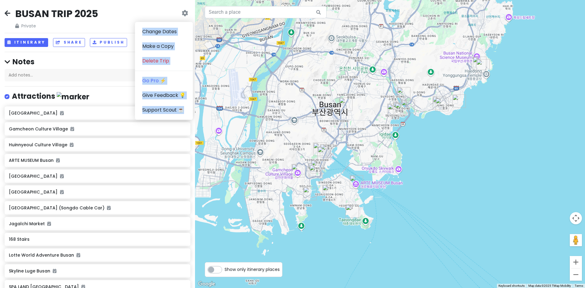
click at [148, 13] on div "BUSAN TRIP 2025 Private Change Dates Make a Copy Delete Trip Go Pro ⚡️ Give Fee…" at bounding box center [98, 18] width 186 height 22
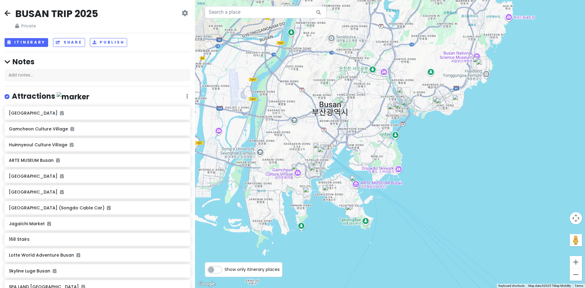
click at [68, 34] on div "BUSAN TRIP 2025 Private Change Dates Make a Copy Delete Trip Go Pro ⚡️ Give Fee…" at bounding box center [97, 144] width 195 height 288
click at [79, 16] on h2 "BUSAN TRIP 2025" at bounding box center [56, 13] width 83 height 13
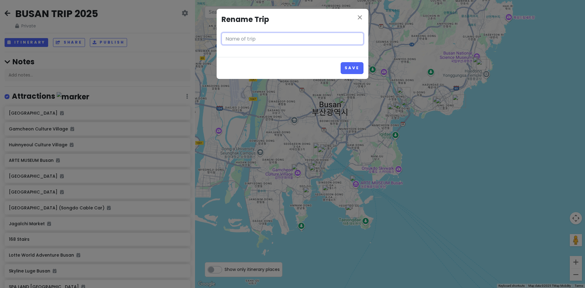
type input "BUSAN TRIP 2025"
click at [359, 20] on icon "close" at bounding box center [359, 17] width 7 height 7
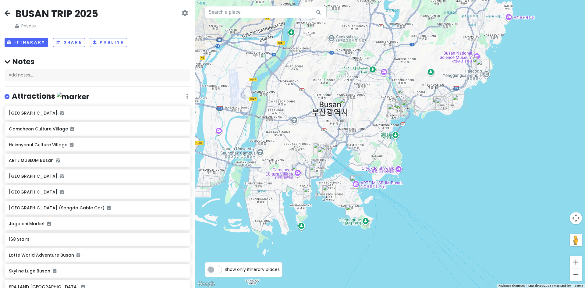
click at [20, 62] on h4 "Notes" at bounding box center [98, 61] width 186 height 9
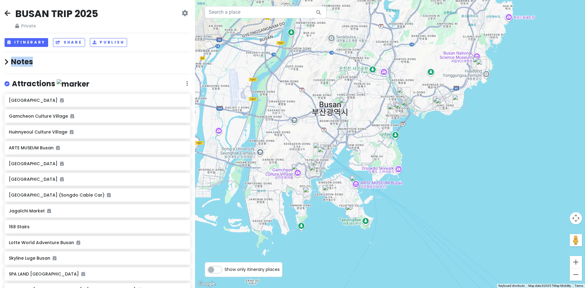
click at [20, 62] on h4 "Notes" at bounding box center [98, 61] width 186 height 9
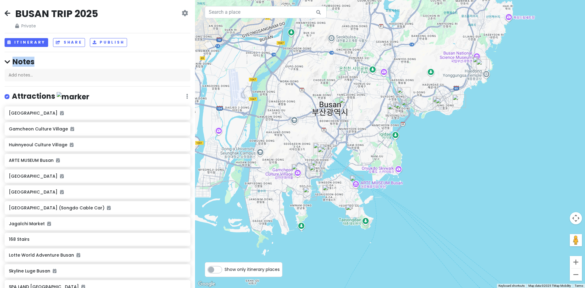
click at [79, 63] on h4 "Notes" at bounding box center [98, 61] width 186 height 9
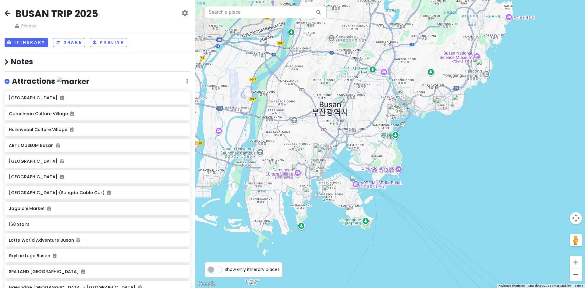
click at [176, 12] on div "BUSAN TRIP 2025 Private Change Dates Make a Copy Delete Trip Go Pro ⚡️ Give Fee…" at bounding box center [98, 18] width 186 height 22
click at [182, 12] on icon at bounding box center [185, 13] width 6 height 5
click at [160, 36] on link "Change Dates" at bounding box center [164, 31] width 58 height 15
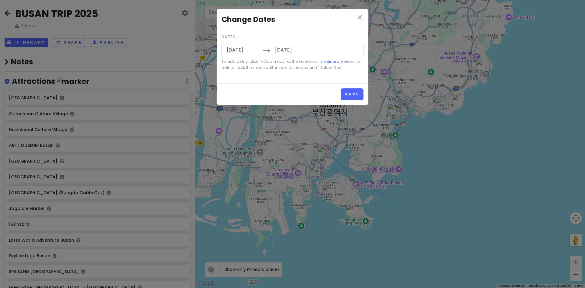
click at [232, 50] on input "[DATE]" at bounding box center [243, 50] width 40 height 14
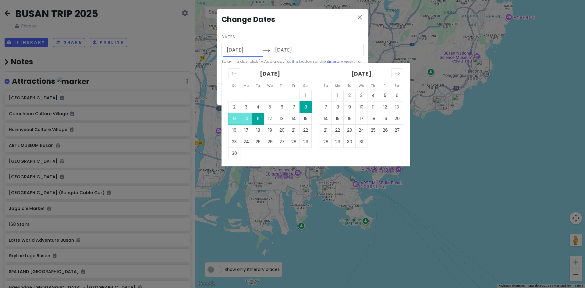
click at [302, 31] on div "close Change Dates Dates [DATE] Navigate forward to interact with the calendar …" at bounding box center [293, 46] width 152 height 74
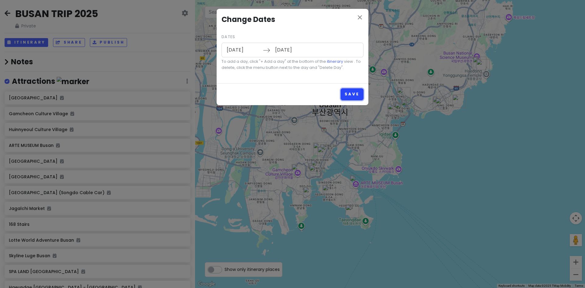
click at [353, 92] on button "Save" at bounding box center [352, 94] width 23 height 12
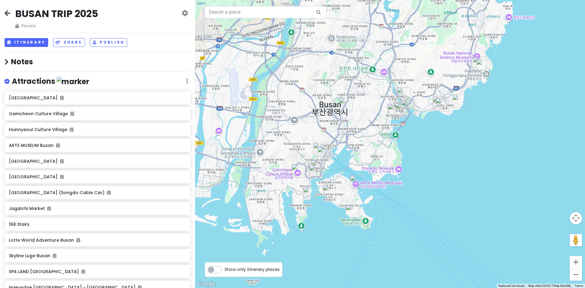
click at [182, 13] on icon at bounding box center [185, 13] width 6 height 5
drag, startPoint x: 102, startPoint y: 26, endPoint x: 97, endPoint y: 26, distance: 5.5
click at [102, 26] on div "BUSAN TRIP 2025 Private Change Dates Make a Copy Delete Trip Go Pro ⚡️ Give Fee…" at bounding box center [98, 18] width 186 height 22
click at [5, 12] on icon at bounding box center [8, 13] width 6 height 5
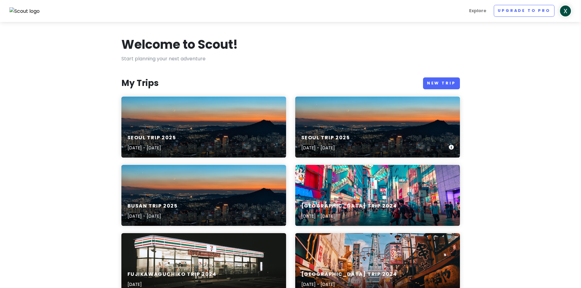
click at [355, 122] on div "[GEOGRAPHIC_DATA] TRIP [DATE], 2025 - [DATE]" at bounding box center [377, 127] width 165 height 61
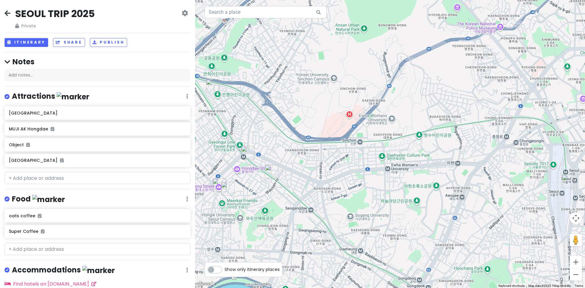
click at [5, 12] on icon at bounding box center [8, 13] width 6 height 5
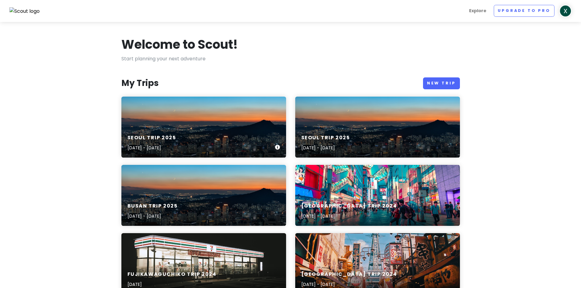
click at [178, 131] on div "[GEOGRAPHIC_DATA] TRIP [DATE], 2025 - [DATE]" at bounding box center [203, 143] width 165 height 29
drag, startPoint x: 276, startPoint y: 109, endPoint x: 252, endPoint y: 118, distance: 25.1
click at [252, 118] on div "[GEOGRAPHIC_DATA] TRIP [DATE], 2025 - [DATE]" at bounding box center [203, 127] width 165 height 61
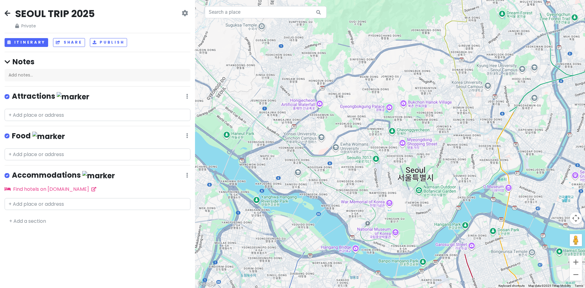
click at [175, 14] on div "[GEOGRAPHIC_DATA] TRIP 2025 Private Change Dates Make a Copy Delete Trip Go Pro…" at bounding box center [98, 18] width 186 height 22
click at [183, 12] on icon at bounding box center [185, 13] width 6 height 5
click at [157, 61] on link "Delete Trip" at bounding box center [164, 61] width 58 height 15
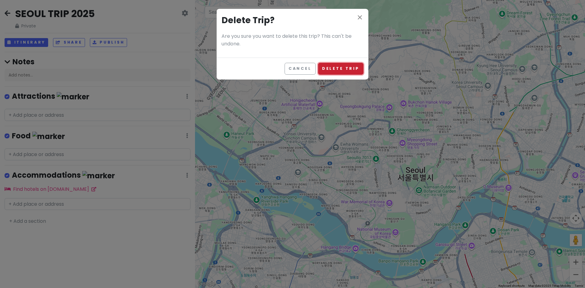
click at [340, 72] on button "Delete Trip" at bounding box center [340, 69] width 45 height 12
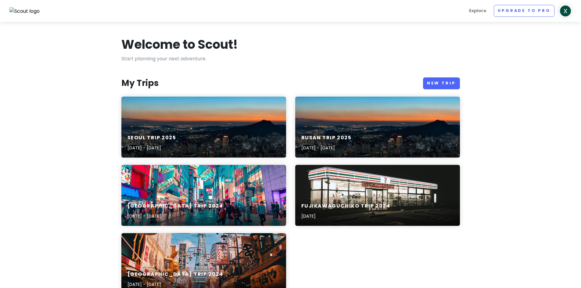
click at [507, 78] on section "Welcome to Scout! Start planning your next adventure My Trips New Trip [GEOGRAP…" at bounding box center [290, 286] width 581 height 529
click at [520, 100] on section "Welcome to Scout! Start planning your next adventure My Trips New Trip [GEOGRAP…" at bounding box center [290, 286] width 581 height 529
click at [520, 132] on section "Welcome to Scout! Start planning your next adventure My Trips New Trip [GEOGRAP…" at bounding box center [290, 286] width 581 height 529
click at [528, 114] on section "Welcome to Scout! Start planning your next adventure My Trips New Trip [GEOGRAP…" at bounding box center [290, 286] width 581 height 529
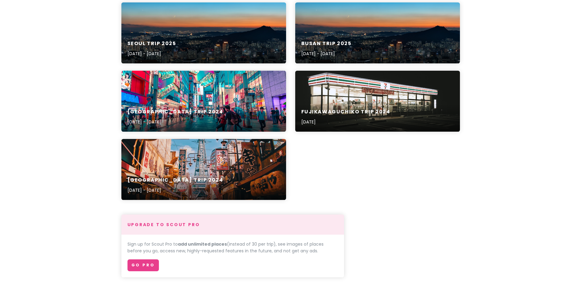
scroll to position [61, 0]
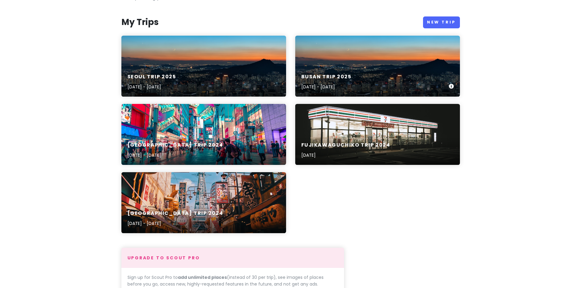
click at [371, 73] on div "BUSAN TRIP [DATE], 2025 - [DATE]" at bounding box center [377, 82] width 165 height 29
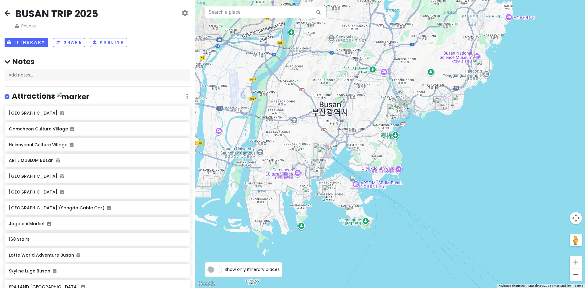
click at [176, 15] on div "BUSAN TRIP 2025 Private Change Dates Make a Copy Delete Trip Go Pro ⚡️ Give Fee…" at bounding box center [98, 18] width 186 height 22
click at [182, 13] on icon at bounding box center [185, 13] width 6 height 5
click at [9, 9] on div "BUSAN TRIP 2025 Private Change Dates Make a Copy Delete Trip Go Pro ⚡️ Give Fee…" at bounding box center [98, 18] width 186 height 22
click at [8, 14] on icon at bounding box center [8, 13] width 6 height 5
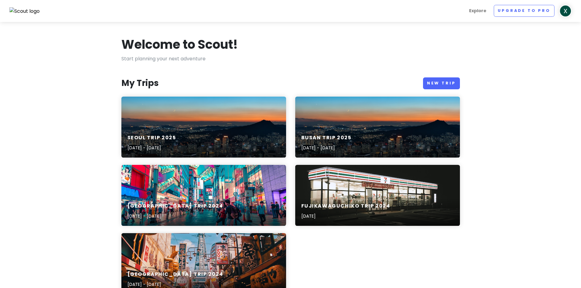
drag, startPoint x: 364, startPoint y: 116, endPoint x: 364, endPoint y: 43, distance: 73.1
click at [364, 43] on div "Welcome to Scout!" at bounding box center [290, 46] width 338 height 18
click at [370, 69] on div "Welcome to Scout! Start planning your next adventure My Trips New Trip [GEOGRAP…" at bounding box center [290, 287] width 347 height 500
click at [371, 61] on p "Start planning your next adventure" at bounding box center [290, 59] width 338 height 8
click at [365, 117] on div "BUSAN TRIP [DATE], 2025 - [DATE]" at bounding box center [377, 127] width 165 height 61
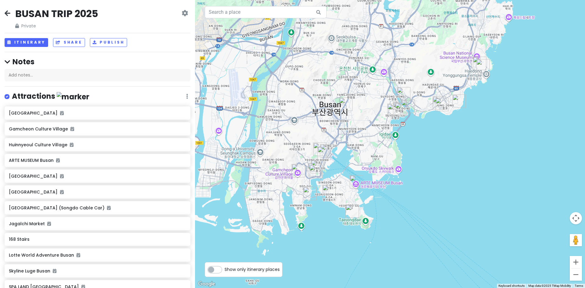
click at [182, 15] on icon at bounding box center [185, 13] width 6 height 5
click at [163, 49] on link "Make a Copy" at bounding box center [164, 46] width 58 height 15
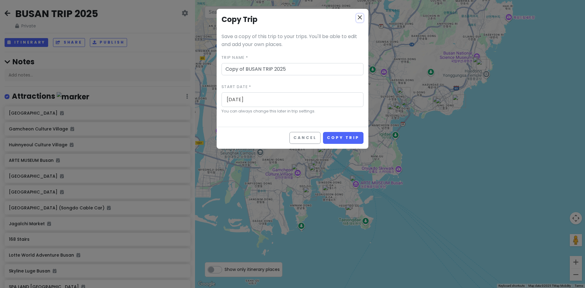
click at [362, 14] on icon "close" at bounding box center [359, 17] width 7 height 7
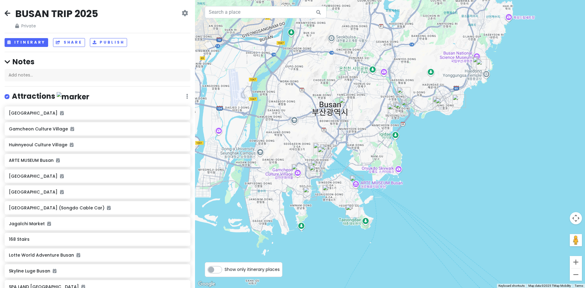
click at [12, 10] on div "BUSAN TRIP 2025 Private Change Dates Make a Copy Delete Trip Go Pro ⚡️ Give Fee…" at bounding box center [98, 18] width 186 height 22
click at [11, 10] on div "BUSAN TRIP 2025 Private Change Dates Make a Copy Delete Trip Go Pro ⚡️ Give Fee…" at bounding box center [98, 18] width 186 height 22
click at [3, 15] on div "BUSAN TRIP 2025 Private Change Dates Make a Copy Delete Trip Go Pro ⚡️ Give Fee…" at bounding box center [97, 144] width 195 height 288
click at [6, 15] on icon at bounding box center [8, 13] width 6 height 5
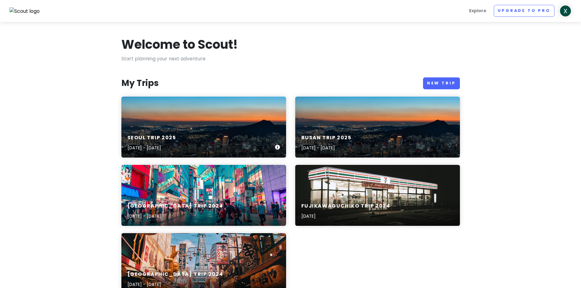
click at [222, 126] on div "[GEOGRAPHIC_DATA] TRIP [DATE], 2025 - [DATE]" at bounding box center [203, 127] width 165 height 61
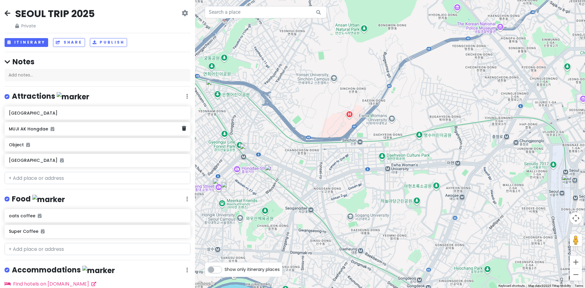
scroll to position [38, 0]
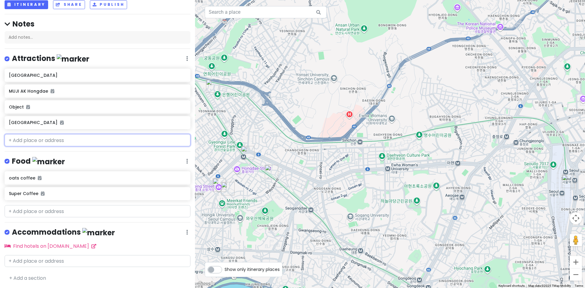
click at [73, 137] on input "text" at bounding box center [98, 140] width 186 height 12
paste input "Gyeongbokgung Palace"
type input "Gyeongbokgung Palace"
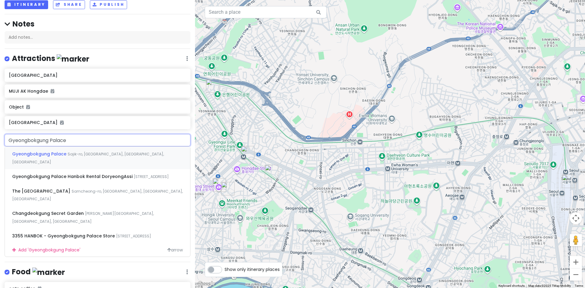
click at [65, 157] on div "Gyeongbokgung Palace Sajik-[GEOGRAPHIC_DATA], [GEOGRAPHIC_DATA], [GEOGRAPHIC_DA…" at bounding box center [97, 158] width 185 height 23
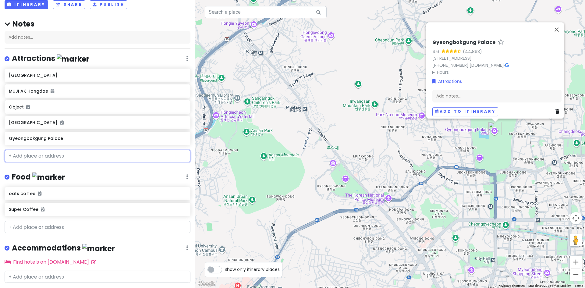
click at [53, 157] on input "text" at bounding box center [98, 156] width 186 height 12
paste input "[GEOGRAPHIC_DATA]"
type input "[GEOGRAPHIC_DATA]"
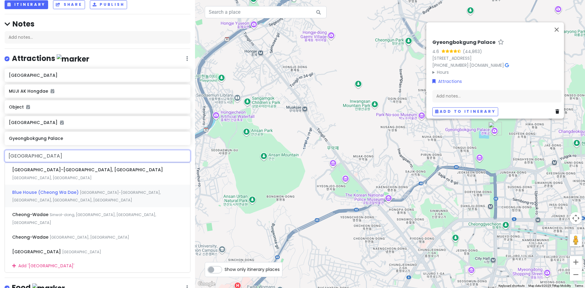
click at [91, 185] on div "Blue House ([GEOGRAPHIC_DATA]) [GEOGRAPHIC_DATA]-[GEOGRAPHIC_DATA], [GEOGRAPHIC…" at bounding box center [97, 196] width 185 height 23
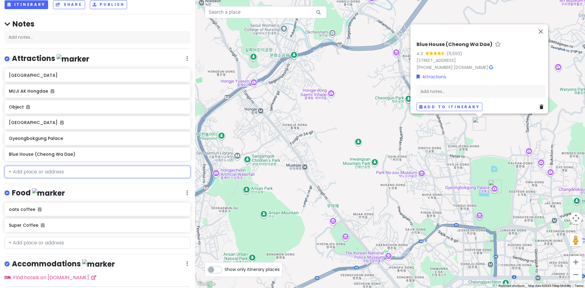
click at [88, 166] on input "text" at bounding box center [98, 172] width 186 height 12
paste input "Bukchon [GEOGRAPHIC_DATA]"
type input "Bukchon [GEOGRAPHIC_DATA]"
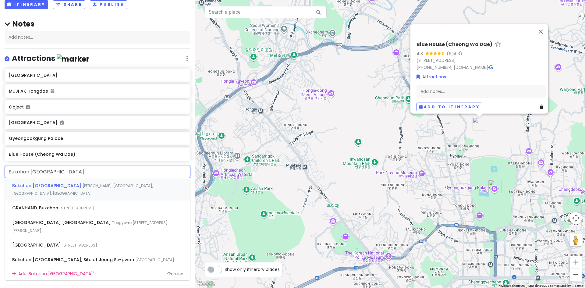
click at [62, 185] on span "[PERSON_NAME], [GEOGRAPHIC_DATA], [GEOGRAPHIC_DATA], [GEOGRAPHIC_DATA]" at bounding box center [82, 189] width 141 height 13
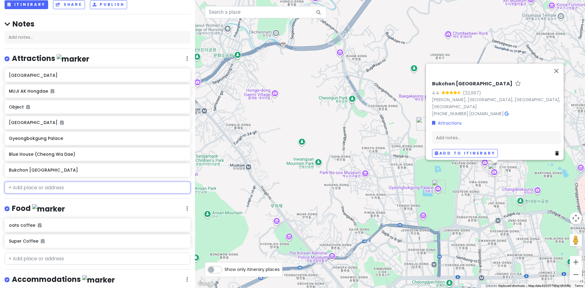
click at [37, 191] on input "text" at bounding box center [98, 188] width 186 height 12
paste input "Gwangjang Market"
type input "Gwangjang Market"
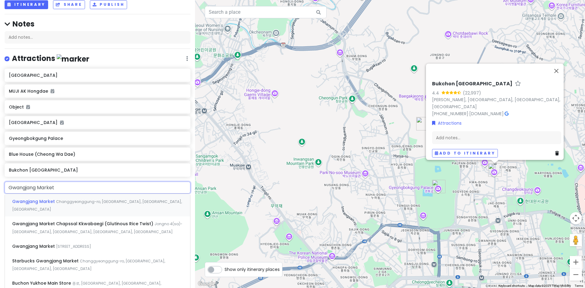
click at [37, 201] on span "Gwangjang Market" at bounding box center [34, 201] width 44 height 6
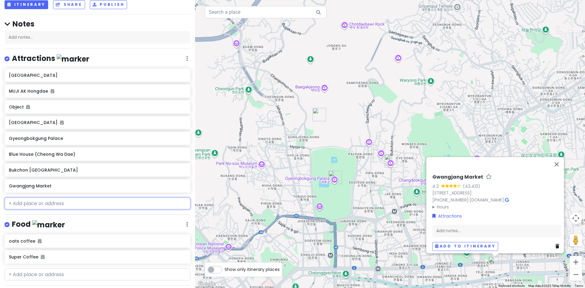
click at [73, 200] on input "text" at bounding box center [98, 203] width 186 height 12
paste input "[PERSON_NAME]"
type input "[PERSON_NAME]"
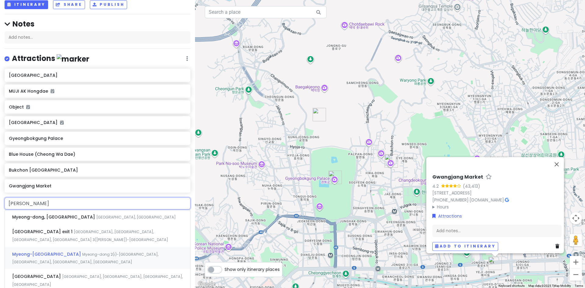
click at [54, 253] on span "Myeong-[GEOGRAPHIC_DATA]" at bounding box center [47, 254] width 70 height 6
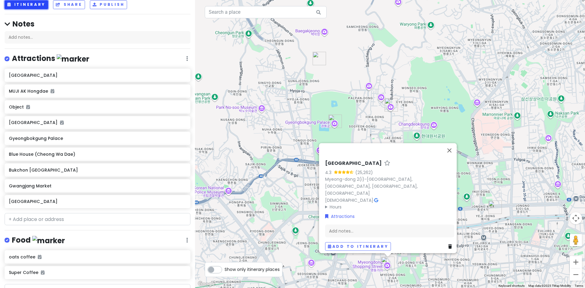
click at [35, 6] on button "Itinerary" at bounding box center [27, 4] width 44 height 9
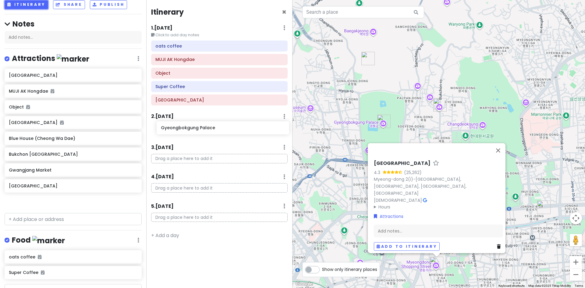
drag, startPoint x: 68, startPoint y: 141, endPoint x: 220, endPoint y: 131, distance: 152.4
click at [220, 131] on div "[GEOGRAPHIC_DATA] TRIP 2025 Private Change Dates Make a Copy Delete Trip Go Pro…" at bounding box center [292, 144] width 585 height 288
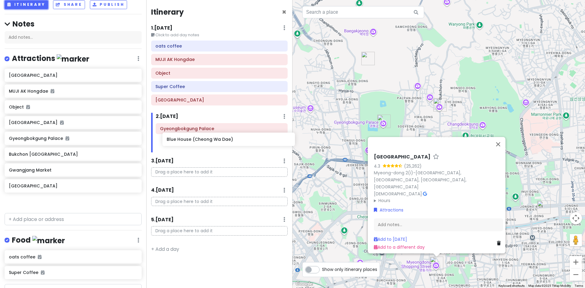
drag, startPoint x: 35, startPoint y: 155, endPoint x: 193, endPoint y: 141, distance: 158.5
click at [193, 141] on div "[GEOGRAPHIC_DATA] TRIP 2025 Private Change Dates Make a Copy Delete Trip Go Pro…" at bounding box center [292, 144] width 585 height 288
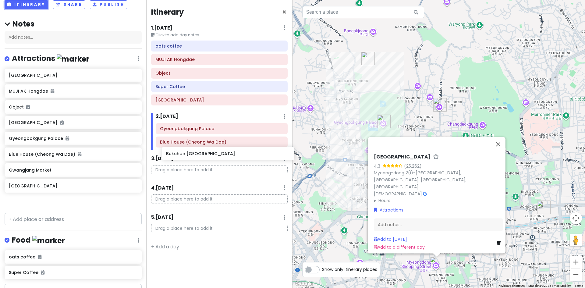
drag, startPoint x: 34, startPoint y: 175, endPoint x: 191, endPoint y: 159, distance: 158.0
click at [191, 159] on div "[GEOGRAPHIC_DATA] TRIP 2025 Private Change Dates Make a Copy Delete Trip Go Pro…" at bounding box center [292, 144] width 585 height 288
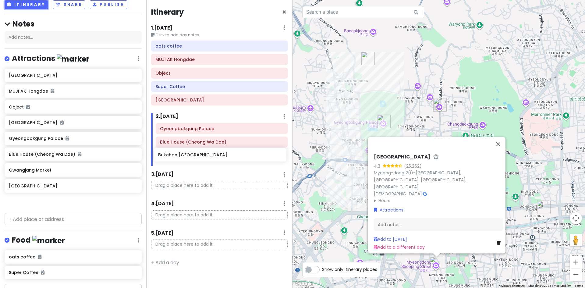
drag, startPoint x: 54, startPoint y: 173, endPoint x: 203, endPoint y: 159, distance: 150.0
click at [203, 159] on div "[GEOGRAPHIC_DATA] TRIP 2025 Private Change Dates Make a Copy Delete Trip Go Pro…" at bounding box center [292, 144] width 585 height 288
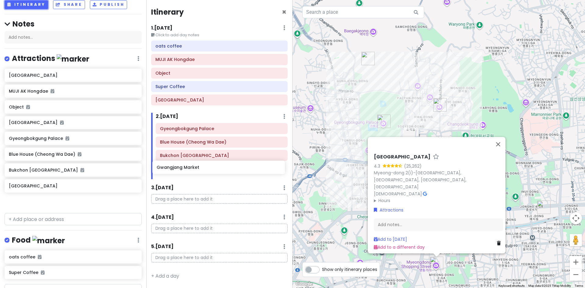
drag, startPoint x: 32, startPoint y: 191, endPoint x: 179, endPoint y: 173, distance: 148.9
click at [179, 173] on div "[GEOGRAPHIC_DATA] TRIP 2025 Private Change Dates Make a Copy Delete Trip Go Pro…" at bounding box center [292, 144] width 585 height 288
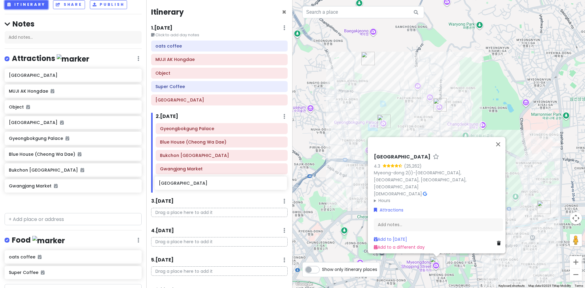
drag, startPoint x: 32, startPoint y: 201, endPoint x: 182, endPoint y: 183, distance: 151.0
click at [182, 183] on div "[GEOGRAPHIC_DATA] TRIP 2025 Private Change Dates Make a Copy Delete Trip Go Pro…" at bounding box center [292, 144] width 585 height 288
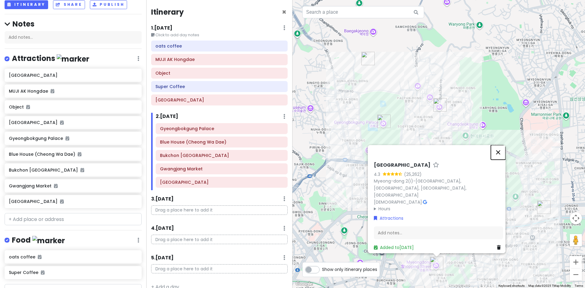
click at [499, 159] on button "Close" at bounding box center [498, 152] width 15 height 15
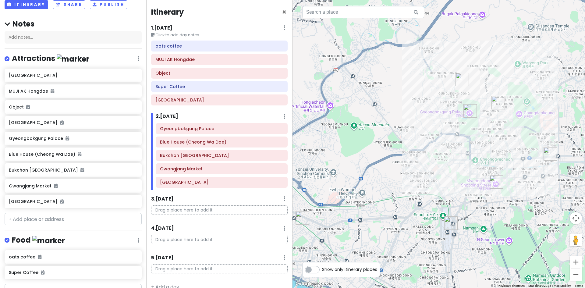
drag, startPoint x: 436, startPoint y: 171, endPoint x: 484, endPoint y: 143, distance: 55.5
click at [484, 143] on div at bounding box center [439, 144] width 293 height 288
click at [208, 58] on h6 "MUJI AK Hongdae" at bounding box center [219, 59] width 128 height 5
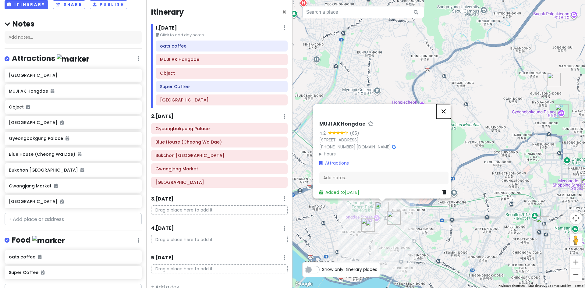
click at [449, 105] on button "Close" at bounding box center [443, 111] width 15 height 15
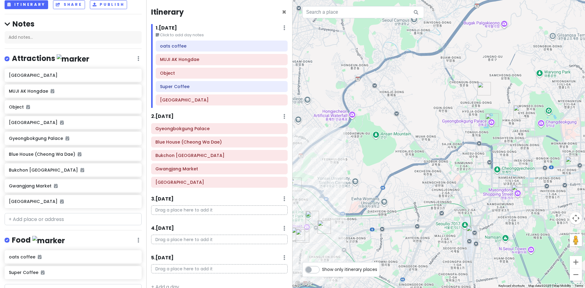
drag, startPoint x: 524, startPoint y: 149, endPoint x: 453, endPoint y: 158, distance: 72.2
click at [453, 158] on div at bounding box center [439, 144] width 293 height 288
click at [202, 132] on div "Gyeongbokgung Palace" at bounding box center [219, 128] width 128 height 9
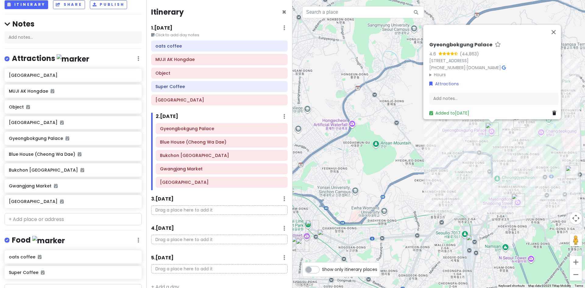
click at [406, 174] on div "Gyeongbokgung Palace 4.6 (44,863) [STREET_ADDRESS] [PHONE_NUMBER] · [DOMAIN_NAM…" at bounding box center [439, 144] width 293 height 288
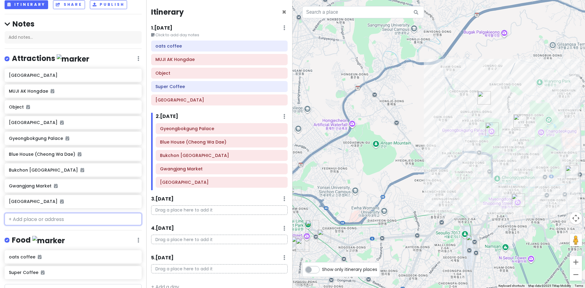
click at [48, 215] on input "text" at bounding box center [73, 219] width 137 height 12
paste input "Seongsu-dong"
type input "Seongsu-dong"
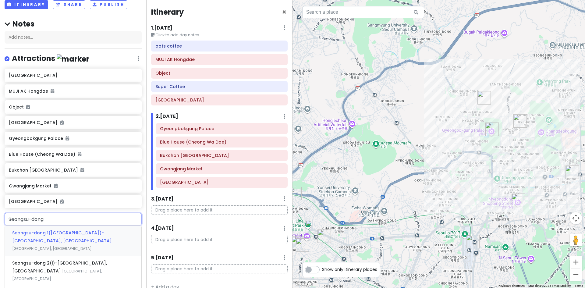
scroll to position [68, 0]
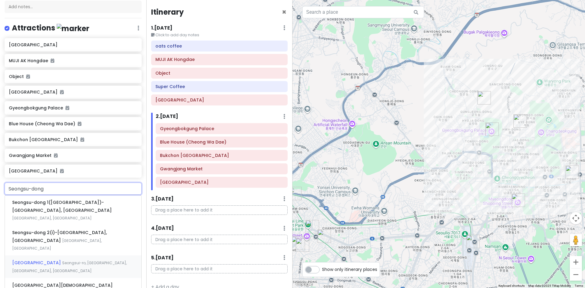
click at [60, 255] on div "[GEOGRAPHIC_DATA], [GEOGRAPHIC_DATA], [GEOGRAPHIC_DATA], [GEOGRAPHIC_DATA]" at bounding box center [73, 266] width 137 height 23
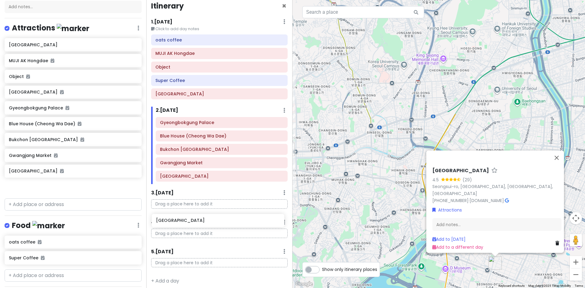
scroll to position [6, 0]
drag, startPoint x: 64, startPoint y: 187, endPoint x: 209, endPoint y: 207, distance: 145.8
click at [209, 207] on div "[GEOGRAPHIC_DATA] TRIP 2025 Private Change Dates Make a Copy Delete Trip Go Pro…" at bounding box center [292, 144] width 585 height 288
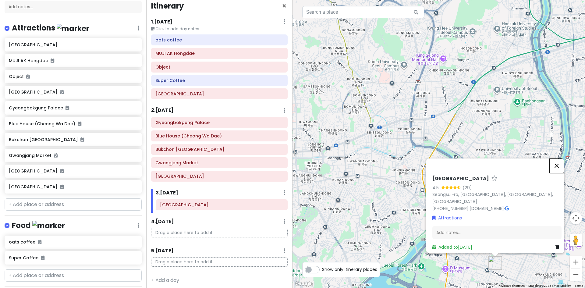
click at [562, 165] on button "Close" at bounding box center [556, 165] width 15 height 15
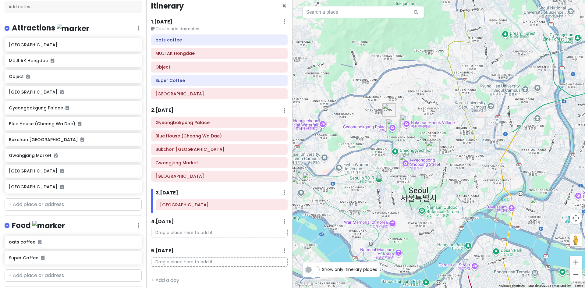
drag, startPoint x: 504, startPoint y: 197, endPoint x: 533, endPoint y: 177, distance: 35.0
click at [533, 177] on div at bounding box center [439, 144] width 293 height 288
click at [62, 210] on div "[GEOGRAPHIC_DATA] TRIP 2025 Private Change Dates Make a Copy Delete Trip Go Pro…" at bounding box center [73, 144] width 146 height 288
click at [58, 204] on input "text" at bounding box center [73, 204] width 137 height 12
paste input "[GEOGRAPHIC_DATA]"
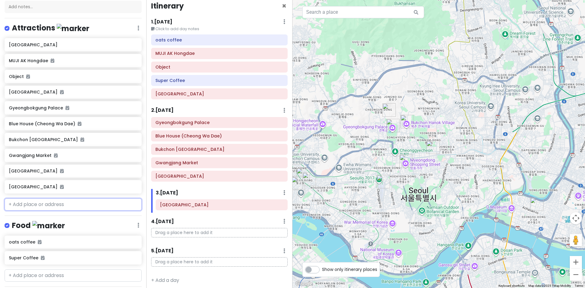
type input "[GEOGRAPHIC_DATA]"
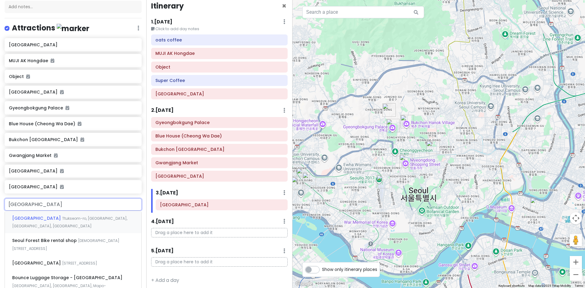
click at [60, 220] on span "Ttukseom-ro, [GEOGRAPHIC_DATA], [GEOGRAPHIC_DATA], [GEOGRAPHIC_DATA]" at bounding box center [69, 222] width 115 height 13
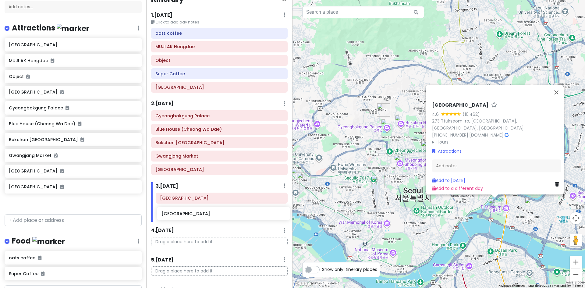
drag, startPoint x: 39, startPoint y: 203, endPoint x: 192, endPoint y: 215, distance: 153.1
click at [192, 215] on div "[GEOGRAPHIC_DATA] TRIP 2025 Private Change Dates Make a Copy Delete Trip Go Pro…" at bounding box center [292, 144] width 585 height 288
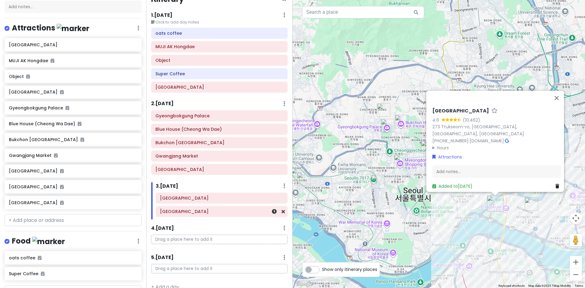
scroll to position [13, 0]
click at [59, 219] on input "text" at bounding box center [73, 220] width 137 height 12
paste input "Dongdaemun"
type input "Dongdaemun"
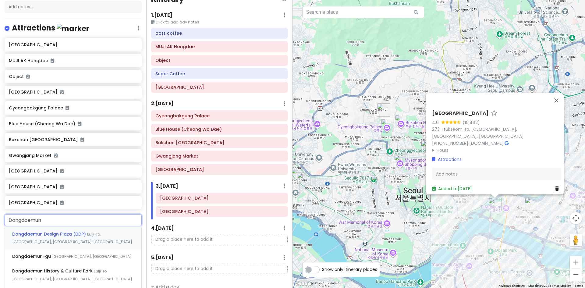
click at [59, 237] on div "Dongdaemun Design Plaza (DDP) [GEOGRAPHIC_DATA], [GEOGRAPHIC_DATA], [GEOGRAPHIC…" at bounding box center [73, 237] width 137 height 23
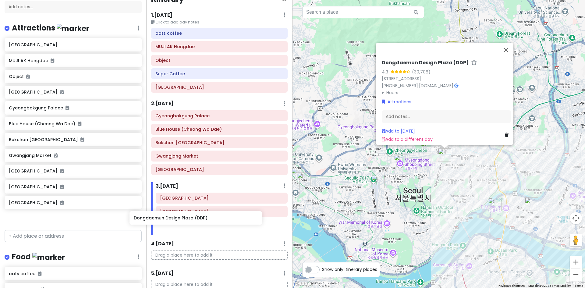
scroll to position [69, 0]
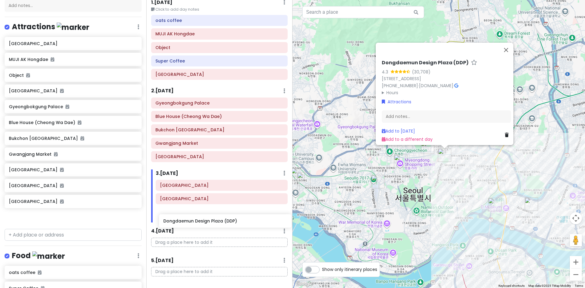
drag, startPoint x: 63, startPoint y: 219, endPoint x: 216, endPoint y: 221, distance: 153.0
click at [216, 221] on div "[GEOGRAPHIC_DATA] TRIP 2025 Private Change Dates Make a Copy Delete Trip Go Pro…" at bounding box center [292, 144] width 585 height 288
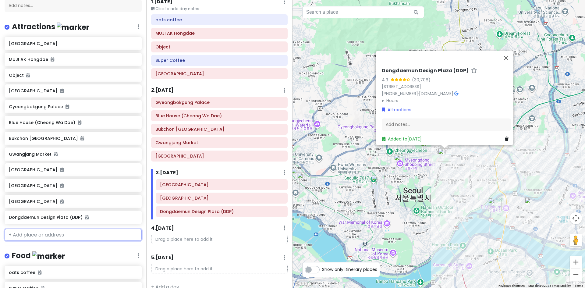
click at [63, 232] on input "text" at bounding box center [73, 235] width 137 height 12
paste input "[GEOGRAPHIC_DATA]"
type input "[GEOGRAPHIC_DATA]"
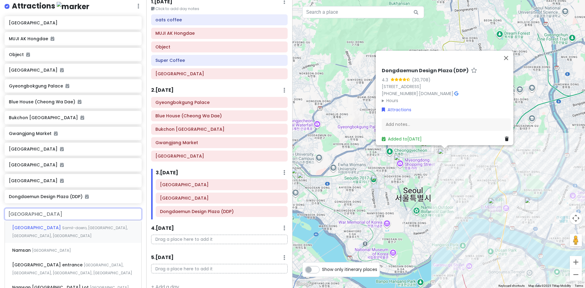
scroll to position [100, 0]
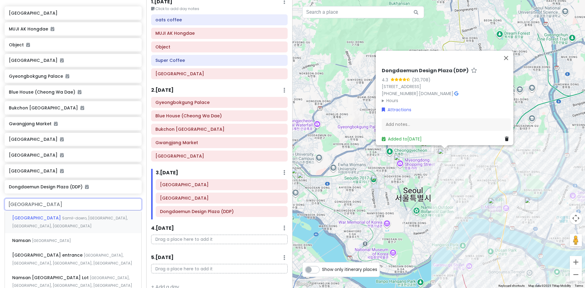
click at [72, 220] on span "Samil-daero, [GEOGRAPHIC_DATA], [GEOGRAPHIC_DATA], [GEOGRAPHIC_DATA]" at bounding box center [69, 221] width 115 height 13
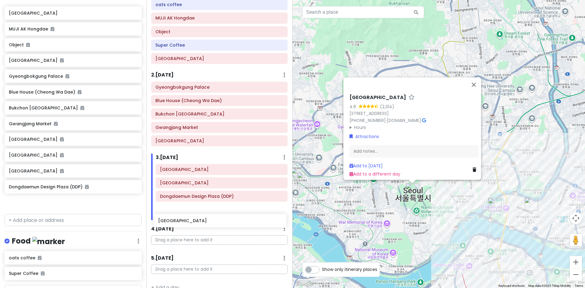
drag, startPoint x: 52, startPoint y: 205, endPoint x: 201, endPoint y: 223, distance: 149.8
click at [201, 223] on div "[GEOGRAPHIC_DATA] TRIP 2025 Private Change Dates Make a Copy Delete Trip Go Pro…" at bounding box center [292, 144] width 585 height 288
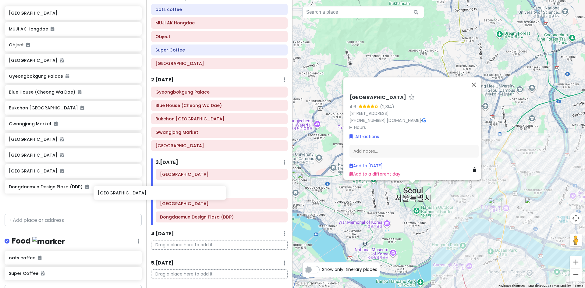
scroll to position [41, 0]
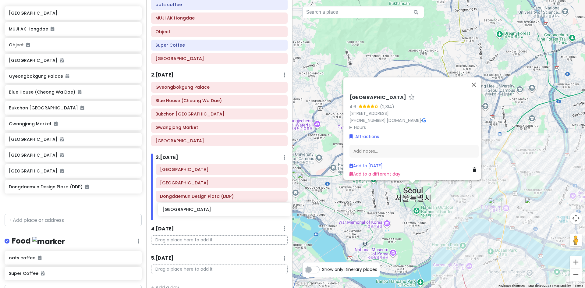
drag, startPoint x: 41, startPoint y: 205, endPoint x: 195, endPoint y: 213, distance: 153.8
click at [195, 213] on div "[GEOGRAPHIC_DATA] TRIP 2025 Private Change Dates Make a Copy Delete Trip Go Pro…" at bounding box center [292, 144] width 585 height 288
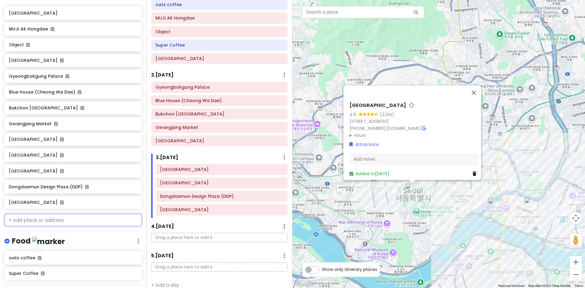
click at [44, 223] on input "text" at bounding box center [73, 220] width 137 height 12
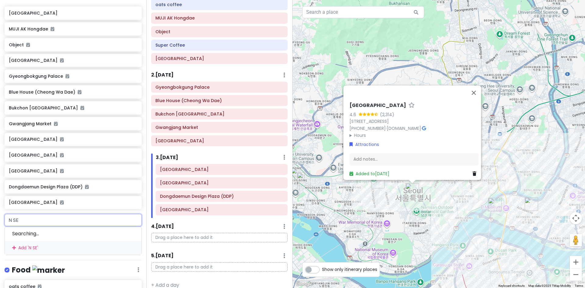
type input "N SEO"
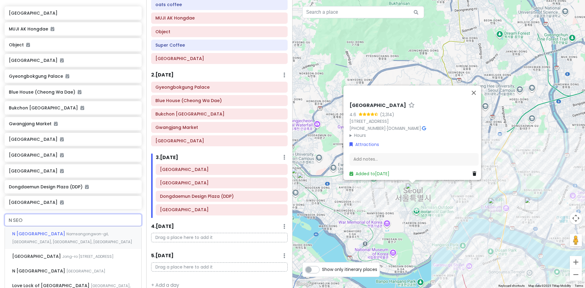
click at [47, 241] on div "N [GEOGRAPHIC_DATA], [GEOGRAPHIC_DATA], [GEOGRAPHIC_DATA], [GEOGRAPHIC_DATA]" at bounding box center [73, 237] width 137 height 23
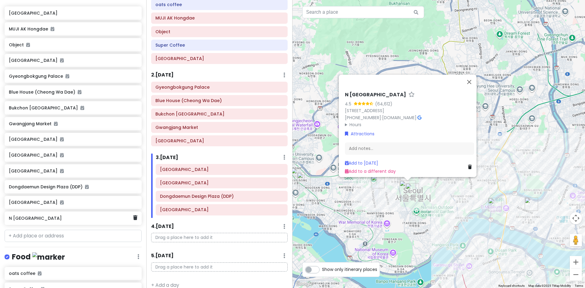
scroll to position [101, 0]
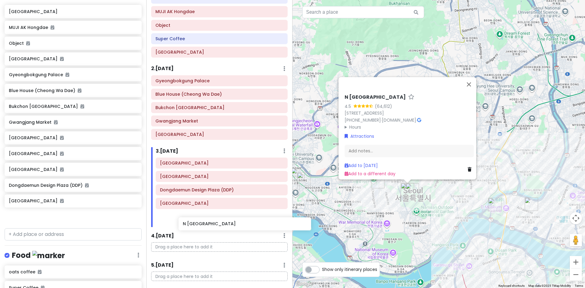
drag, startPoint x: 25, startPoint y: 216, endPoint x: 185, endPoint y: 215, distance: 160.0
click at [190, 222] on div "[GEOGRAPHIC_DATA] TRIP 2025 Private Change Dates Make a Copy Delete Trip Go Pro…" at bounding box center [292, 144] width 585 height 288
click at [185, 215] on div "[GEOGRAPHIC_DATA] [GEOGRAPHIC_DATA] [GEOGRAPHIC_DATA] (DDP) [GEOGRAPHIC_DATA]" at bounding box center [221, 191] width 141 height 69
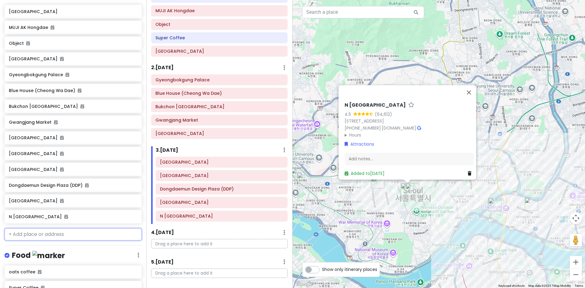
click at [62, 231] on input "text" at bounding box center [73, 234] width 137 height 12
paste input "Itaewon"
type input "Itaewon"
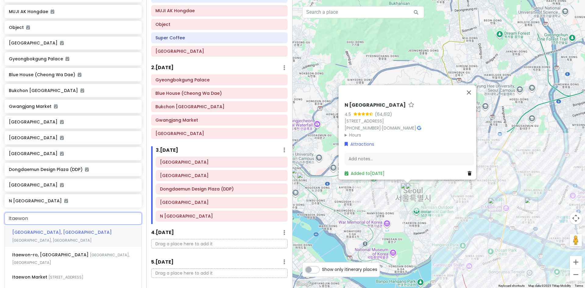
scroll to position [132, 0]
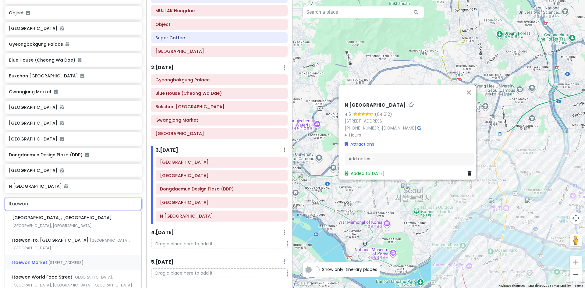
click at [52, 255] on div "Itaewon Market [STREET_ADDRESS]" at bounding box center [73, 262] width 137 height 15
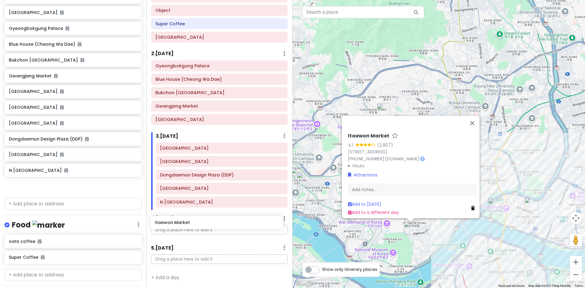
scroll to position [63, 0]
drag, startPoint x: 35, startPoint y: 188, endPoint x: 188, endPoint y: 215, distance: 155.5
click at [188, 215] on div "[GEOGRAPHIC_DATA] TRIP 2025 Private Change Dates Make a Copy Delete Trip Go Pro…" at bounding box center [292, 144] width 585 height 288
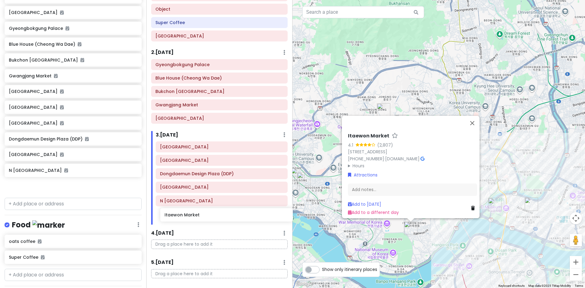
drag, startPoint x: 44, startPoint y: 186, endPoint x: 200, endPoint y: 215, distance: 158.4
click at [200, 215] on div "[GEOGRAPHIC_DATA] TRIP 2025 Private Change Dates Make a Copy Delete Trip Go Pro…" at bounding box center [292, 144] width 585 height 288
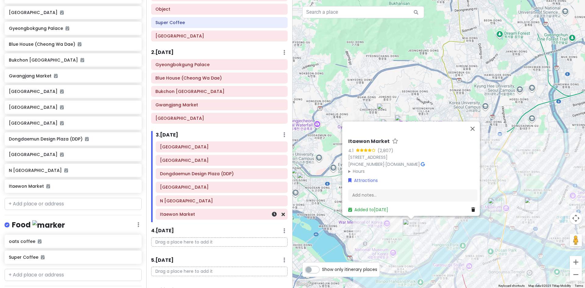
scroll to position [132, 0]
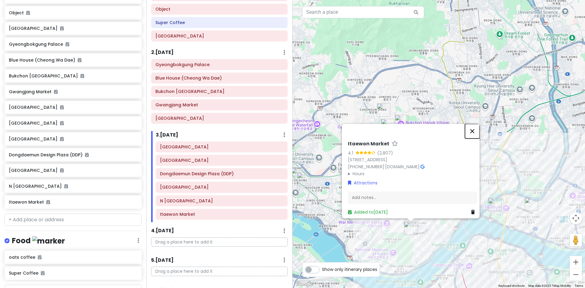
click at [475, 124] on button "Close" at bounding box center [472, 131] width 15 height 15
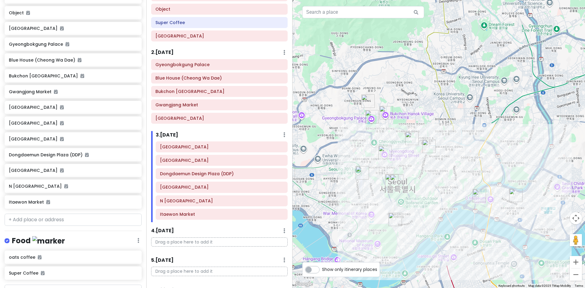
drag, startPoint x: 465, startPoint y: 202, endPoint x: 446, endPoint y: 192, distance: 21.4
click at [446, 192] on div at bounding box center [439, 144] width 293 height 288
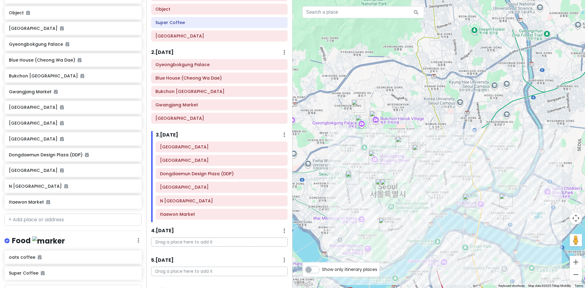
drag, startPoint x: 427, startPoint y: 202, endPoint x: 423, endPoint y: 208, distance: 6.7
click at [423, 208] on div at bounding box center [439, 144] width 293 height 288
click at [53, 218] on input "text" at bounding box center [73, 220] width 137 height 12
paste input "Apgujeong"
type input "Apgujeong"
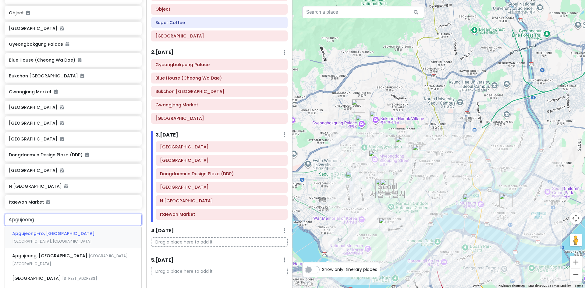
scroll to position [162, 0]
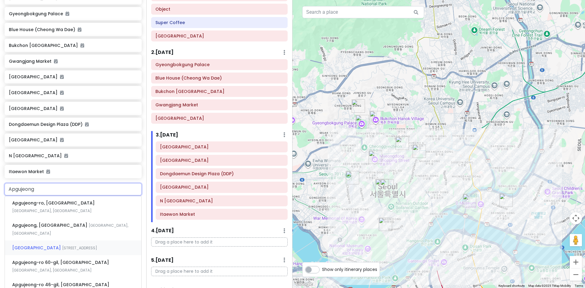
click at [72, 245] on span "[STREET_ADDRESS]" at bounding box center [79, 247] width 35 height 5
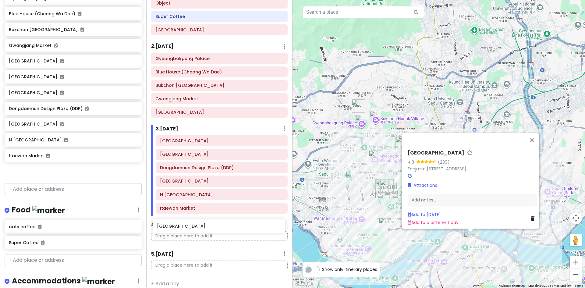
drag, startPoint x: 52, startPoint y: 171, endPoint x: 200, endPoint y: 227, distance: 158.6
click at [200, 226] on div "[GEOGRAPHIC_DATA] TRIP 2025 Private Change Dates Make a Copy Delete Trip Go Pro…" at bounding box center [292, 144] width 585 height 288
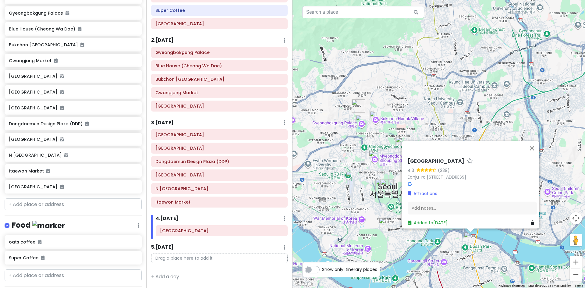
scroll to position [162, 0]
click at [535, 141] on button "Close" at bounding box center [532, 148] width 15 height 15
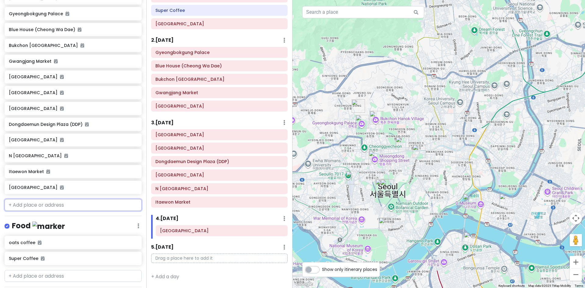
click at [66, 205] on input "text" at bounding box center [73, 205] width 137 height 12
paste input "Sinsa-dong"
type input "Sinsa-dong"
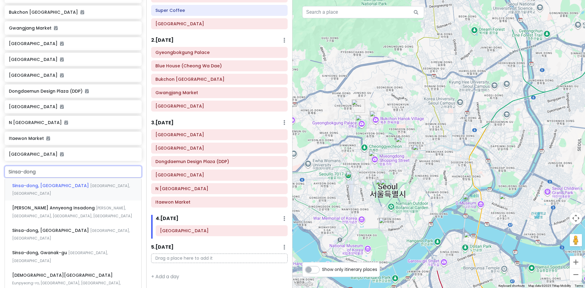
scroll to position [254, 0]
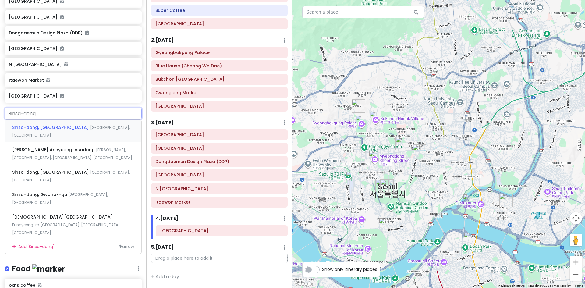
click at [51, 125] on span "Sinsa-dong, [GEOGRAPHIC_DATA]" at bounding box center [51, 127] width 78 height 6
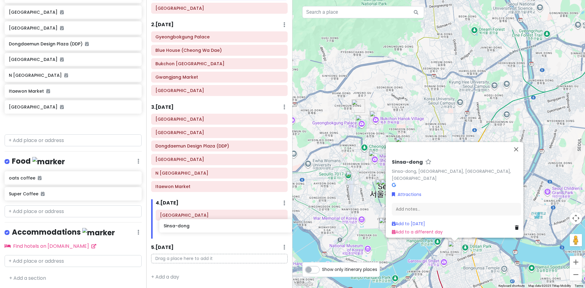
drag, startPoint x: 21, startPoint y: 123, endPoint x: 176, endPoint y: 226, distance: 186.3
click at [176, 226] on div "[GEOGRAPHIC_DATA] TRIP 2025 Private Change Dates Make a Copy Delete Trip Go Pro…" at bounding box center [292, 144] width 585 height 288
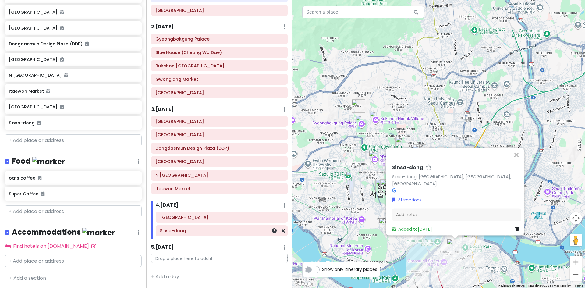
scroll to position [227, 0]
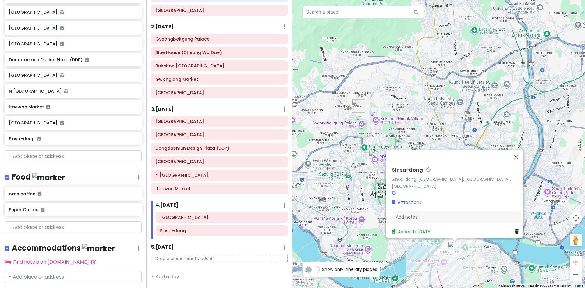
click at [37, 148] on div "[GEOGRAPHIC_DATA] TRIP 2025 Private Change Dates Make a Copy Delete Trip Go Pro…" at bounding box center [73, 144] width 146 height 288
click at [41, 155] on input "text" at bounding box center [73, 156] width 137 height 12
paste input "[GEOGRAPHIC_DATA]"
type input "[GEOGRAPHIC_DATA]"
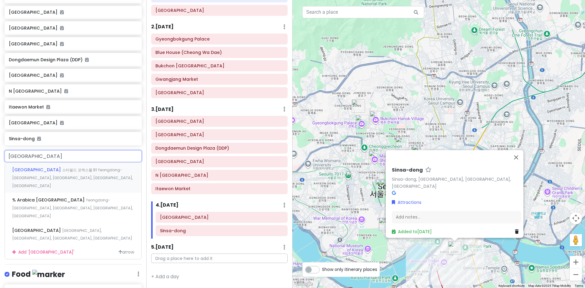
click at [42, 173] on div "[GEOGRAPHIC_DATA] [GEOGRAPHIC_DATA], [GEOGRAPHIC_DATA], [GEOGRAPHIC_DATA], [GEO…" at bounding box center [73, 177] width 137 height 30
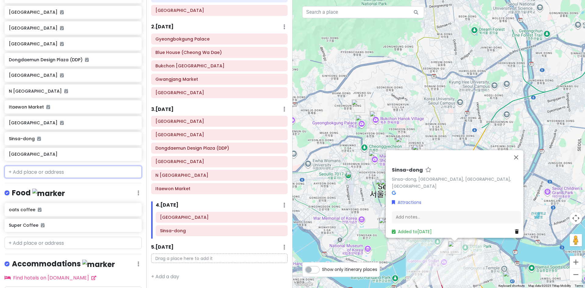
scroll to position [243, 0]
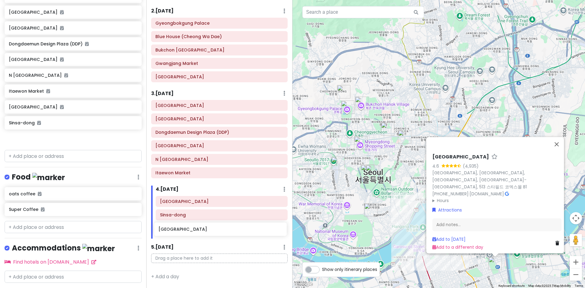
drag, startPoint x: 31, startPoint y: 137, endPoint x: 180, endPoint y: 228, distance: 175.2
click at [180, 228] on div "[GEOGRAPHIC_DATA] TRIP 2025 Private Change Dates Make a Copy Delete Trip Go Pro…" at bounding box center [292, 144] width 585 height 288
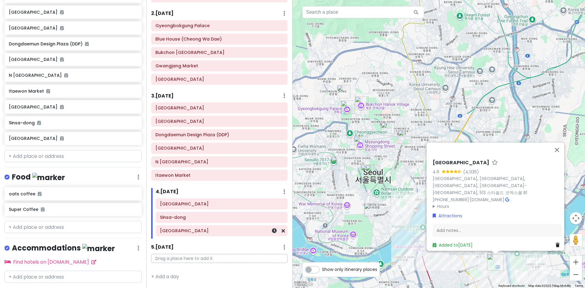
scroll to position [227, 0]
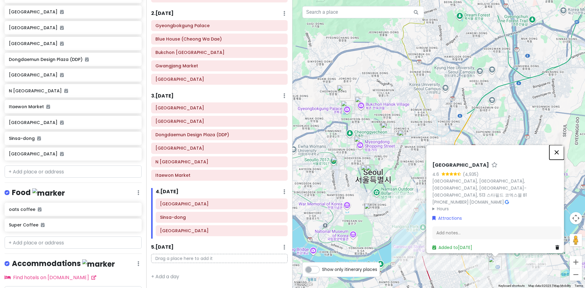
click at [560, 154] on button "Close" at bounding box center [556, 152] width 15 height 15
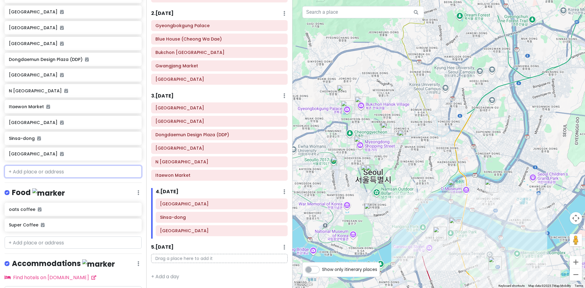
click at [62, 169] on input "text" at bounding box center [73, 171] width 137 height 12
paste input "Cheongdam-dong"
type input "Cheongdam-dong"
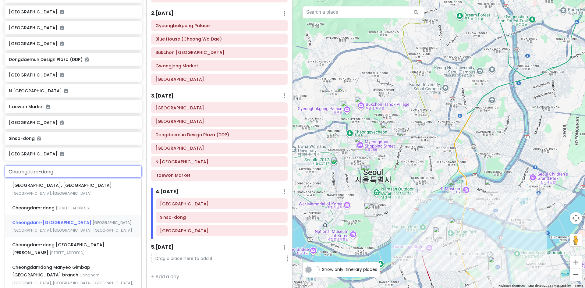
click at [60, 220] on span "Cheongdam-[GEOGRAPHIC_DATA]" at bounding box center [52, 222] width 80 height 6
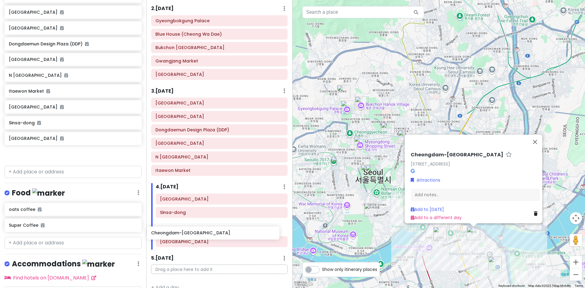
scroll to position [120, 0]
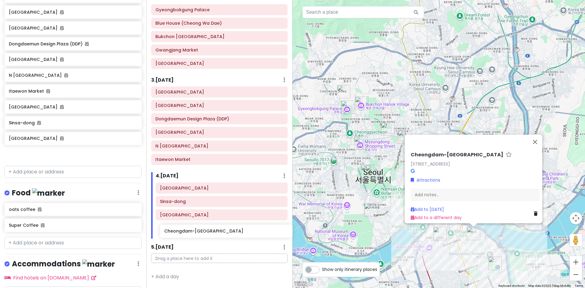
drag, startPoint x: 59, startPoint y: 157, endPoint x: 211, endPoint y: 234, distance: 170.9
click at [211, 234] on div "[GEOGRAPHIC_DATA] TRIP 2025 Private Change Dates Make a Copy Delete Trip Go Pro…" at bounding box center [292, 144] width 585 height 288
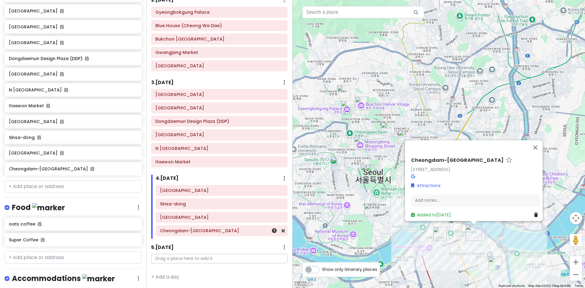
scroll to position [227, 0]
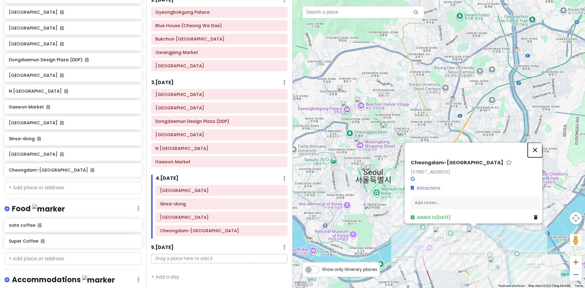
click at [536, 143] on button "Close" at bounding box center [535, 150] width 15 height 15
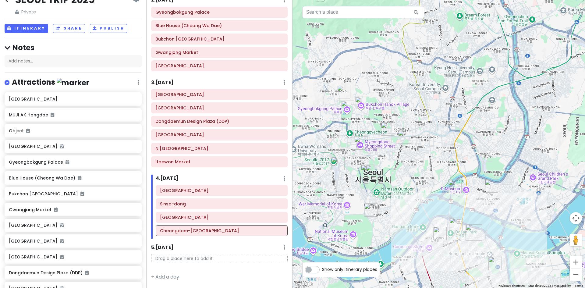
scroll to position [0, 0]
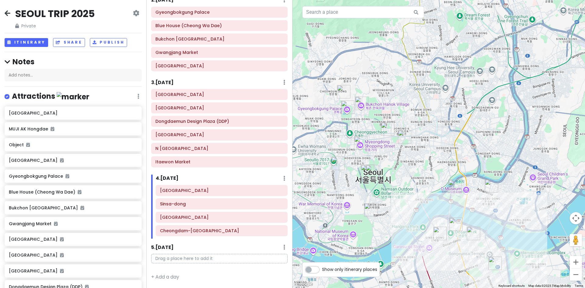
click at [401, 198] on div at bounding box center [439, 144] width 293 height 288
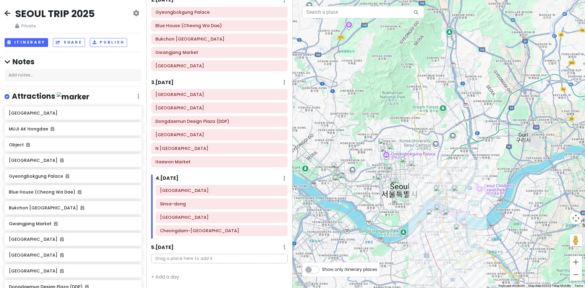
drag, startPoint x: 402, startPoint y: 198, endPoint x: 417, endPoint y: 202, distance: 16.0
click at [417, 202] on div at bounding box center [439, 144] width 293 height 288
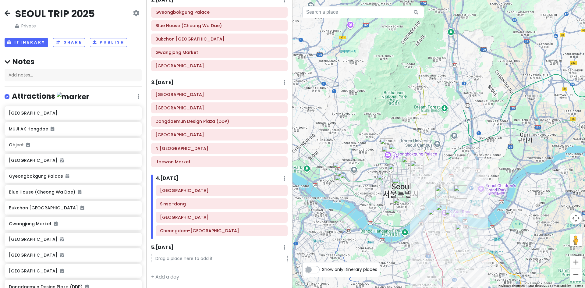
click at [11, 12] on div "[GEOGRAPHIC_DATA] TRIP 2025 Private Change Dates Make a Copy Delete Trip Go Pro…" at bounding box center [73, 18] width 137 height 22
click at [9, 12] on icon at bounding box center [8, 13] width 6 height 5
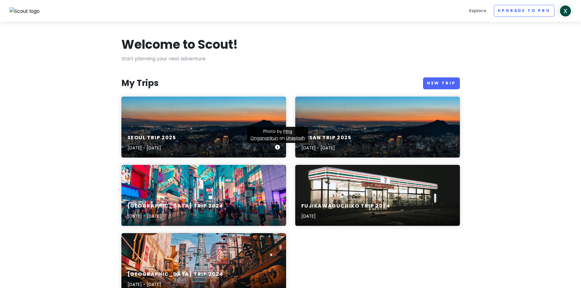
click at [275, 146] on icon at bounding box center [277, 147] width 5 height 5
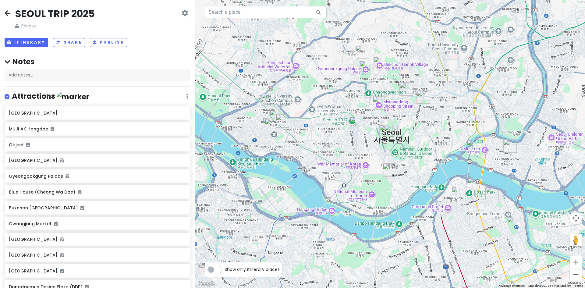
click at [26, 25] on span "Private" at bounding box center [55, 26] width 80 height 7
click at [182, 16] on link at bounding box center [185, 13] width 6 height 7
click at [161, 15] on div "[GEOGRAPHIC_DATA] TRIP 2025 Private Change Dates Make a Copy Delete Trip Go Pro…" at bounding box center [98, 18] width 186 height 22
click at [6, 11] on icon at bounding box center [8, 13] width 6 height 5
